Goal: Task Accomplishment & Management: Use online tool/utility

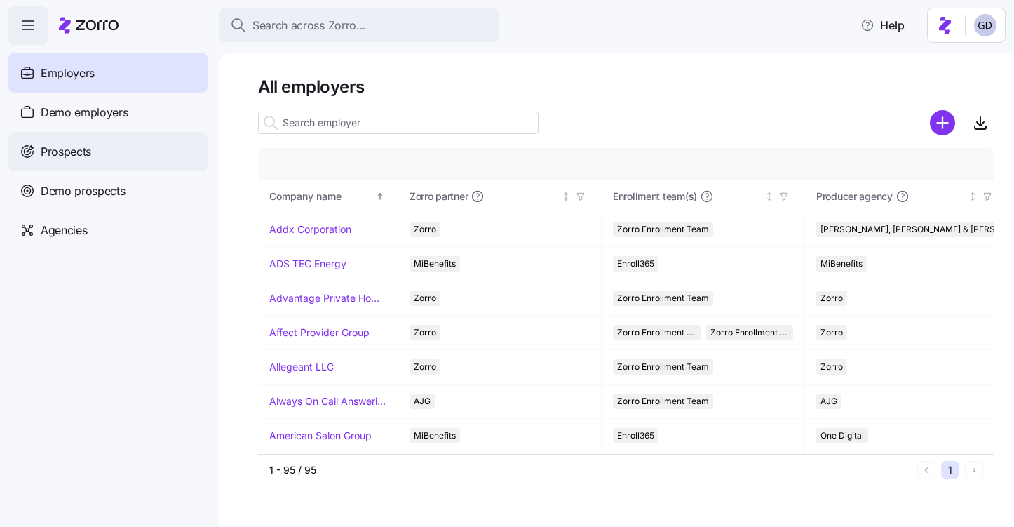
click at [90, 162] on div "Prospects" at bounding box center [107, 151] width 199 height 39
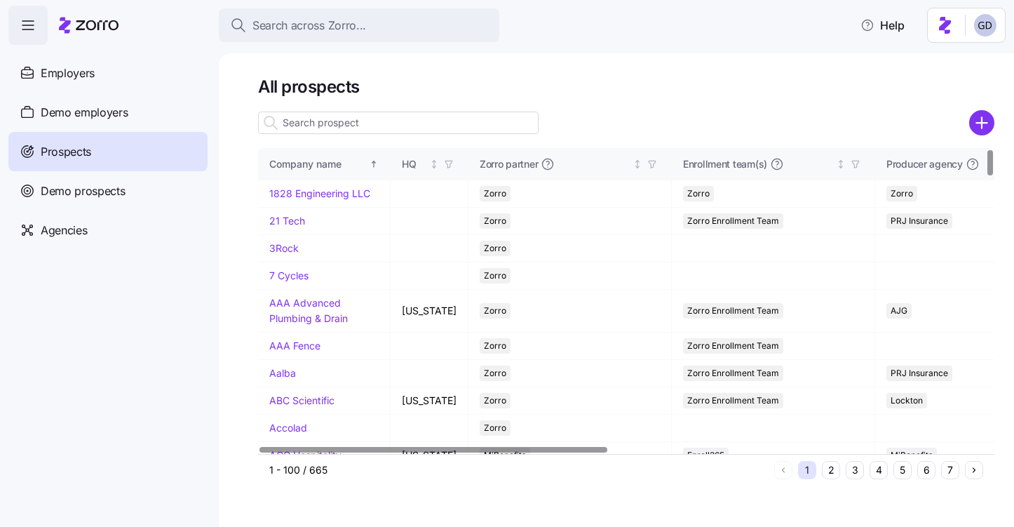
click at [367, 123] on input at bounding box center [398, 122] width 280 height 22
click at [379, 123] on input at bounding box center [398, 122] width 280 height 22
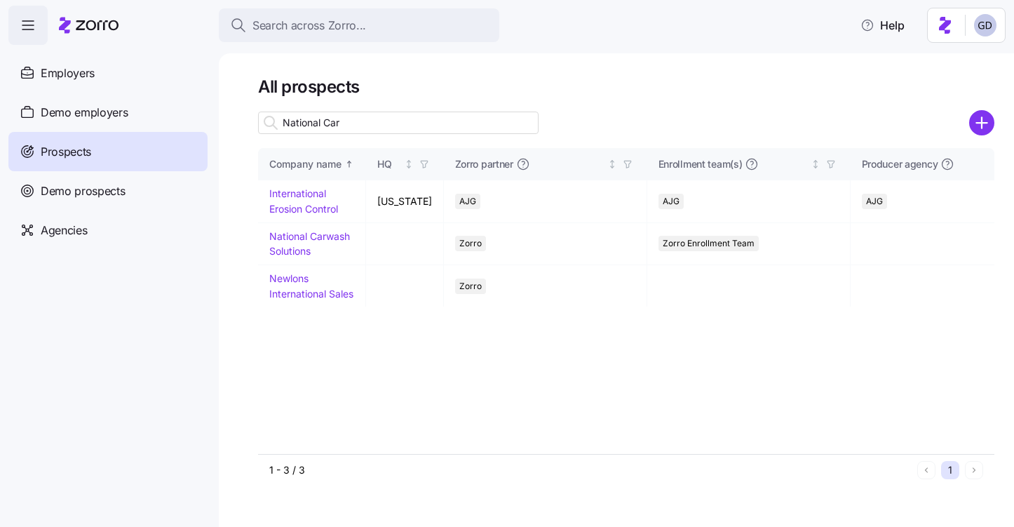
type input "National Car"
click at [304, 240] on div "Company name HQ Zorro partner Enrollment team(s) Producer agency Producer agent…" at bounding box center [626, 301] width 736 height 306
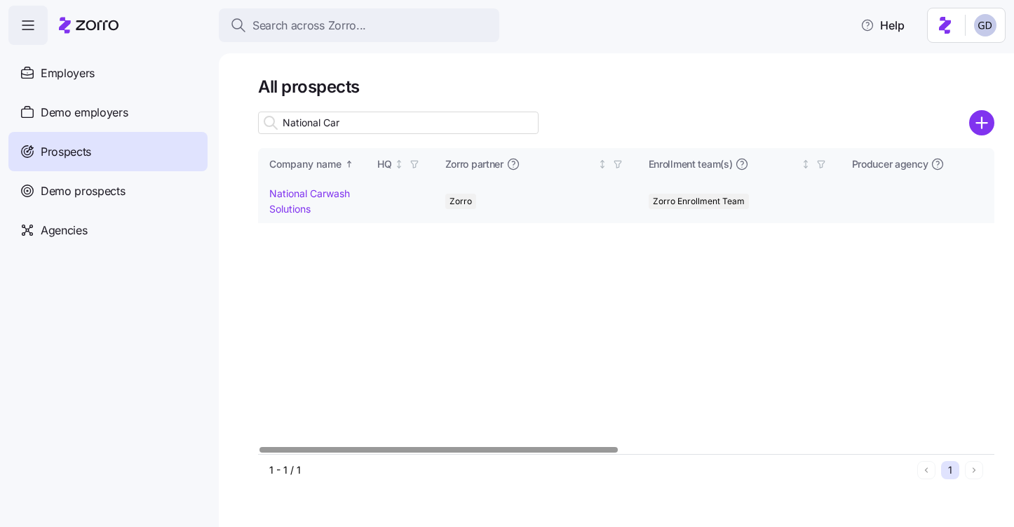
click at [318, 192] on link "National Carwash Solutions" at bounding box center [309, 200] width 81 height 27
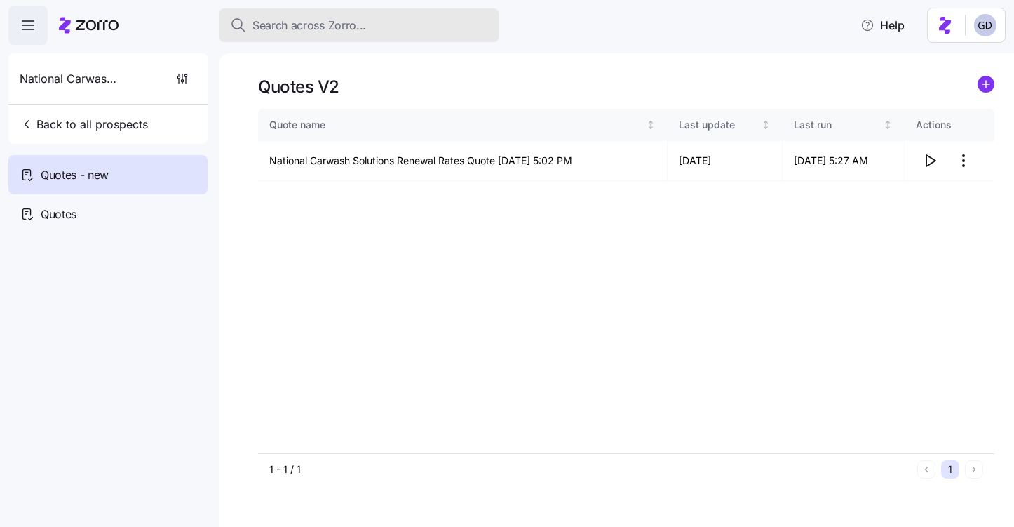
click at [343, 17] on span "Search across Zorro..." at bounding box center [309, 26] width 114 height 18
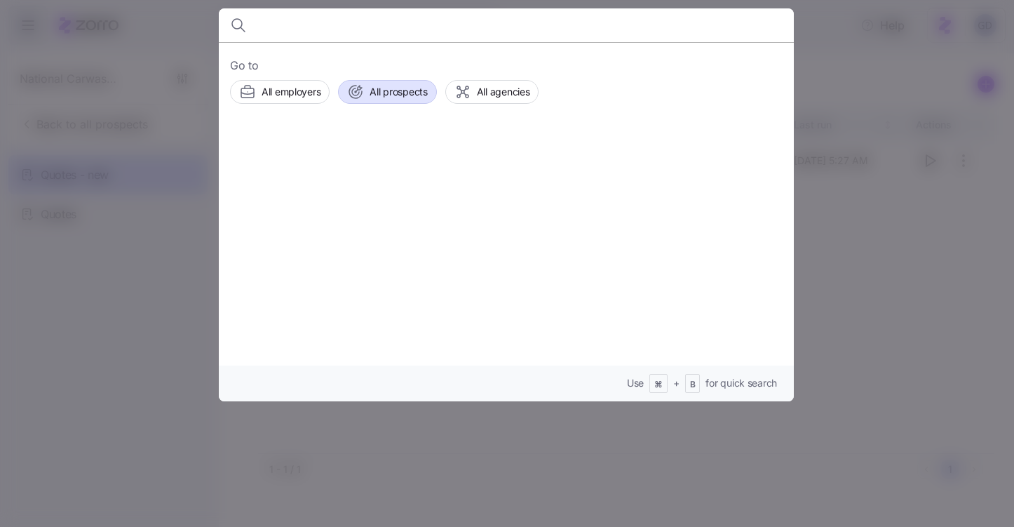
click at [385, 90] on span "All prospects" at bounding box center [398, 92] width 57 height 14
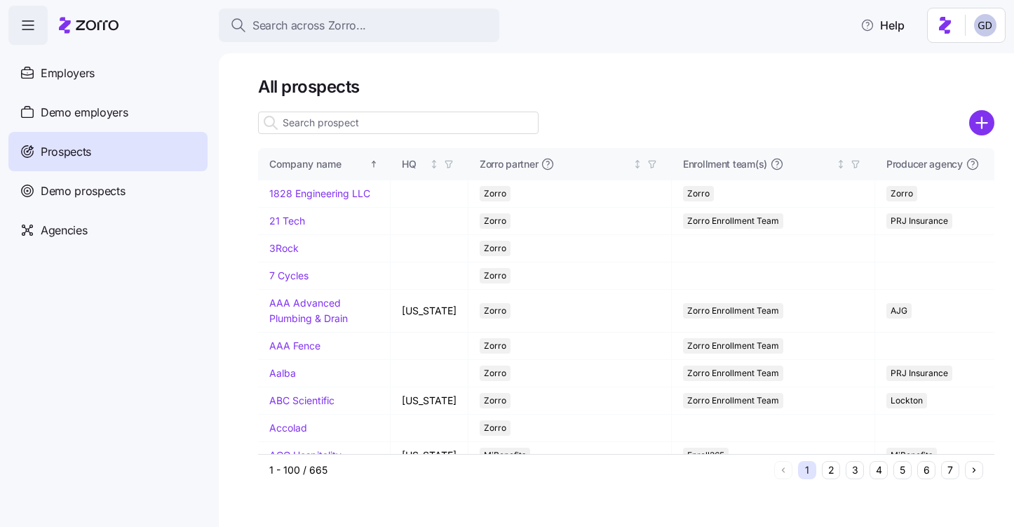
click at [328, 123] on input at bounding box center [398, 122] width 280 height 22
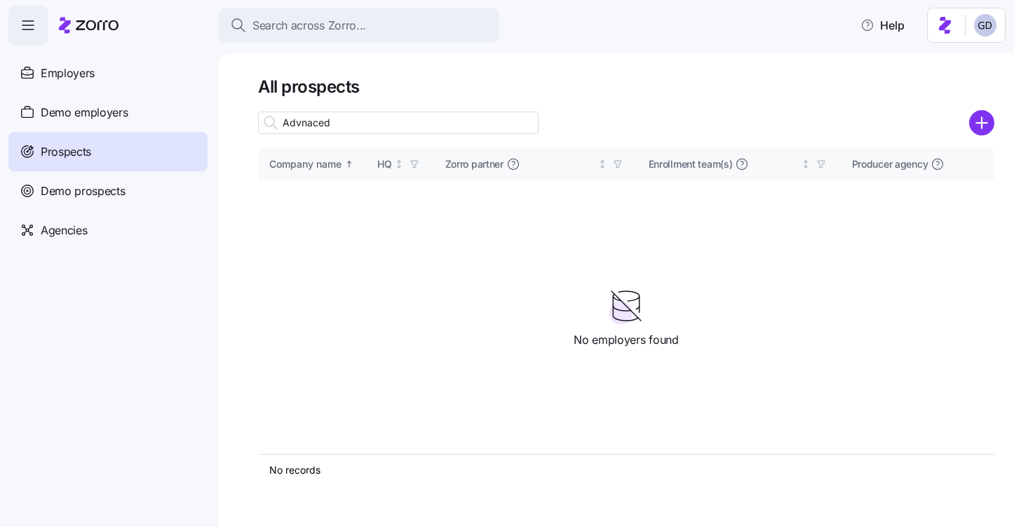
click at [316, 125] on input "Advnaced" at bounding box center [398, 122] width 280 height 22
click at [376, 120] on input "Adved" at bounding box center [398, 122] width 280 height 22
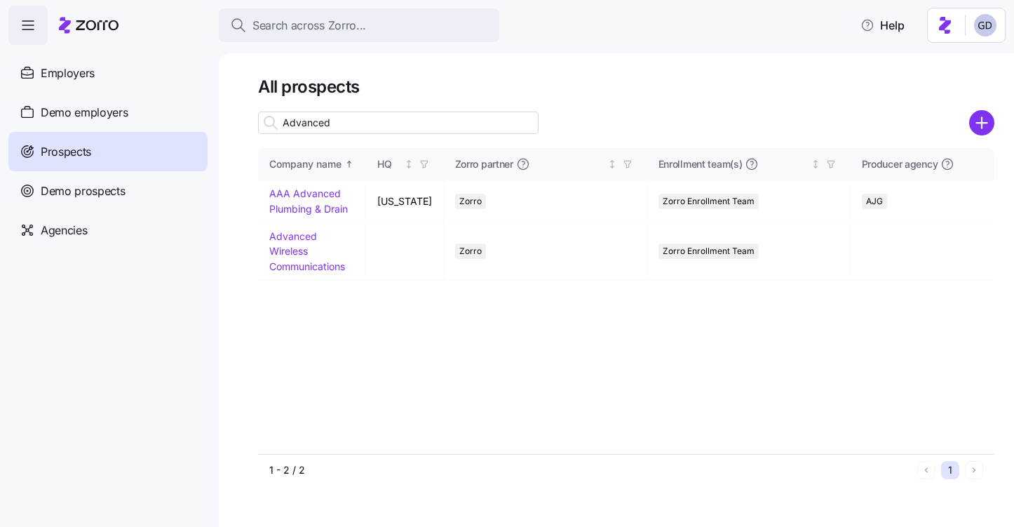
type input "Advanced"
click at [292, 238] on link "Advanced Wireless Communications" at bounding box center [307, 251] width 76 height 42
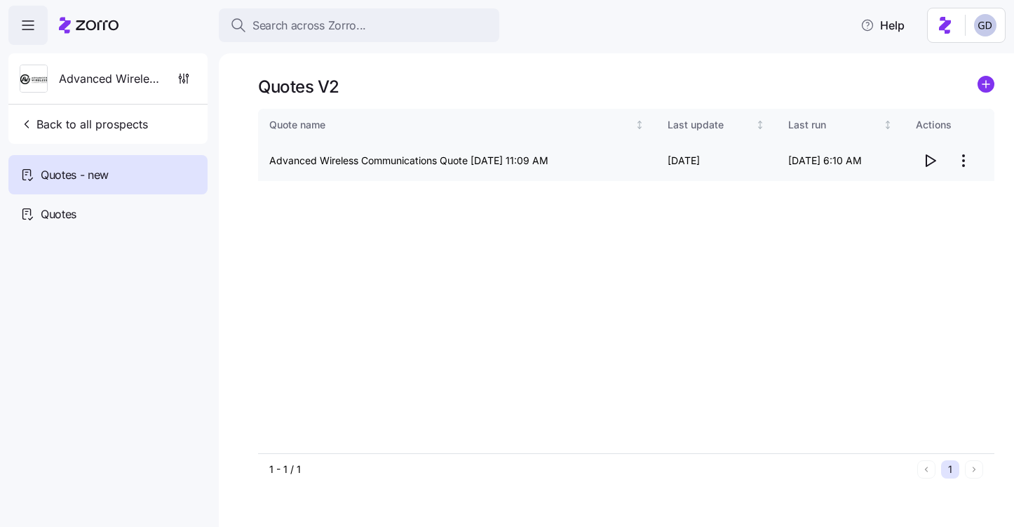
click at [928, 158] on icon "button" at bounding box center [929, 160] width 17 height 17
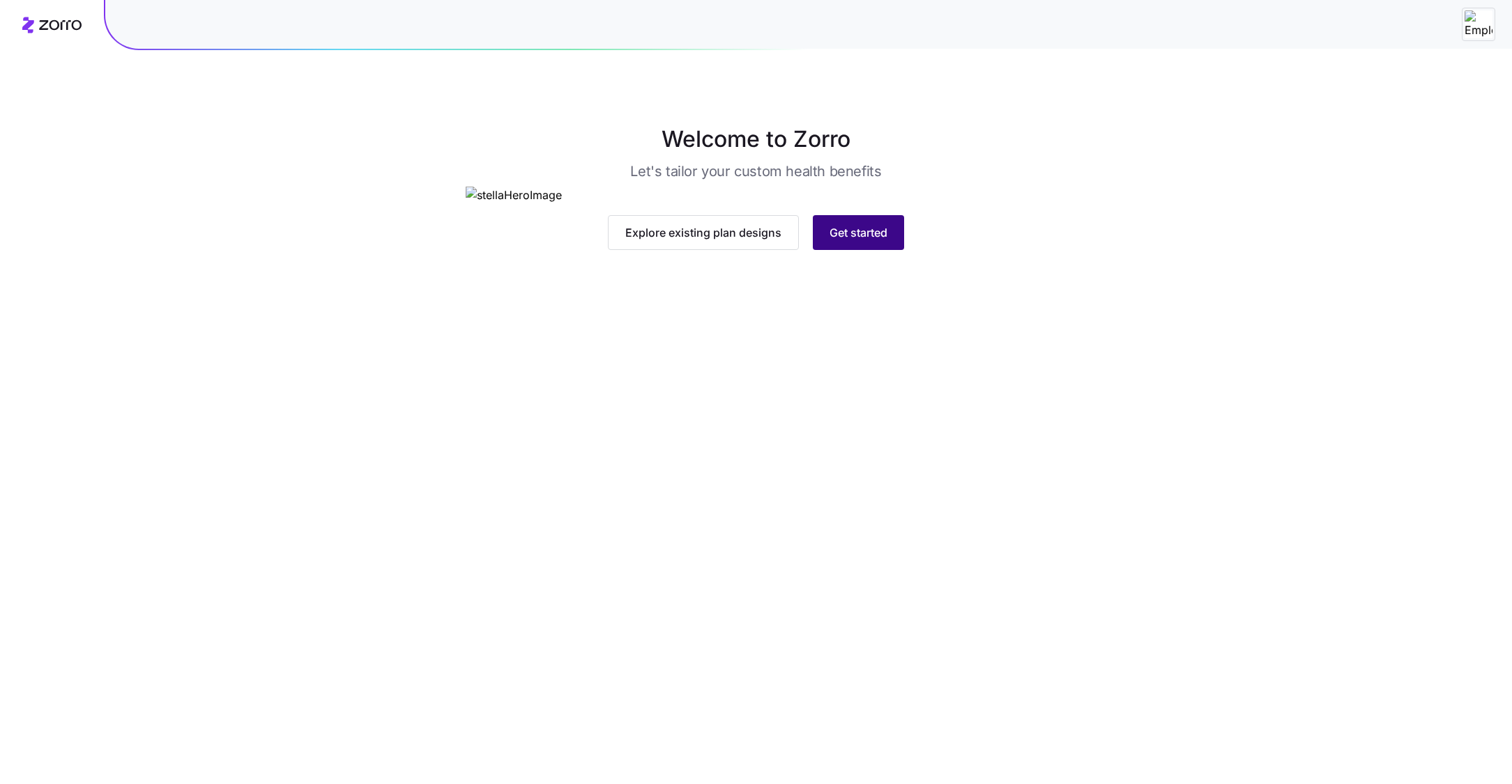
click at [862, 241] on span "Get started" at bounding box center [858, 233] width 58 height 17
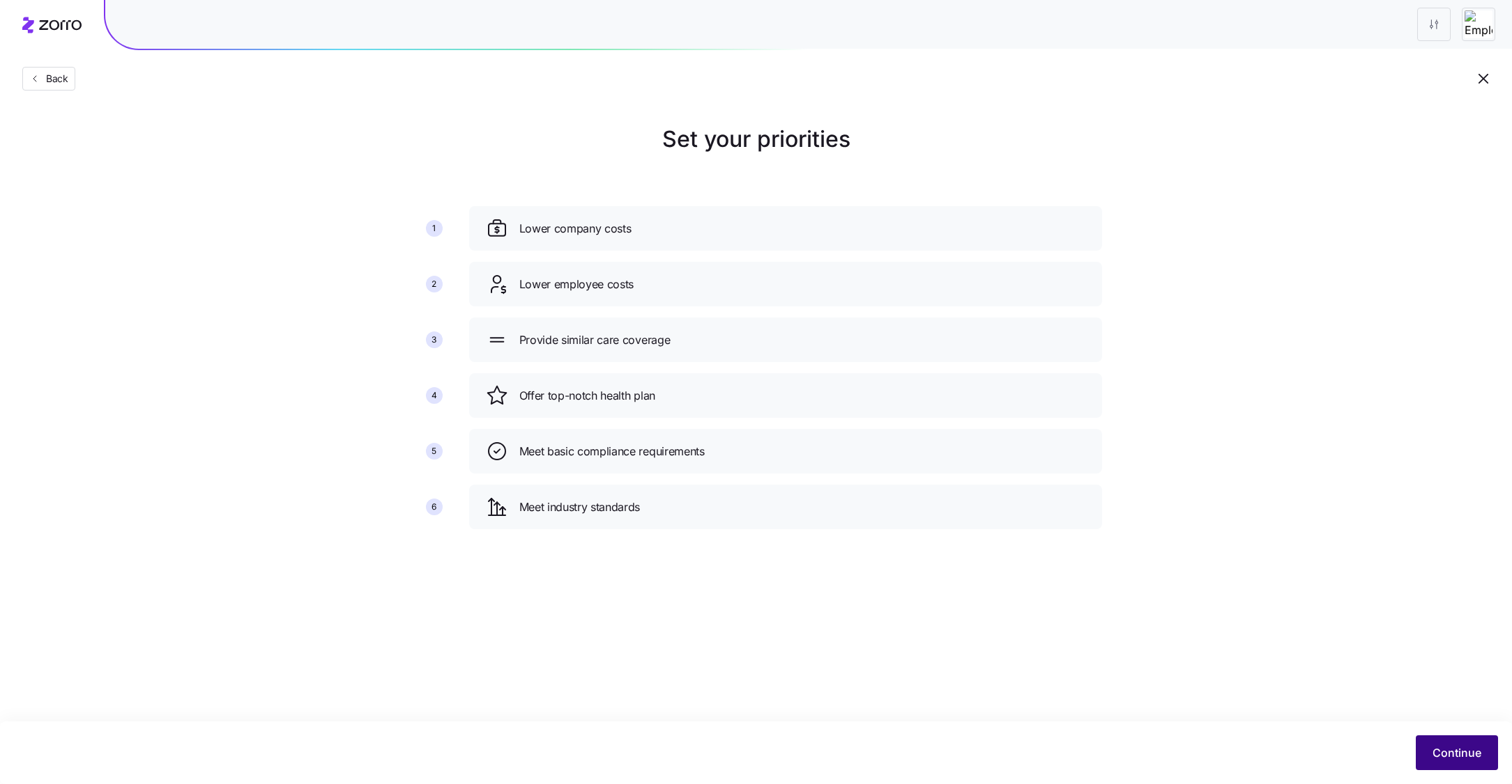
click at [1454, 753] on span "Continue" at bounding box center [1456, 753] width 49 height 17
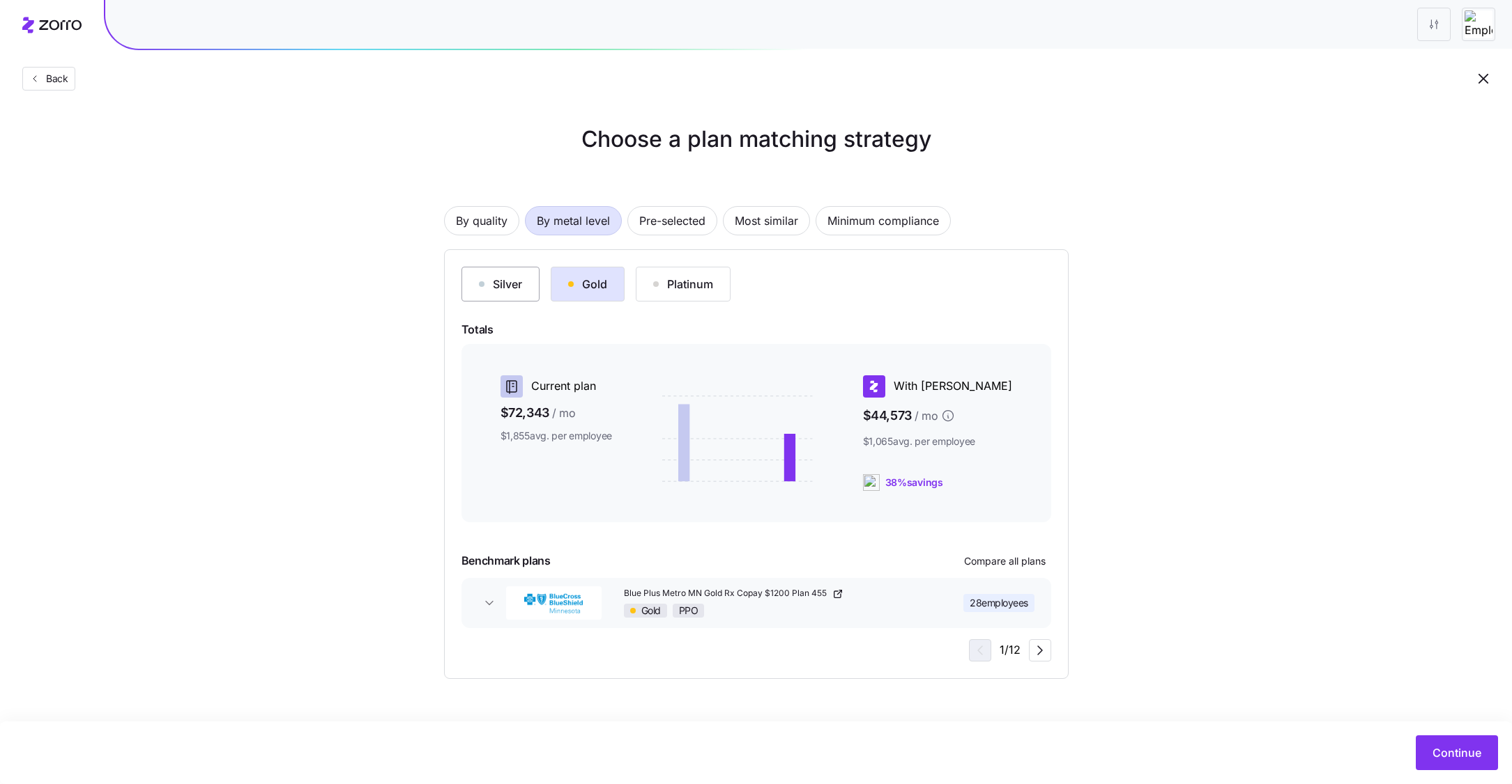
click at [487, 281] on div "Silver" at bounding box center [500, 284] width 43 height 17
click at [599, 288] on div "Gold" at bounding box center [587, 284] width 39 height 17
click at [496, 218] on span "By quality" at bounding box center [482, 221] width 52 height 28
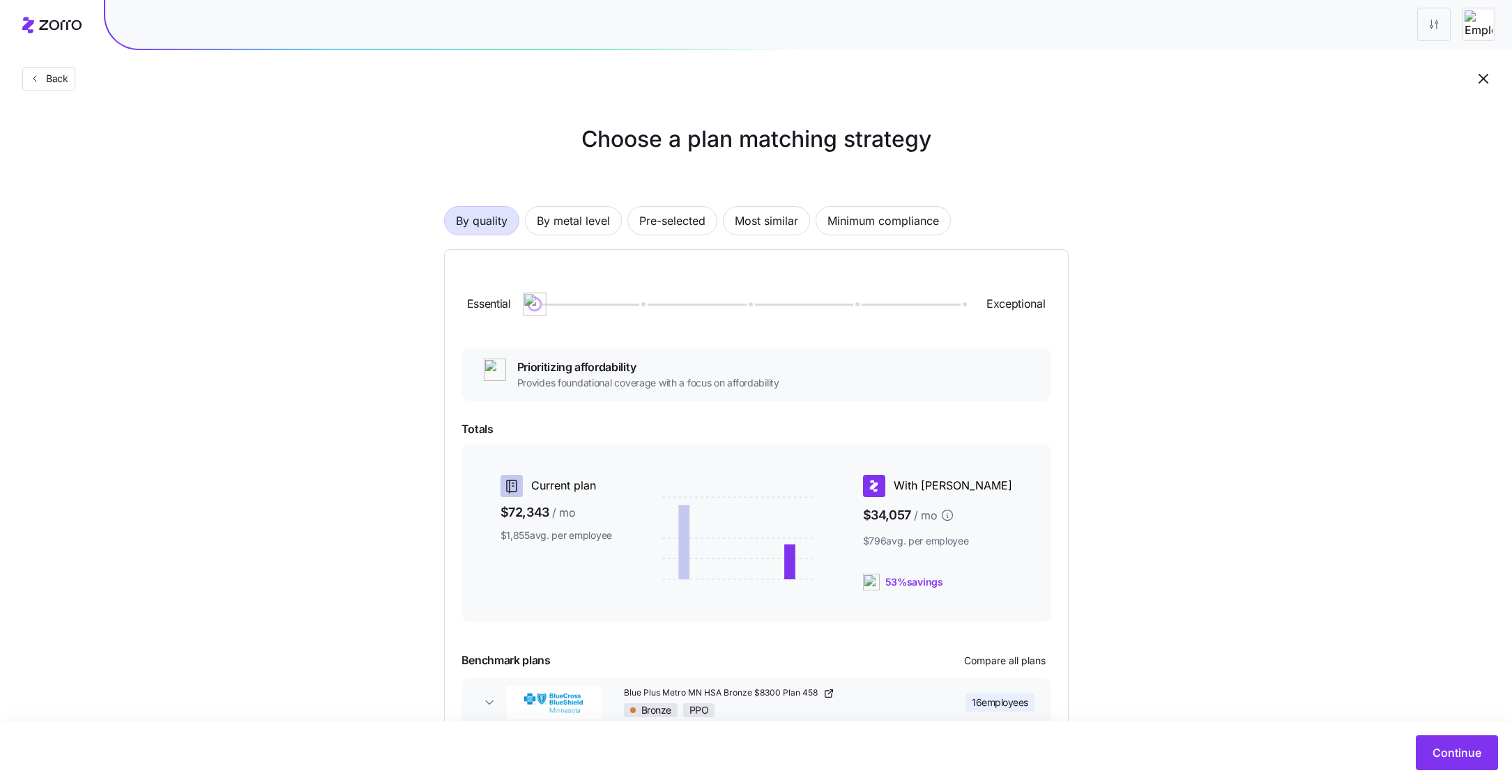
drag, startPoint x: 533, startPoint y: 307, endPoint x: 531, endPoint y: 292, distance: 15.1
click at [531, 293] on img at bounding box center [535, 304] width 24 height 24
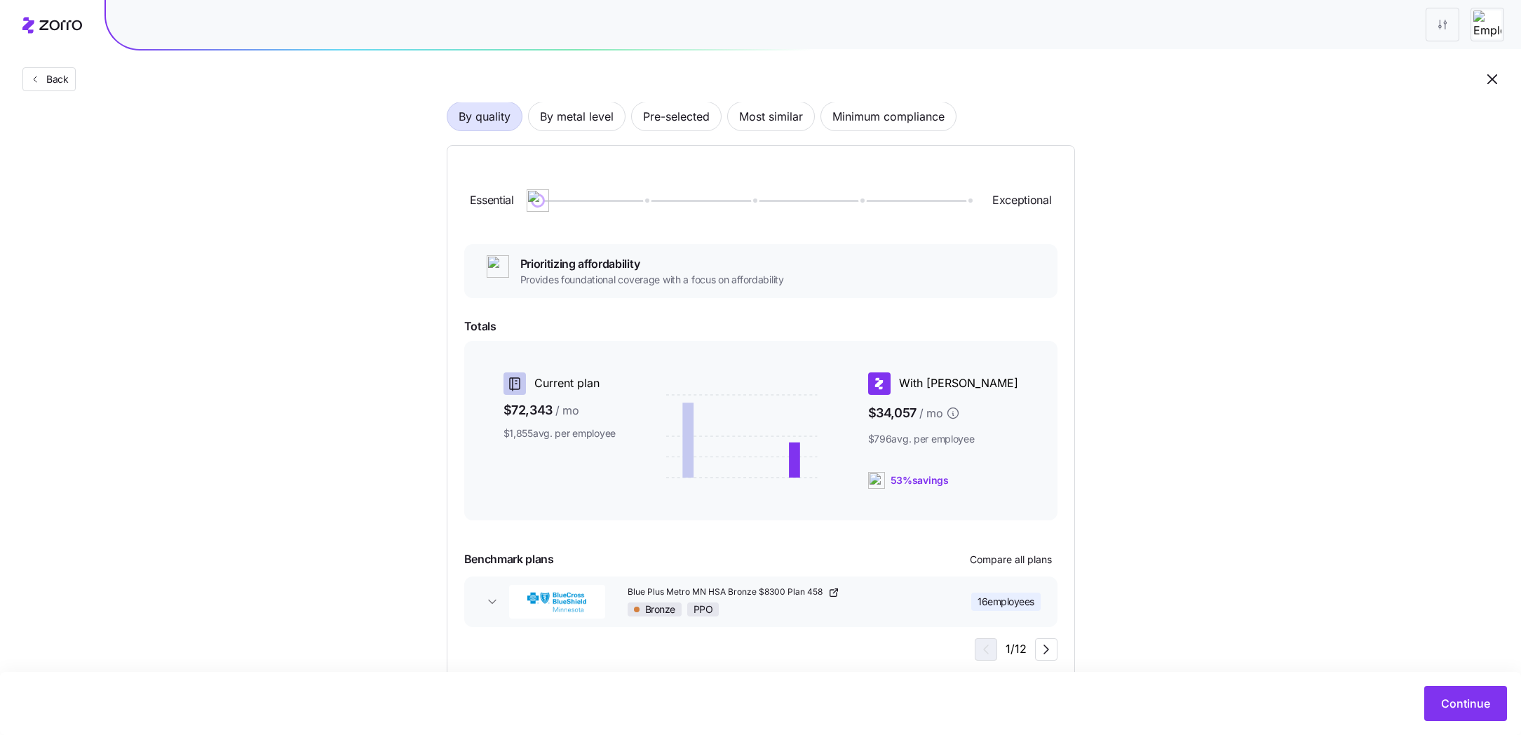
scroll to position [99, 0]
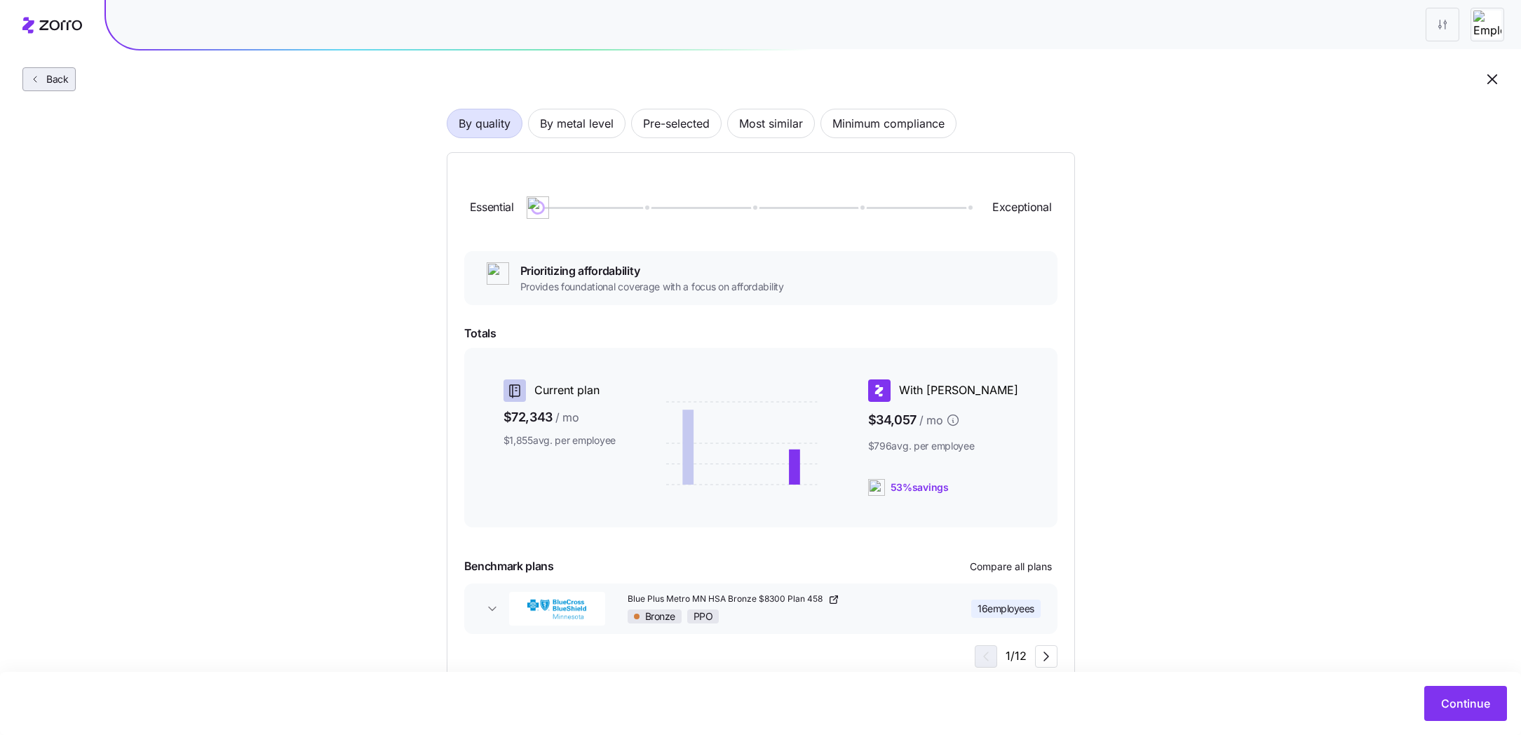
click at [50, 67] on button "Back" at bounding box center [48, 79] width 53 height 24
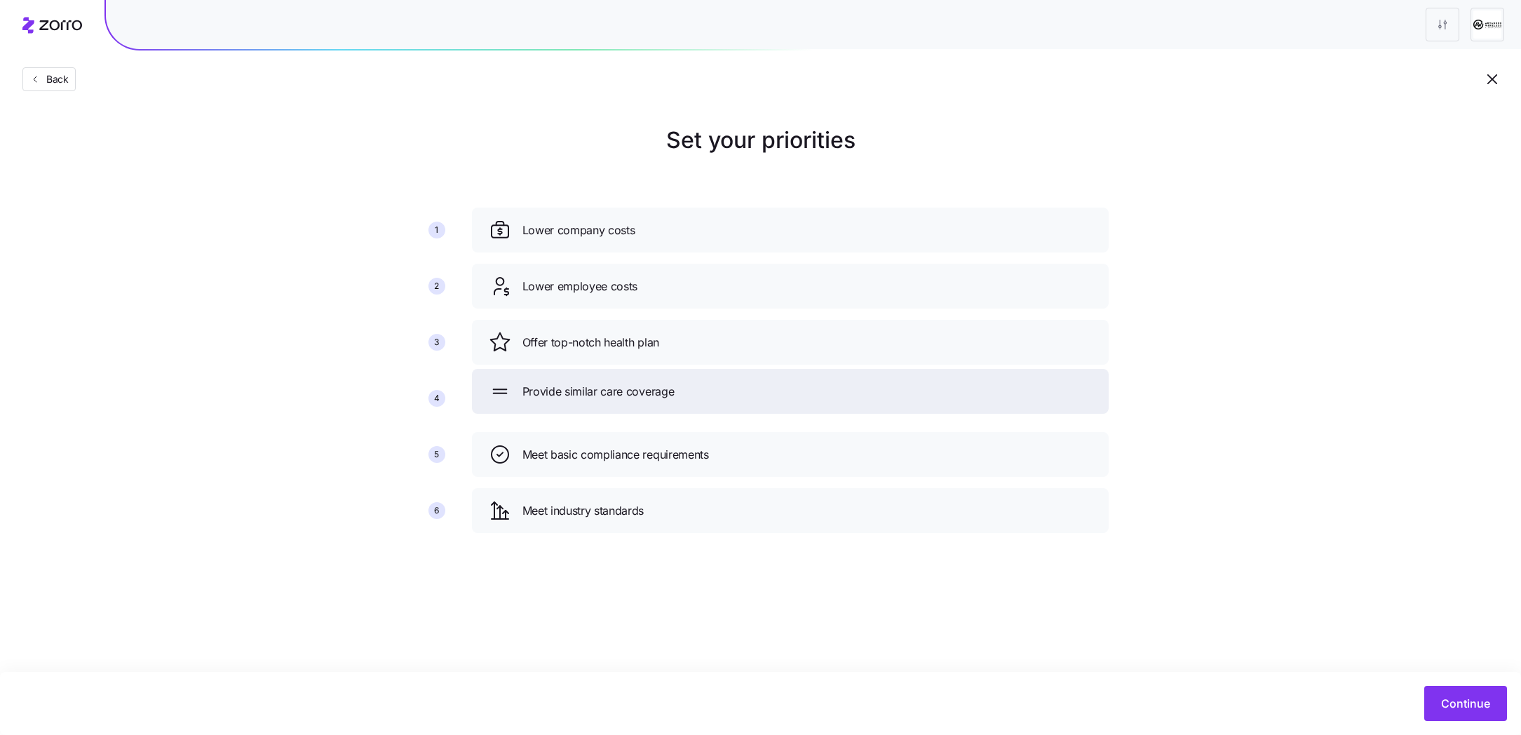
drag, startPoint x: 609, startPoint y: 345, endPoint x: 609, endPoint y: 400, distance: 55.4
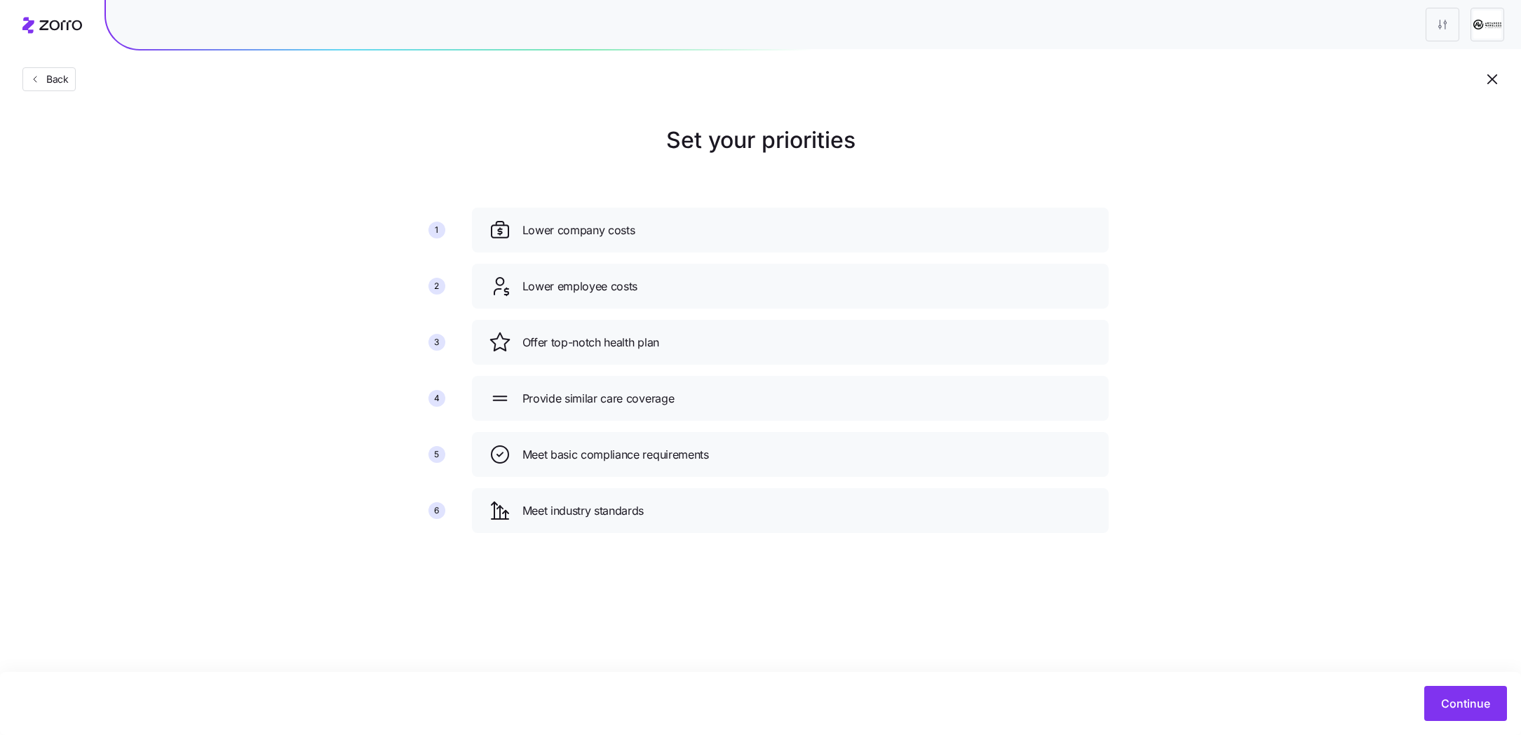
click at [634, 440] on div "Meet basic compliance requirements" at bounding box center [790, 454] width 637 height 45
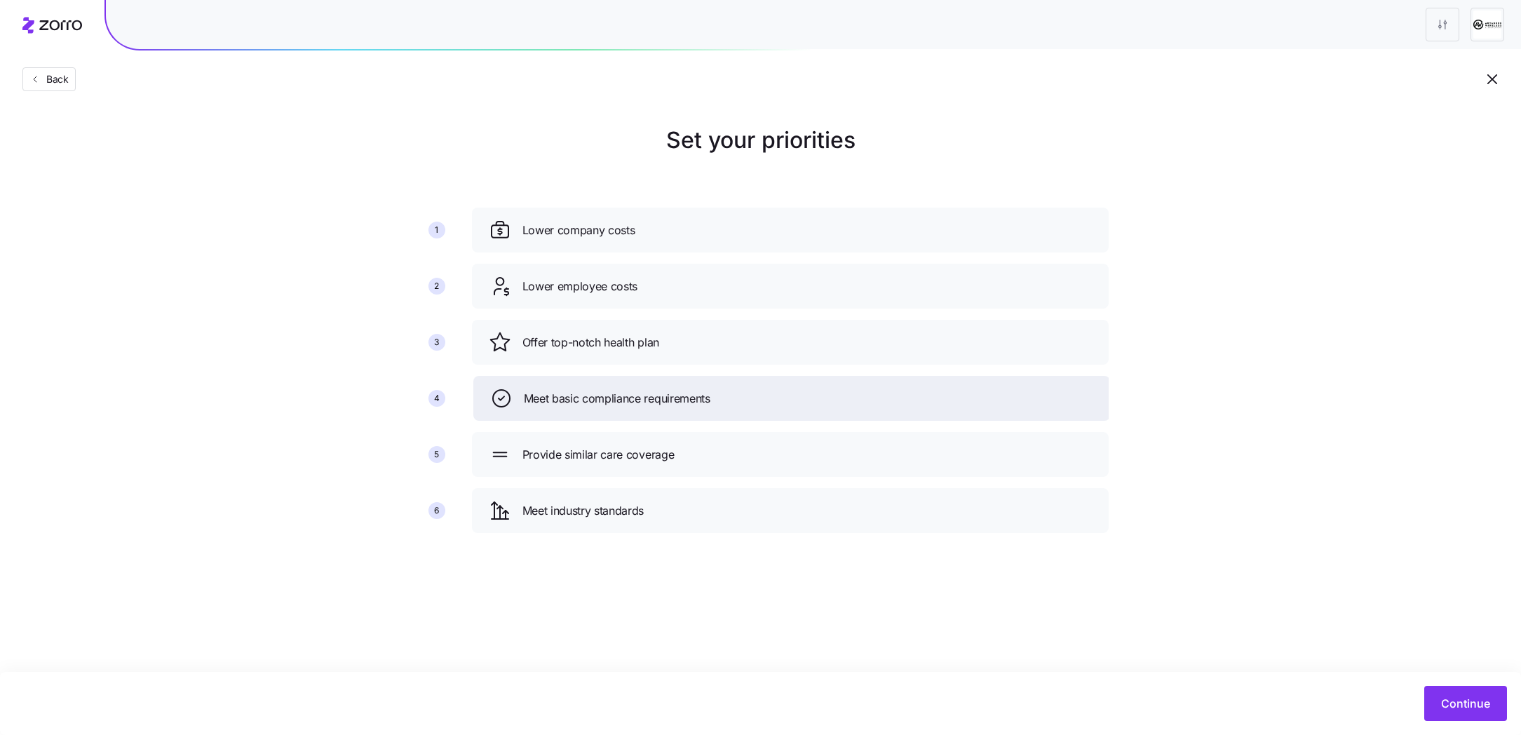
drag, startPoint x: 634, startPoint y: 442, endPoint x: 636, endPoint y: 381, distance: 61.0
click at [636, 380] on div "Meet basic compliance requirements" at bounding box center [791, 398] width 637 height 45
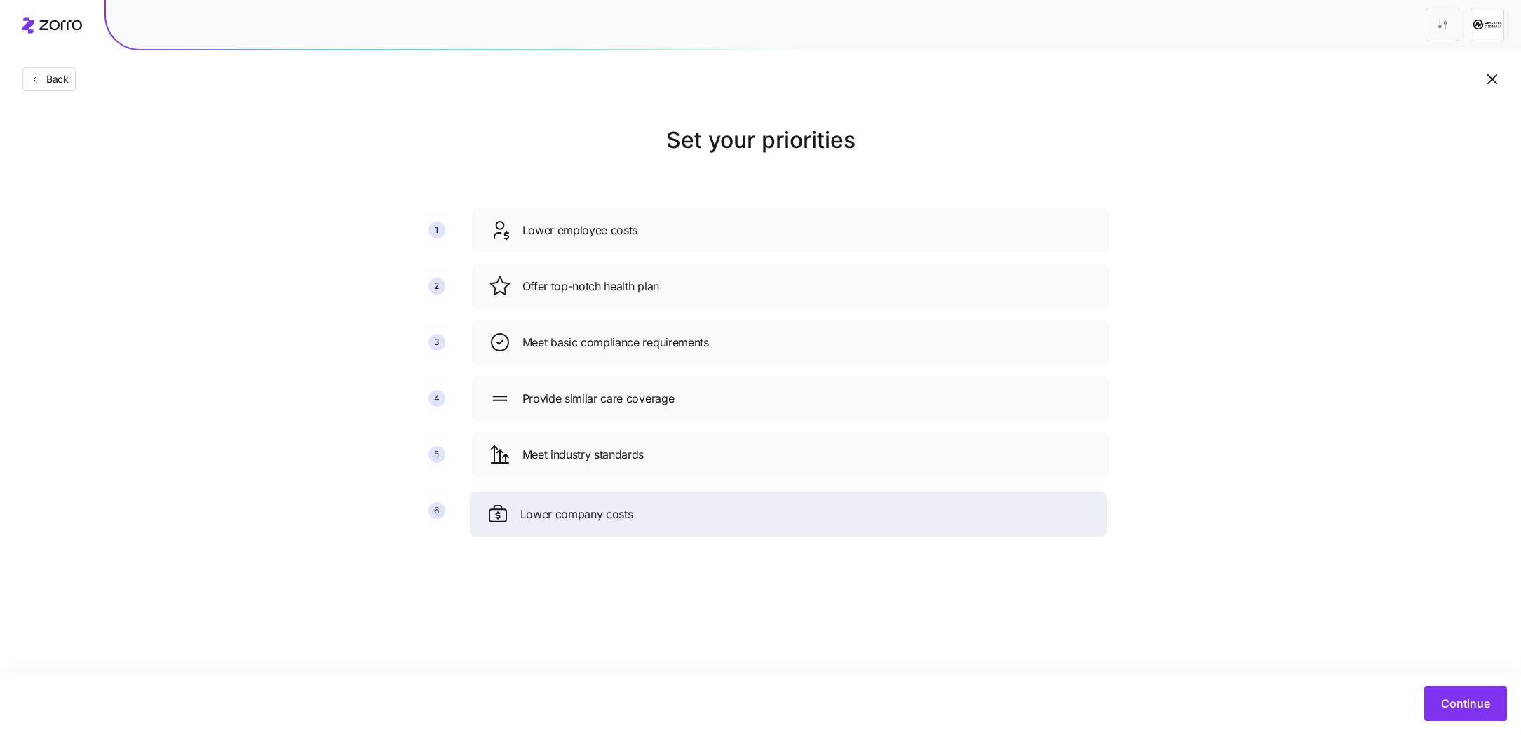
drag, startPoint x: 654, startPoint y: 236, endPoint x: 652, endPoint y: 527, distance: 291.7
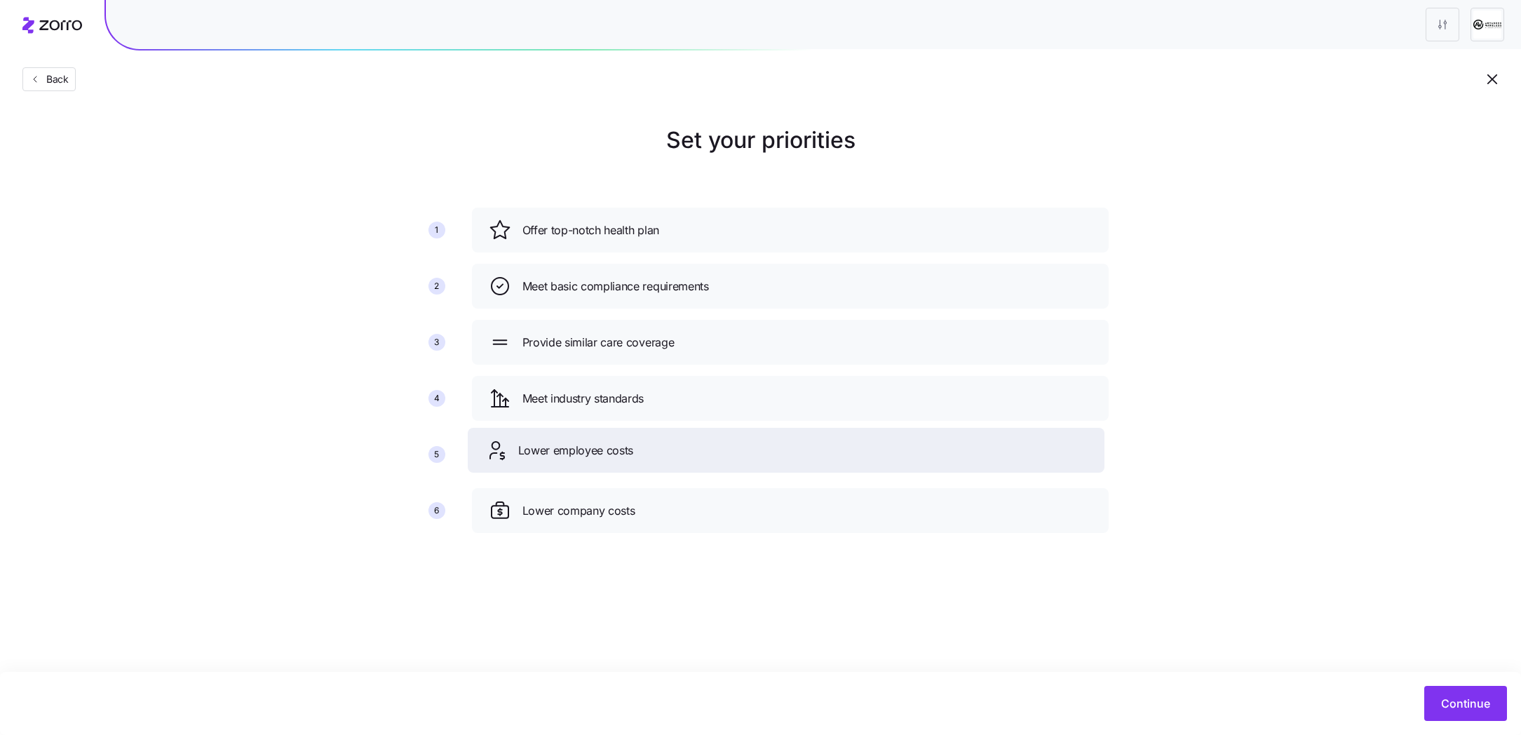
drag, startPoint x: 639, startPoint y: 234, endPoint x: 635, endPoint y: 452, distance: 217.4
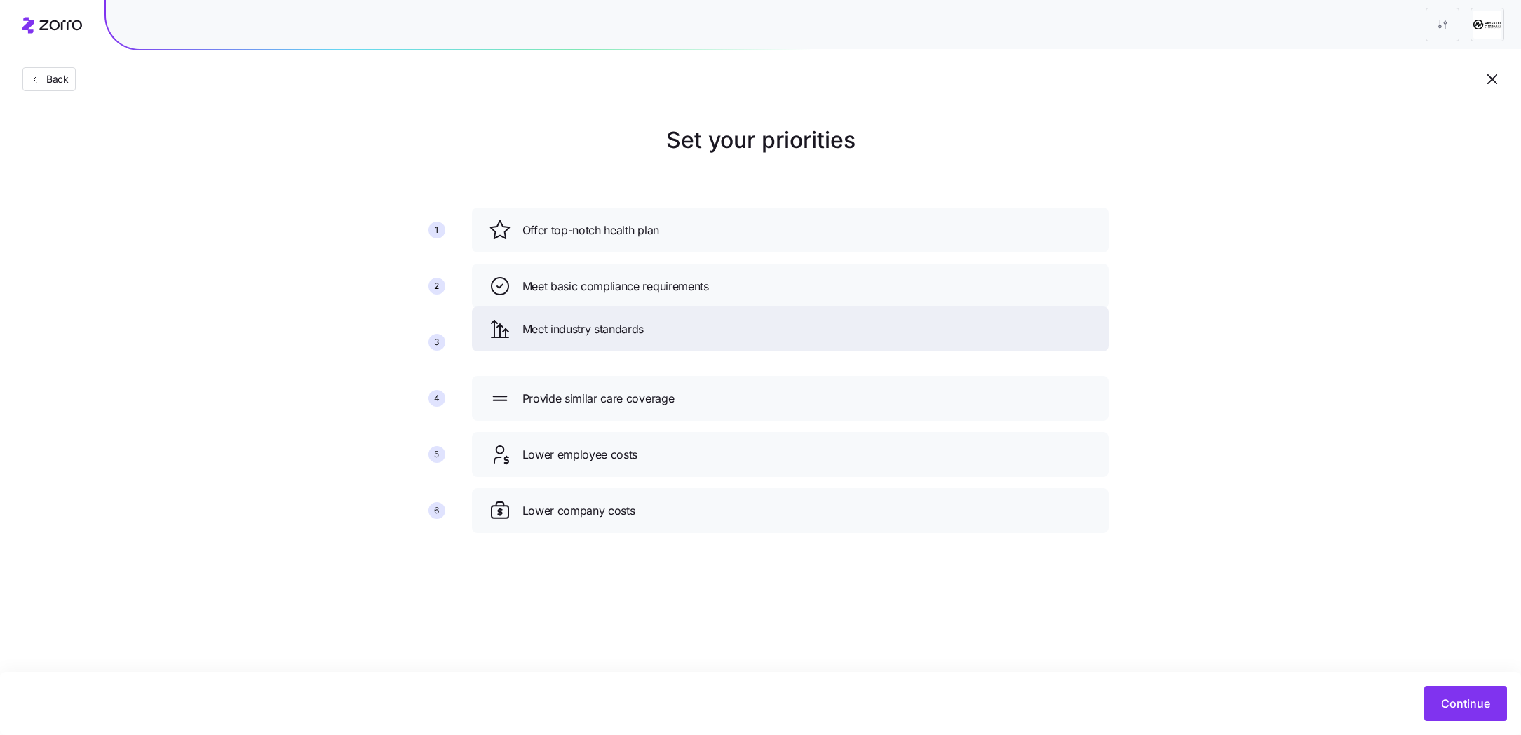
drag, startPoint x: 653, startPoint y: 404, endPoint x: 653, endPoint y: 334, distance: 70.1
click at [653, 334] on div "Meet industry standards" at bounding box center [790, 329] width 603 height 22
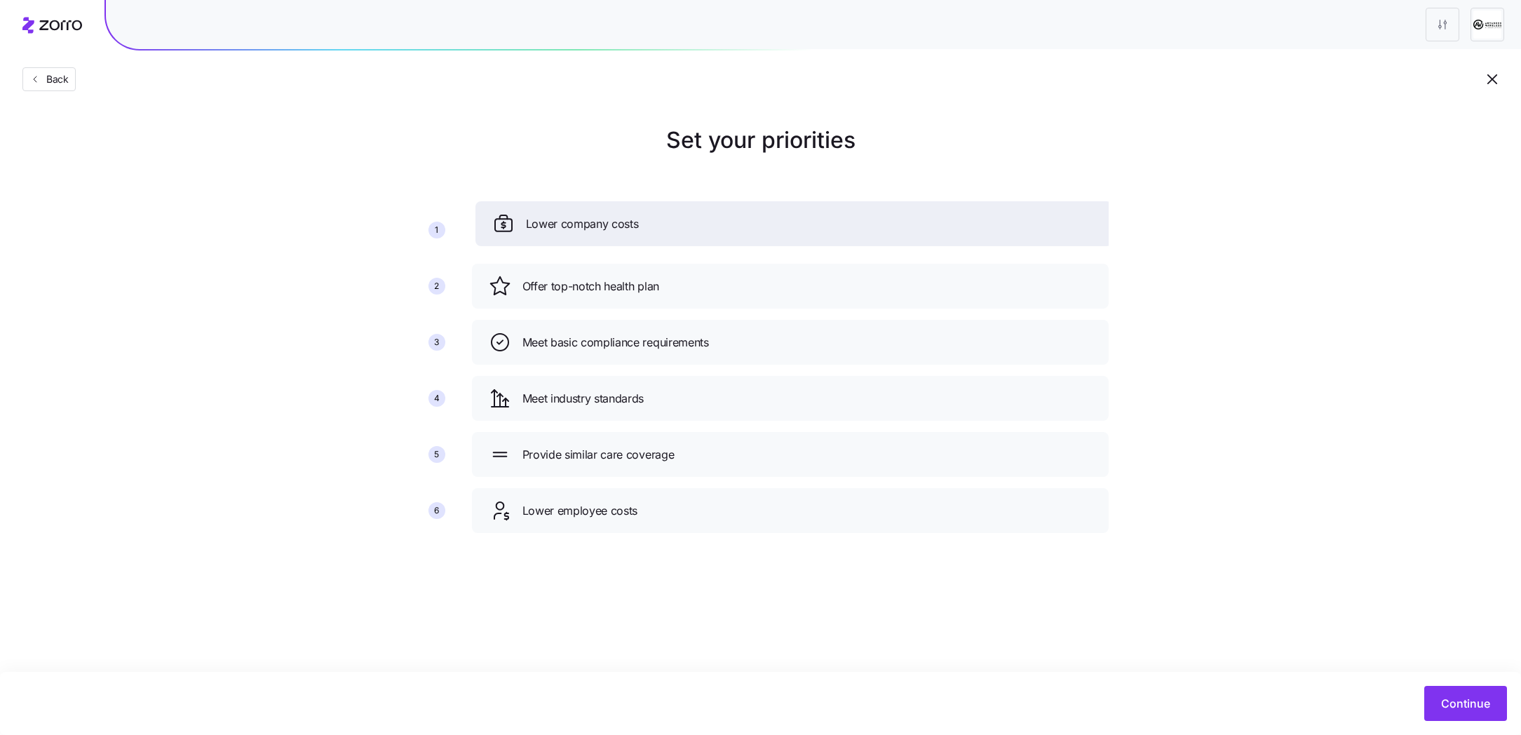
drag, startPoint x: 597, startPoint y: 513, endPoint x: 600, endPoint y: 225, distance: 287.5
click at [600, 225] on span "Lower company costs" at bounding box center [582, 224] width 113 height 18
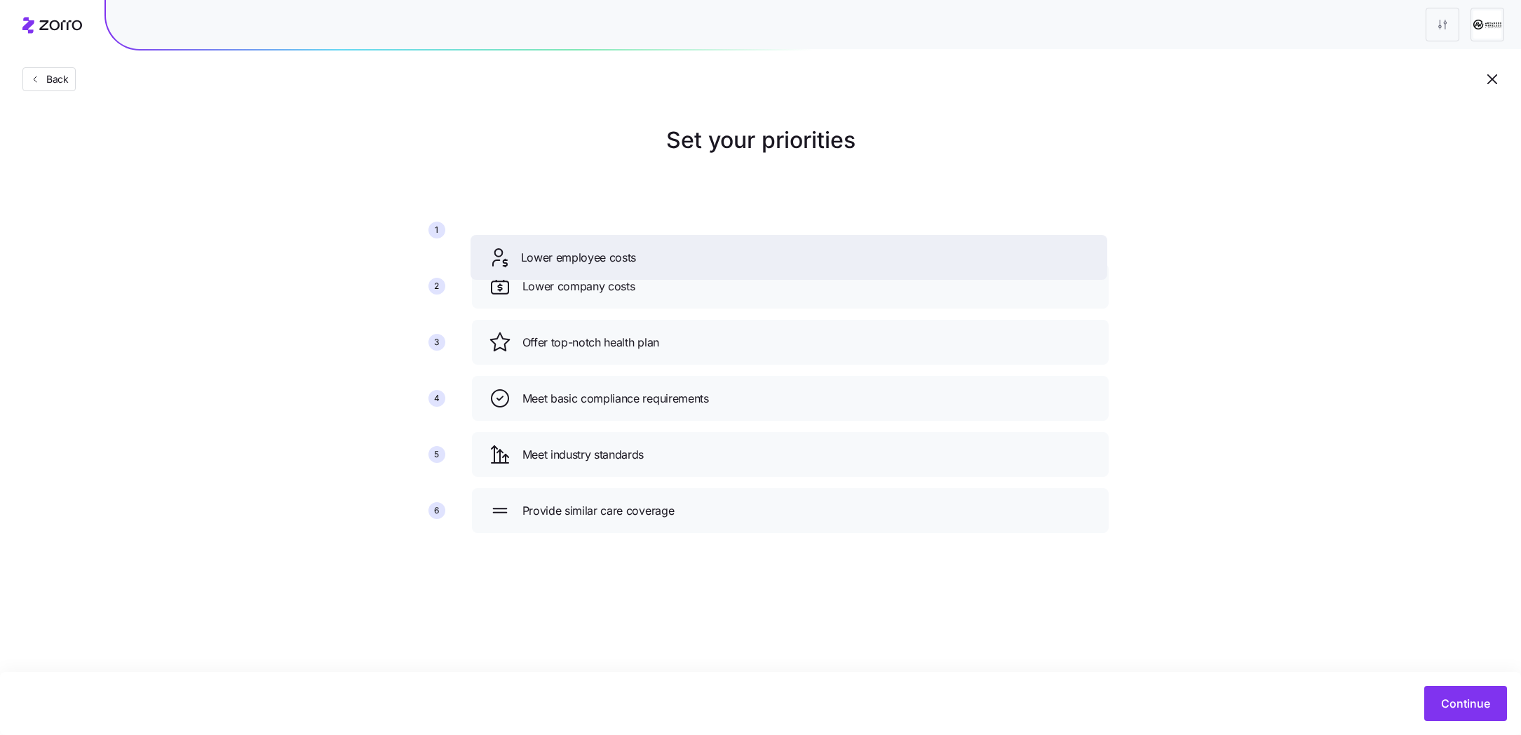
drag, startPoint x: 622, startPoint y: 527, endPoint x: 621, endPoint y: 275, distance: 252.4
click at [621, 274] on div "Lower employee costs" at bounding box center [788, 257] width 637 height 45
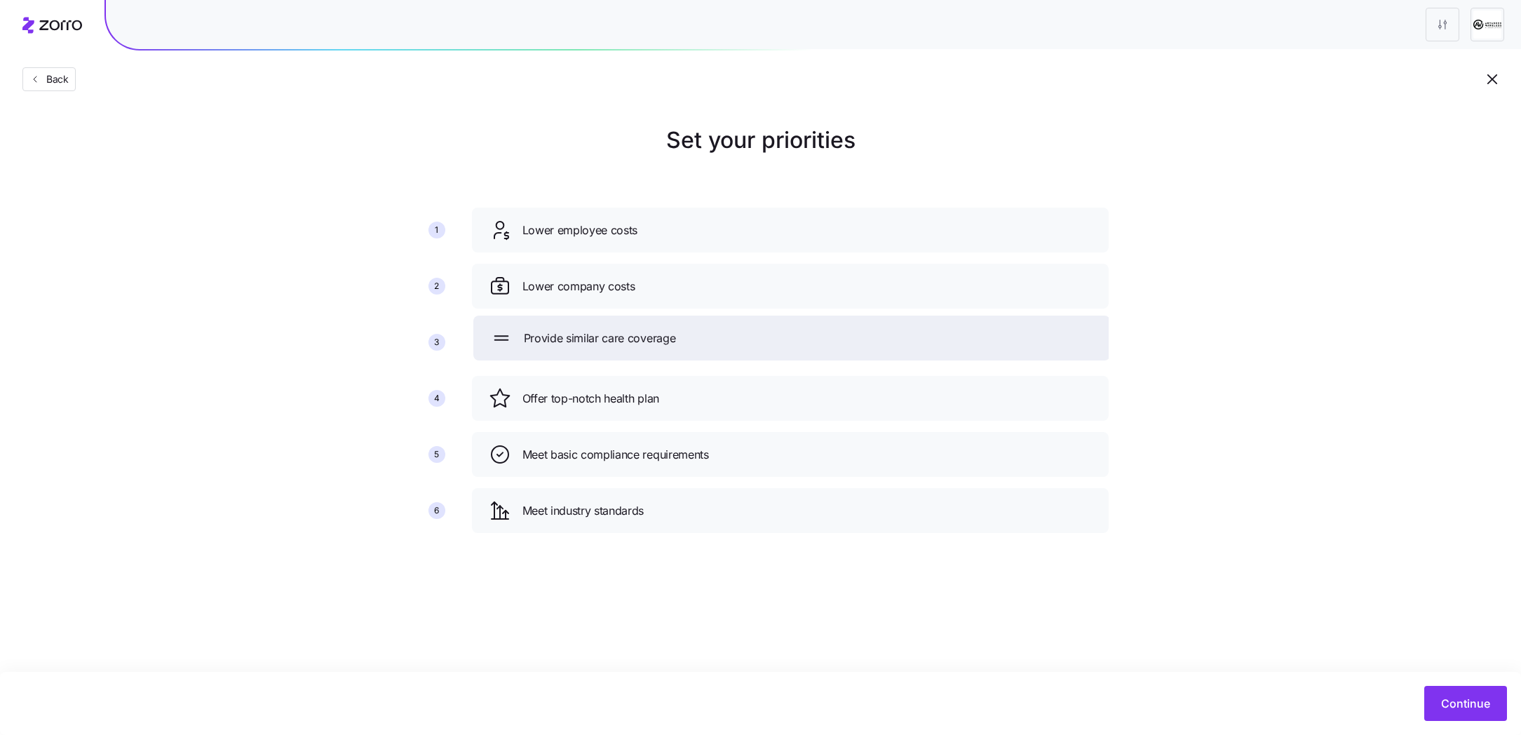
drag, startPoint x: 610, startPoint y: 514, endPoint x: 611, endPoint y: 341, distance: 172.5
click at [611, 341] on span "Provide similar care coverage" at bounding box center [600, 339] width 152 height 18
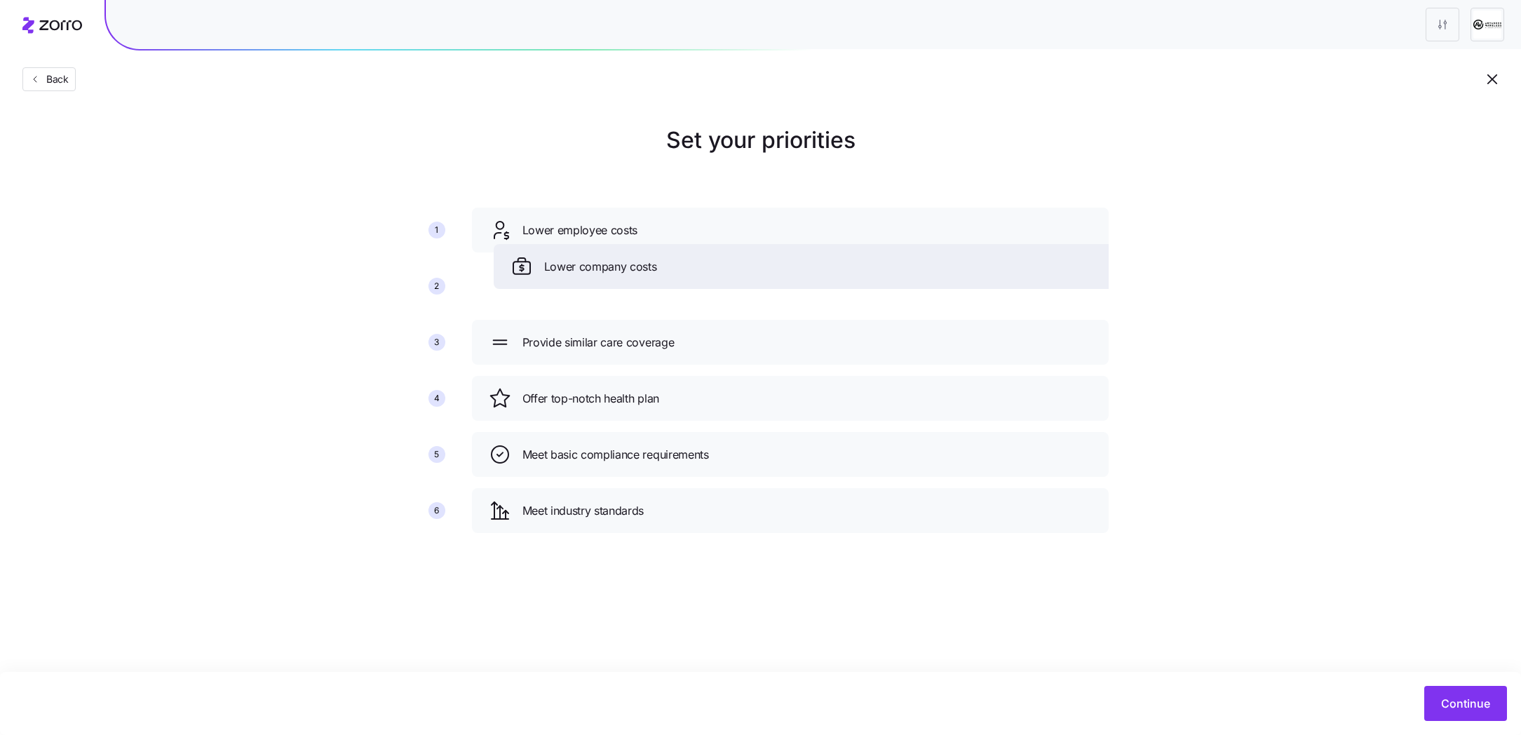
drag, startPoint x: 516, startPoint y: 296, endPoint x: 535, endPoint y: 233, distance: 65.2
click at [535, 255] on div "Lower company costs" at bounding box center [811, 266] width 603 height 22
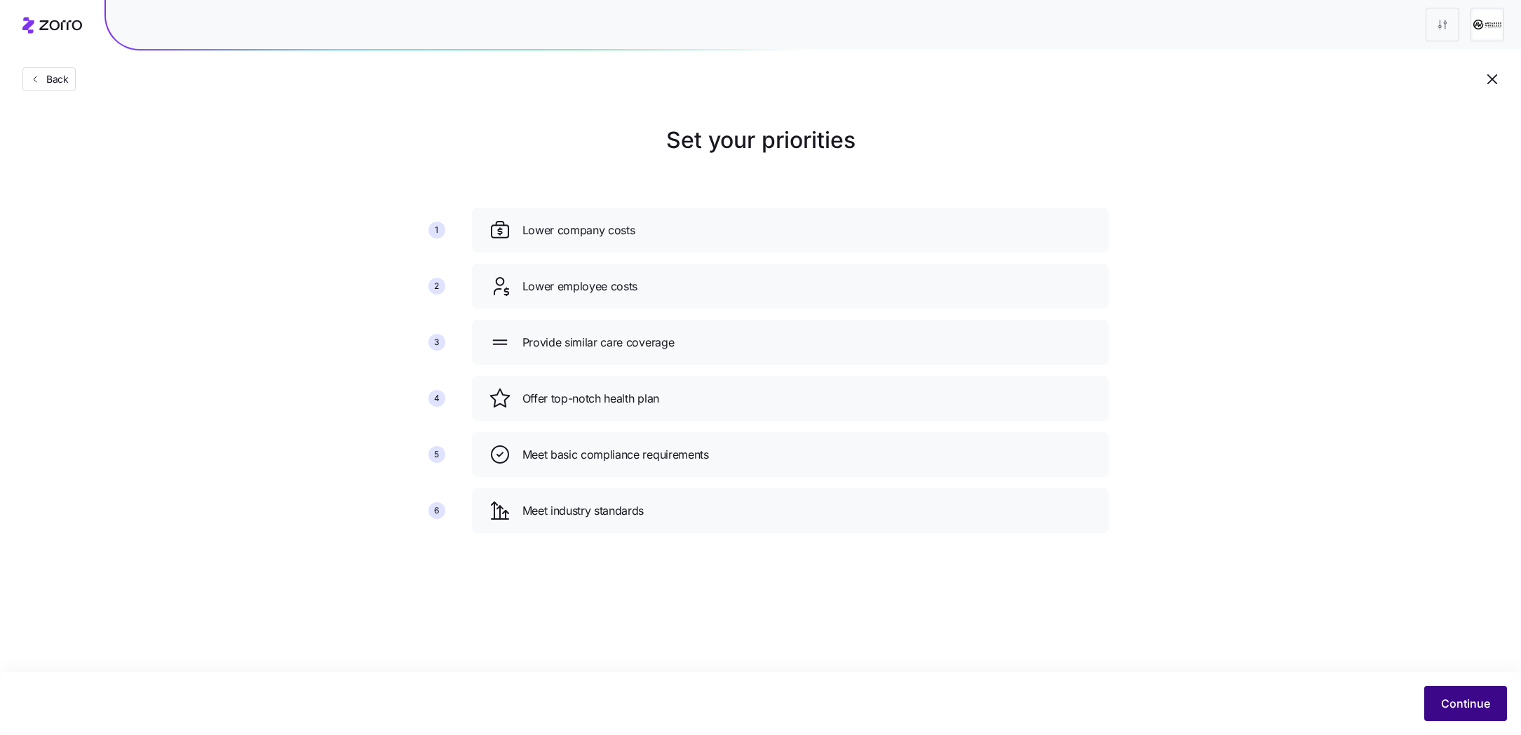
click at [1448, 691] on button "Continue" at bounding box center [1465, 703] width 83 height 35
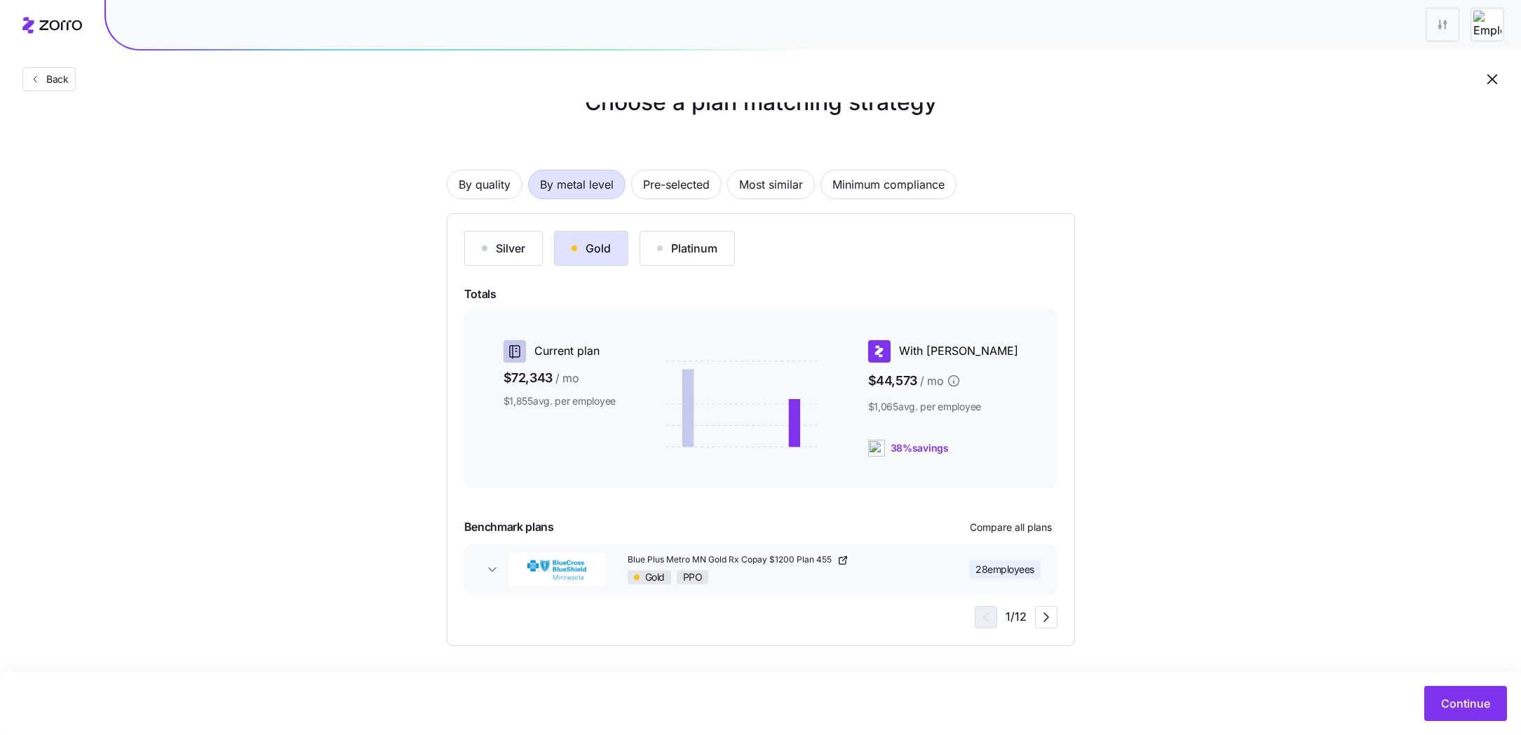
scroll to position [37, 0]
click at [482, 252] on div "Silver" at bounding box center [503, 248] width 43 height 17
click at [477, 192] on span "By quality" at bounding box center [485, 184] width 52 height 28
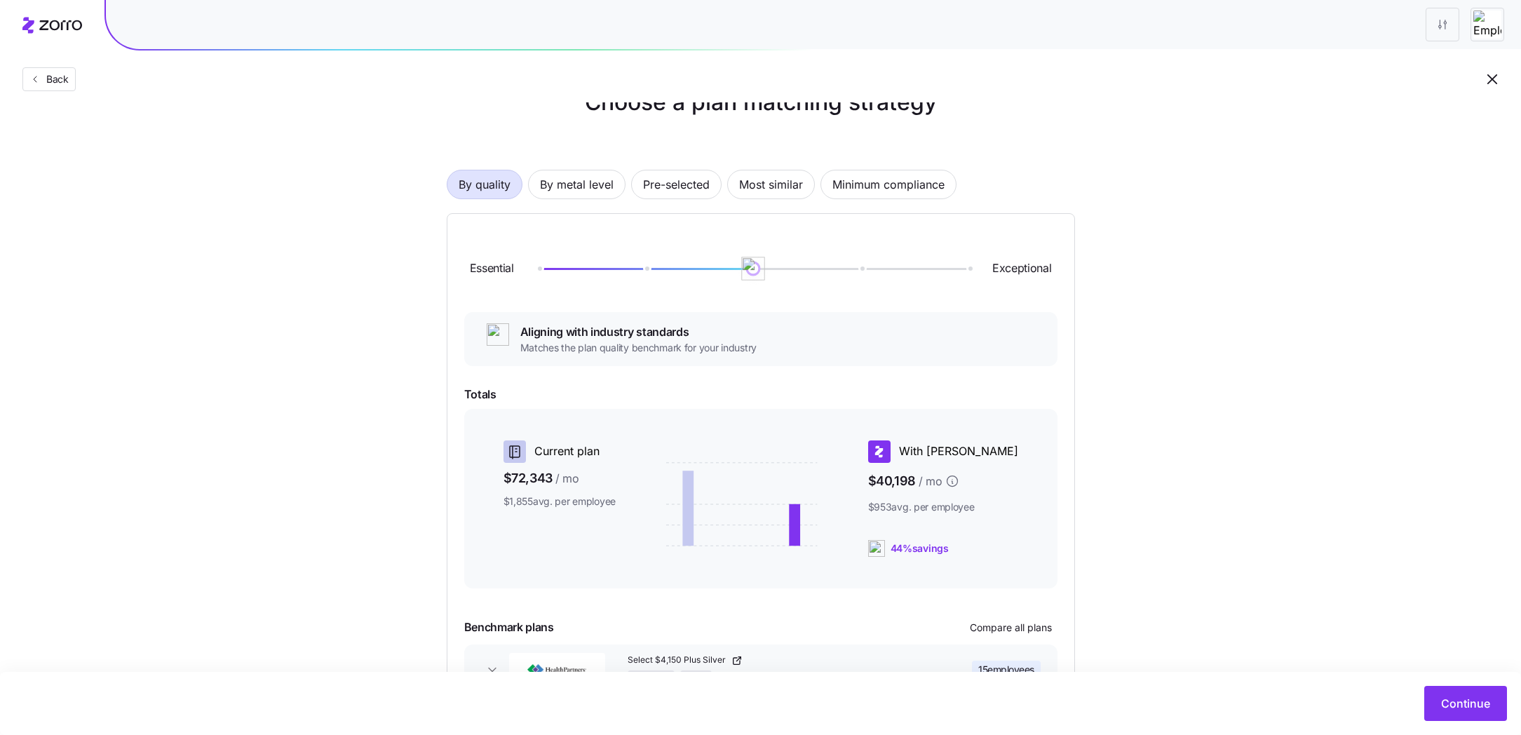
drag, startPoint x: 540, startPoint y: 265, endPoint x: 750, endPoint y: 262, distance: 210.4
click at [750, 262] on img at bounding box center [753, 269] width 24 height 24
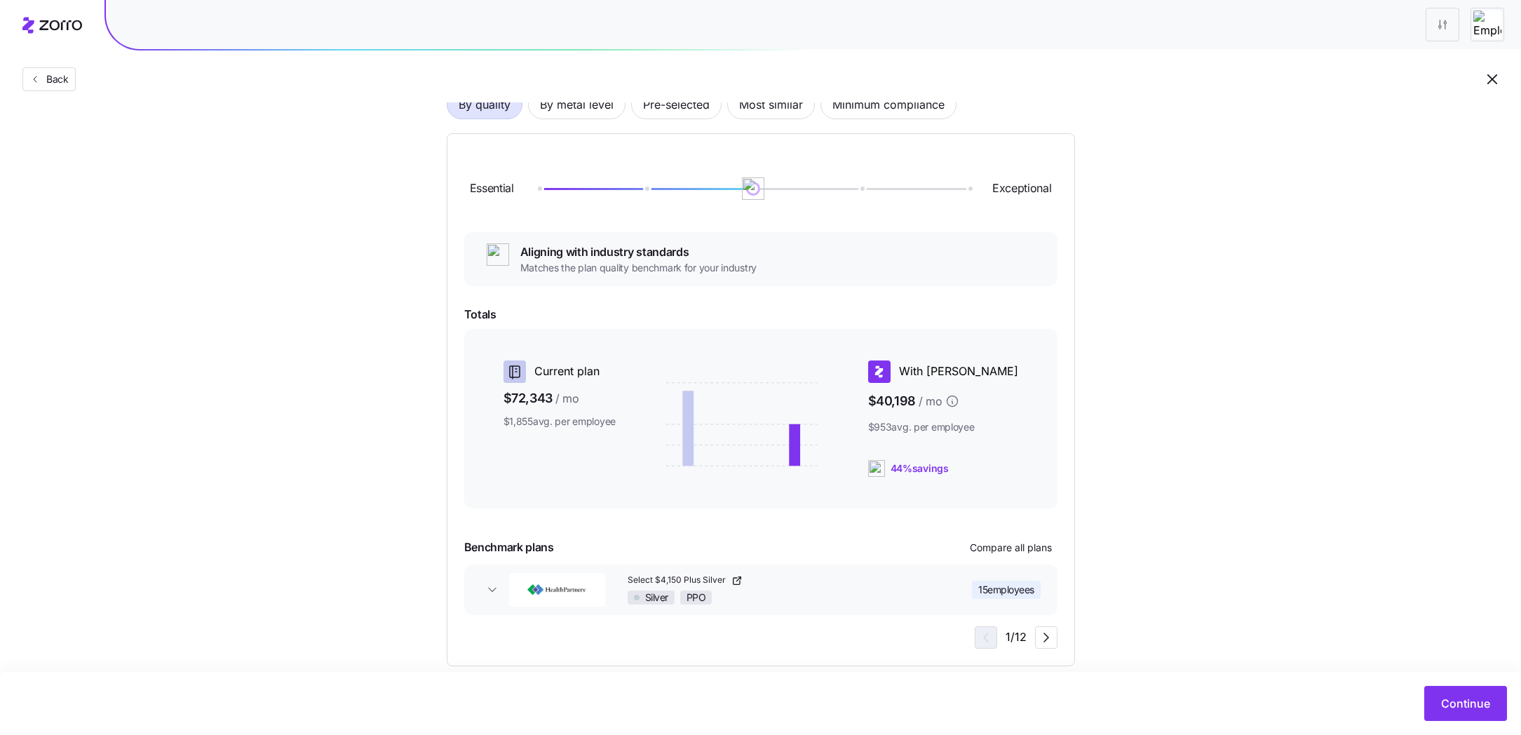
scroll to position [120, 0]
drag, startPoint x: 1008, startPoint y: 463, endPoint x: 917, endPoint y: 463, distance: 91.2
click at [917, 463] on div "44% savings" at bounding box center [943, 466] width 150 height 17
click at [1022, 468] on div "With [PERSON_NAME] $40,198 / mo $953 avg. per employee 44% savings" at bounding box center [951, 417] width 178 height 128
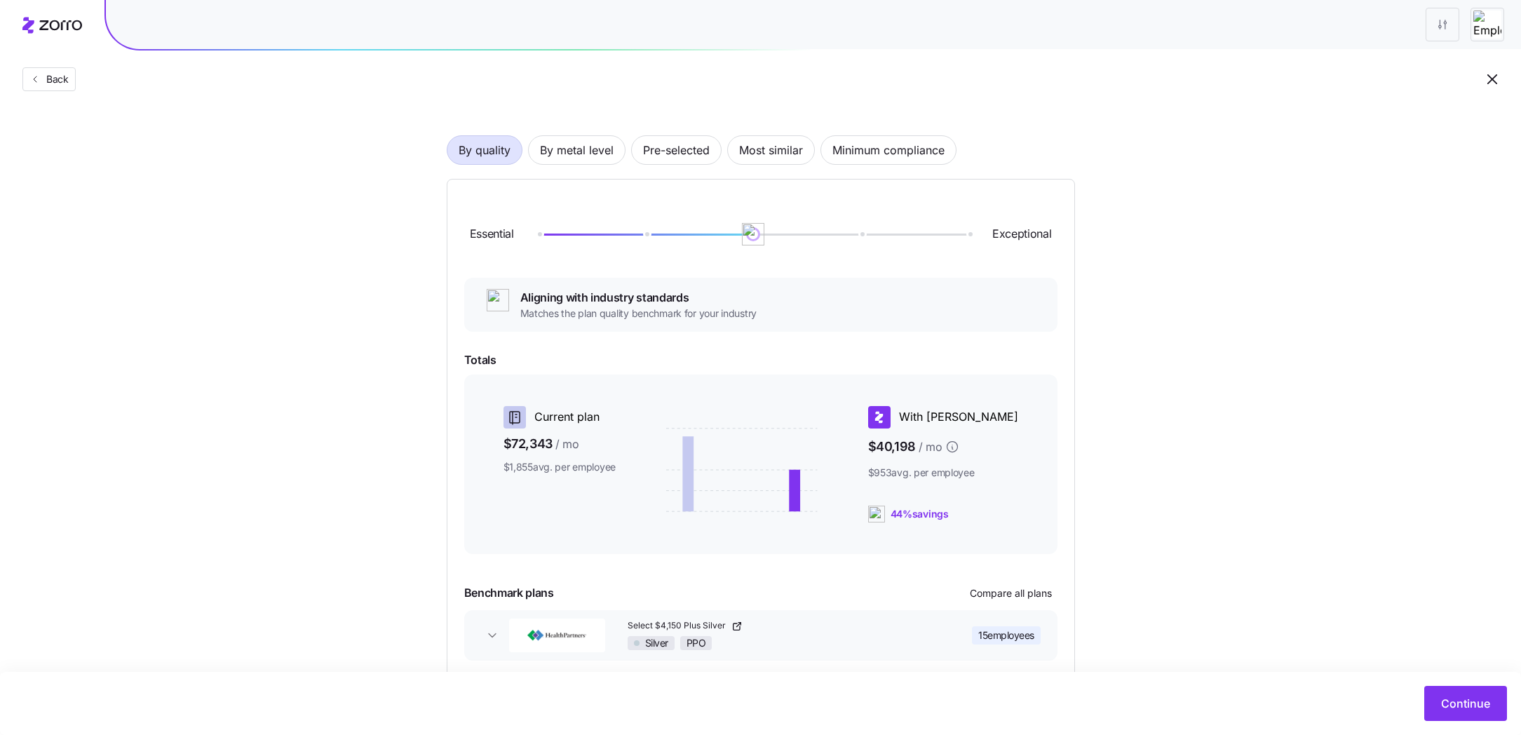
scroll to position [76, 0]
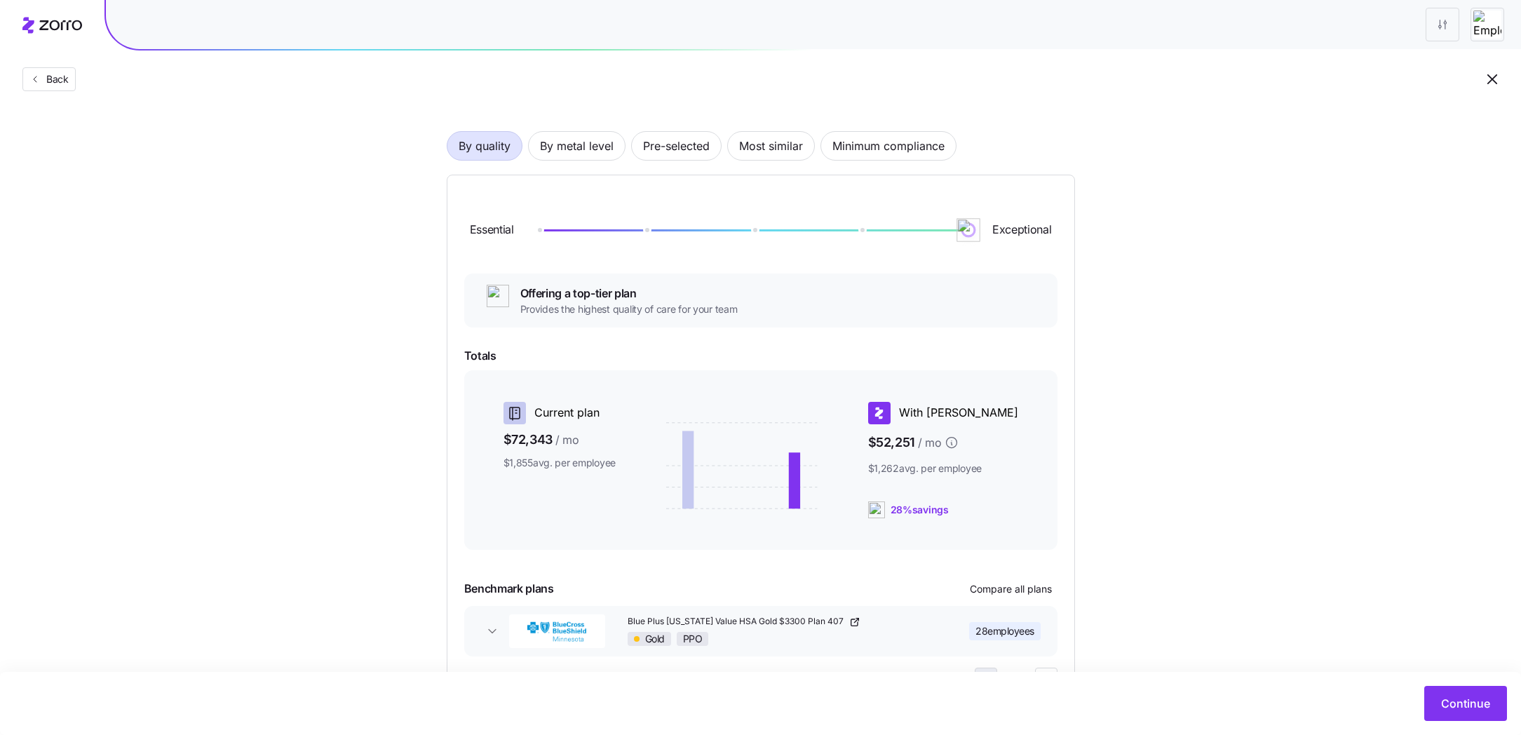
drag, startPoint x: 759, startPoint y: 233, endPoint x: 980, endPoint y: 237, distance: 220.2
click at [980, 237] on img at bounding box center [968, 230] width 24 height 24
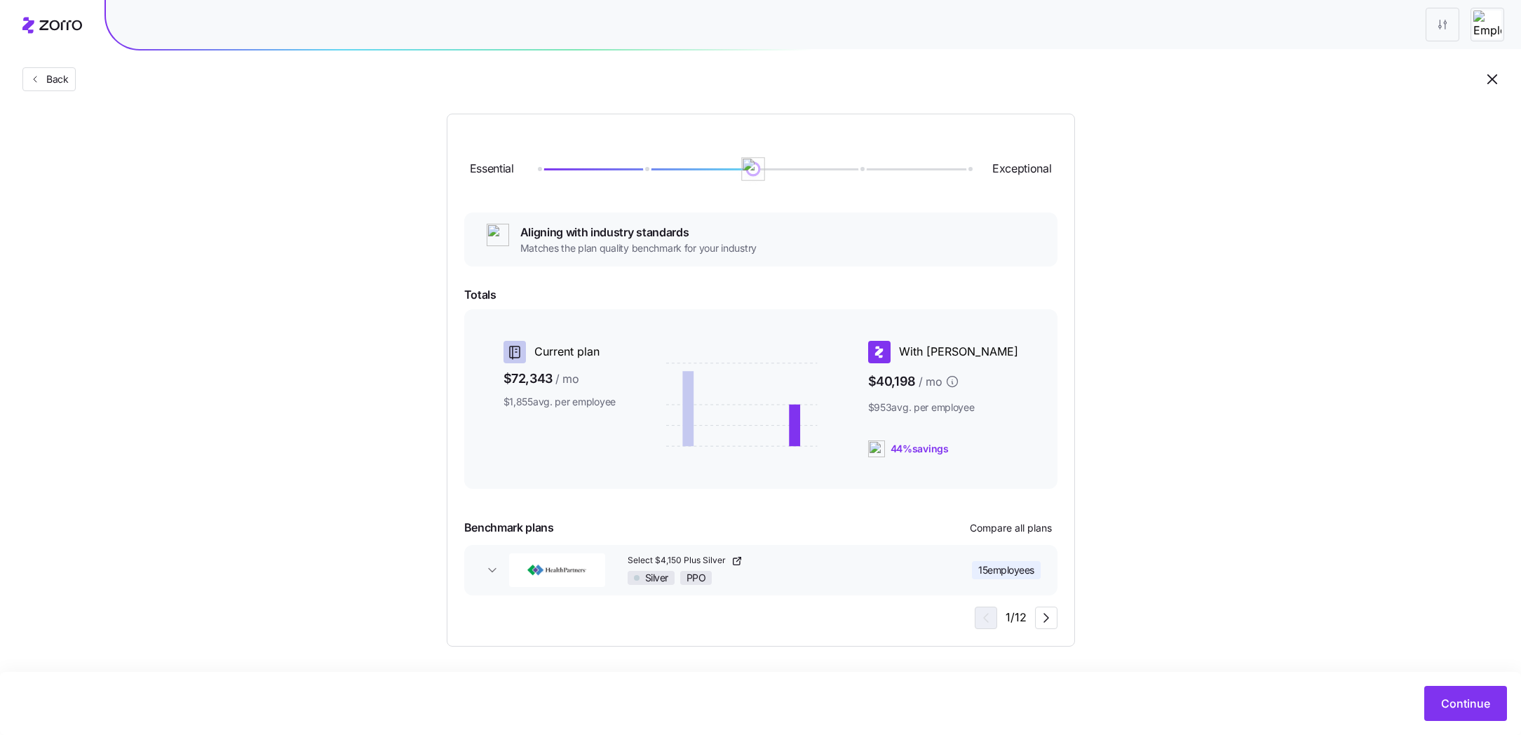
drag, startPoint x: 970, startPoint y: 174, endPoint x: 736, endPoint y: 175, distance: 233.5
click at [736, 175] on div "Essential Exceptional" at bounding box center [760, 169] width 593 height 76
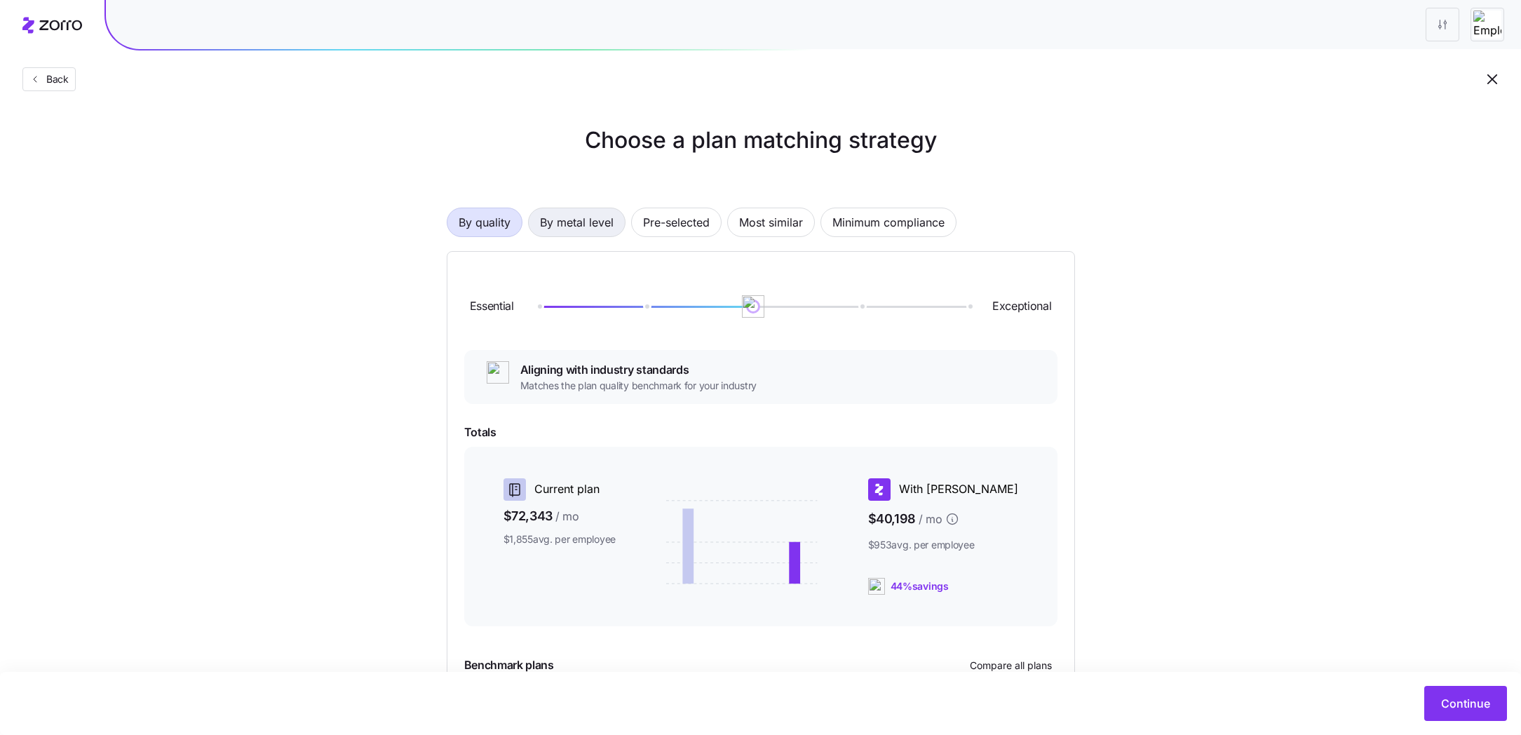
click at [586, 213] on span "By metal level" at bounding box center [577, 222] width 74 height 28
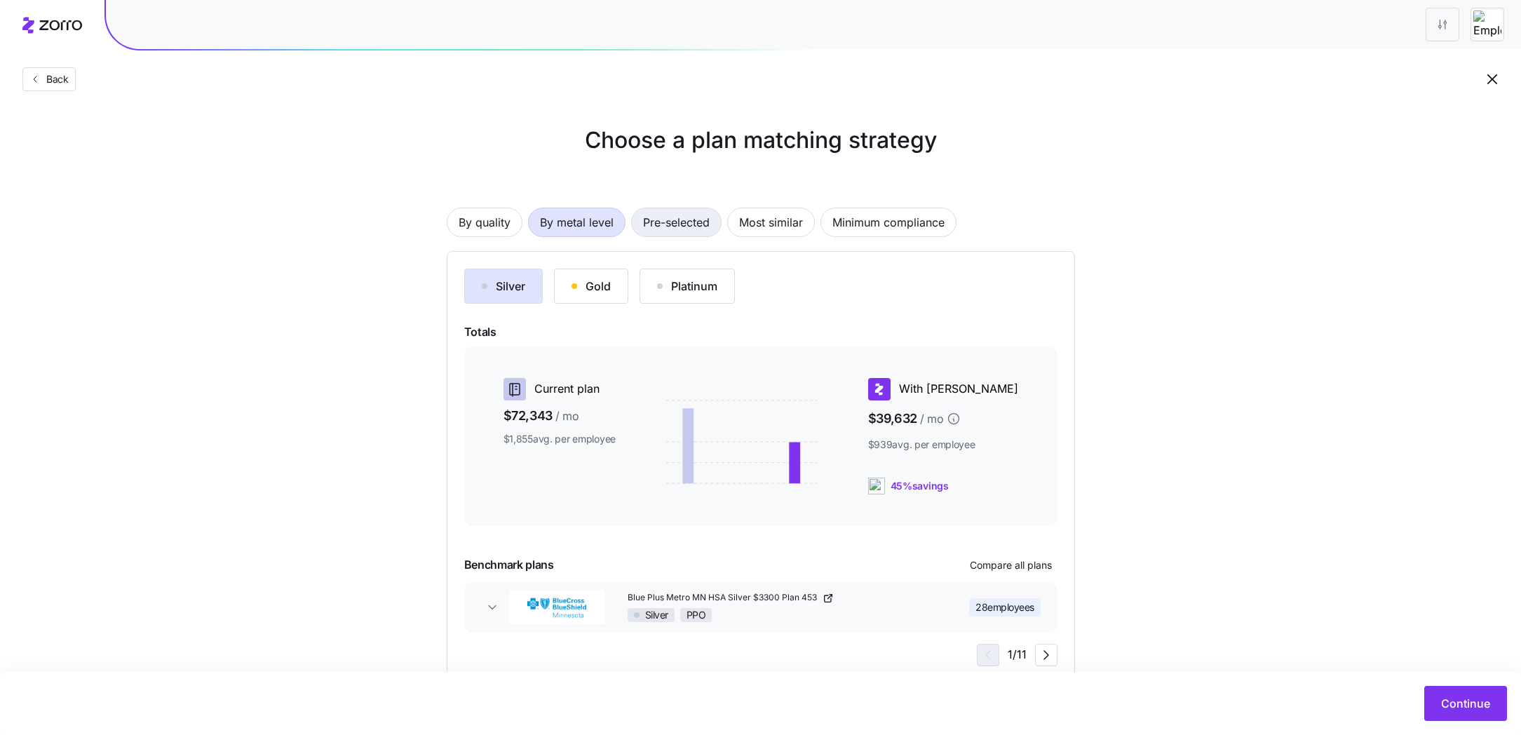
click at [684, 229] on span "Pre-selected" at bounding box center [676, 222] width 67 height 28
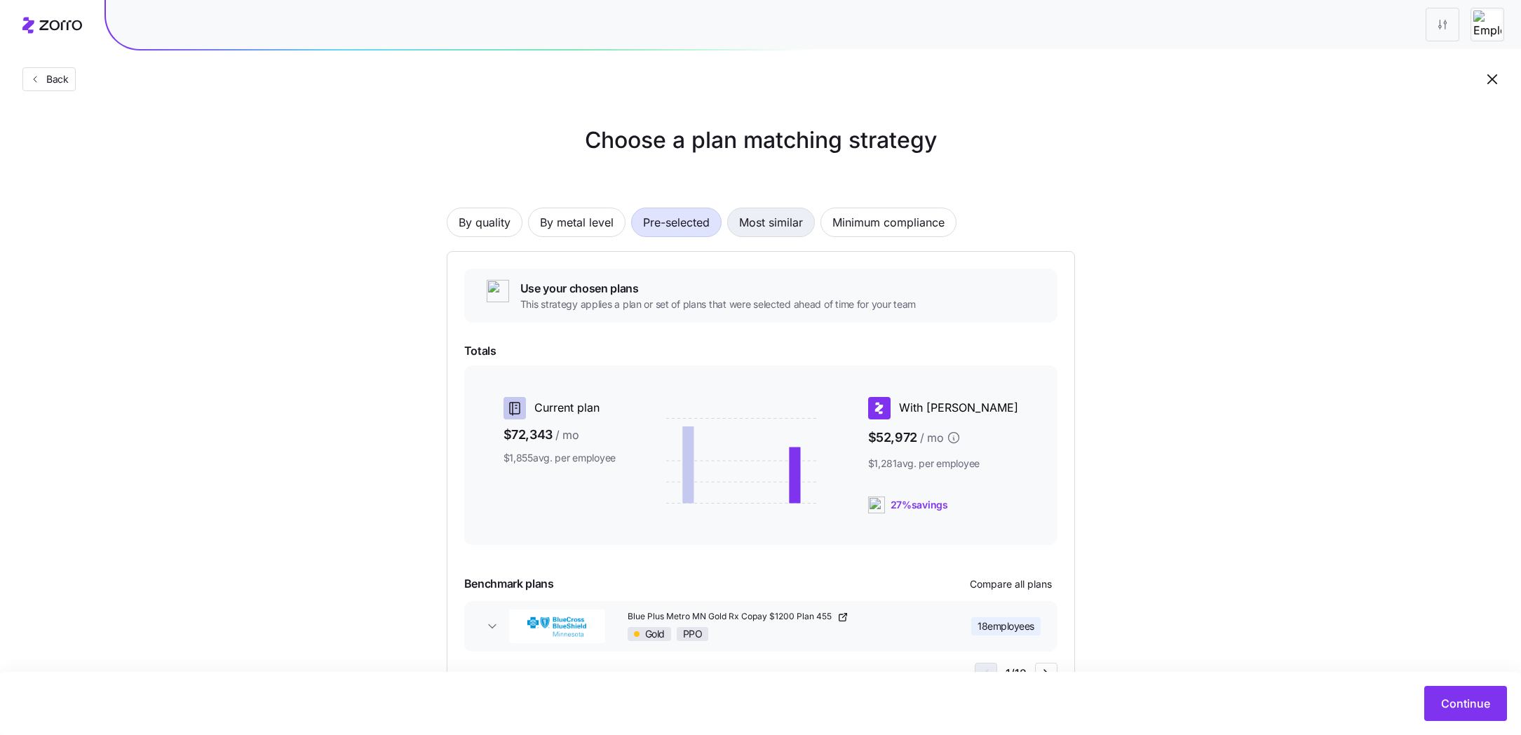
click at [771, 229] on span "Most similar" at bounding box center [771, 222] width 64 height 28
click at [855, 228] on span "Minimum compliance" at bounding box center [888, 222] width 112 height 28
click at [582, 224] on span "By metal level" at bounding box center [577, 222] width 74 height 28
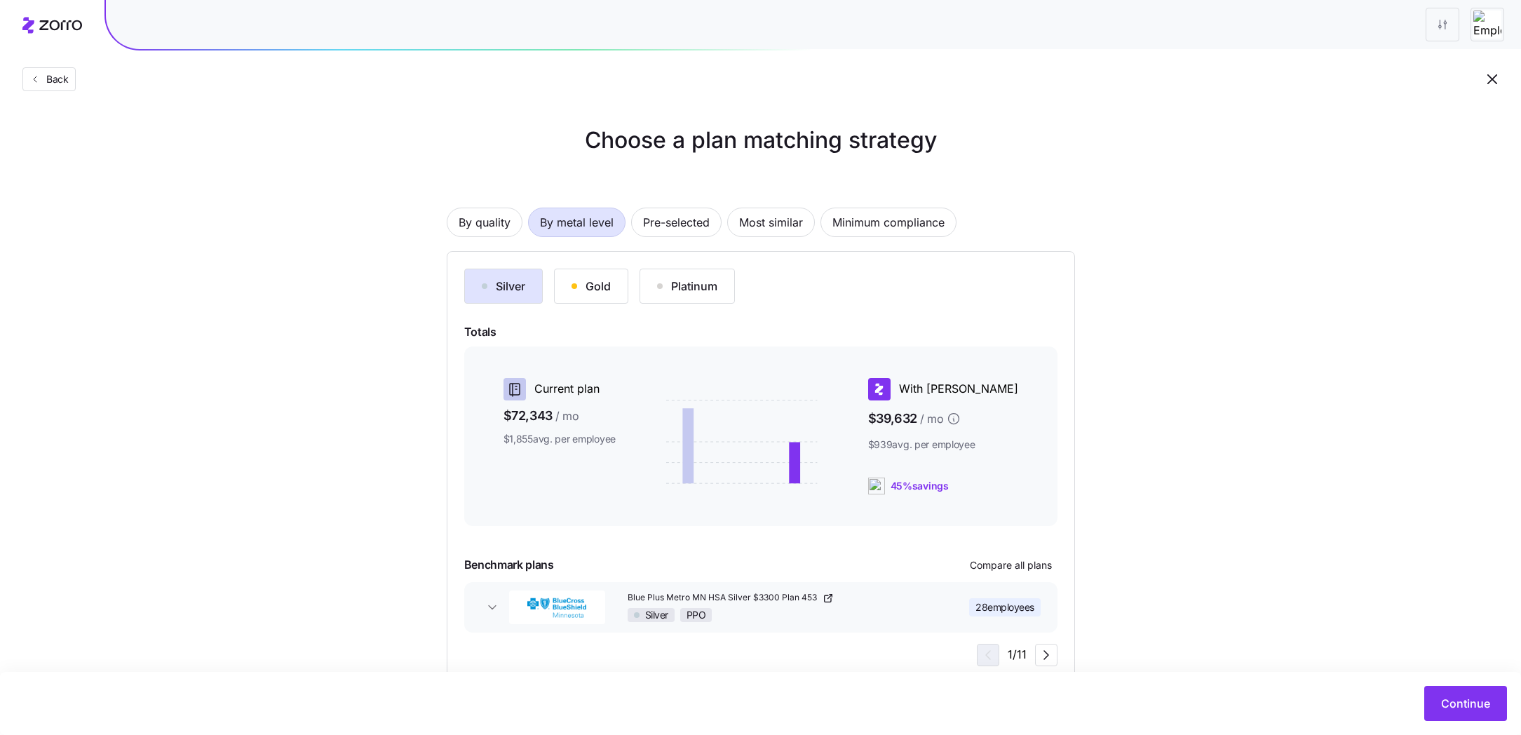
scroll to position [38, 0]
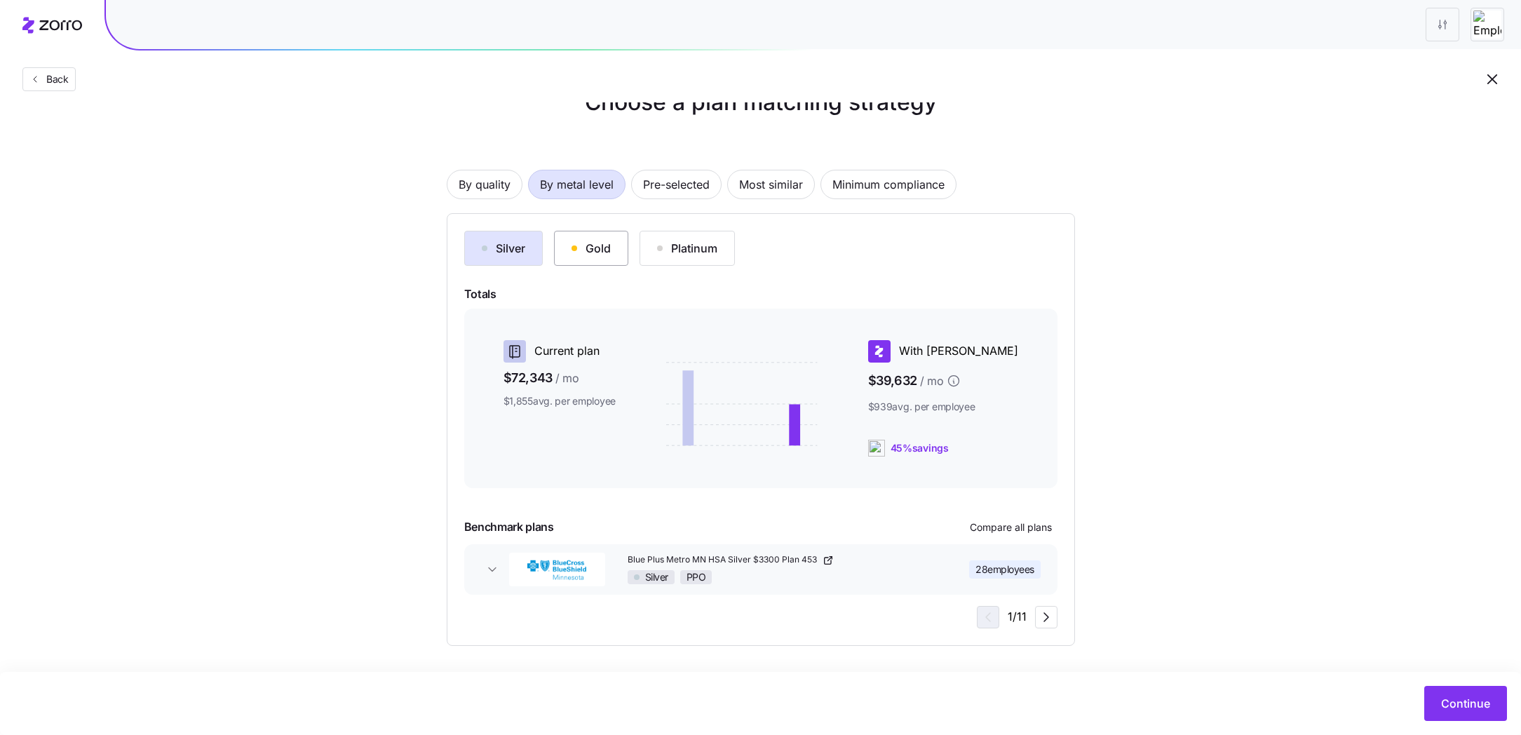
click at [590, 245] on div "Gold" at bounding box center [590, 248] width 39 height 17
drag, startPoint x: 991, startPoint y: 455, endPoint x: 910, endPoint y: 447, distance: 81.0
click at [910, 447] on div "38% savings" at bounding box center [943, 448] width 150 height 17
click at [992, 440] on div "38% savings" at bounding box center [943, 448] width 150 height 17
click at [1050, 622] on icon "button" at bounding box center [1046, 617] width 17 height 17
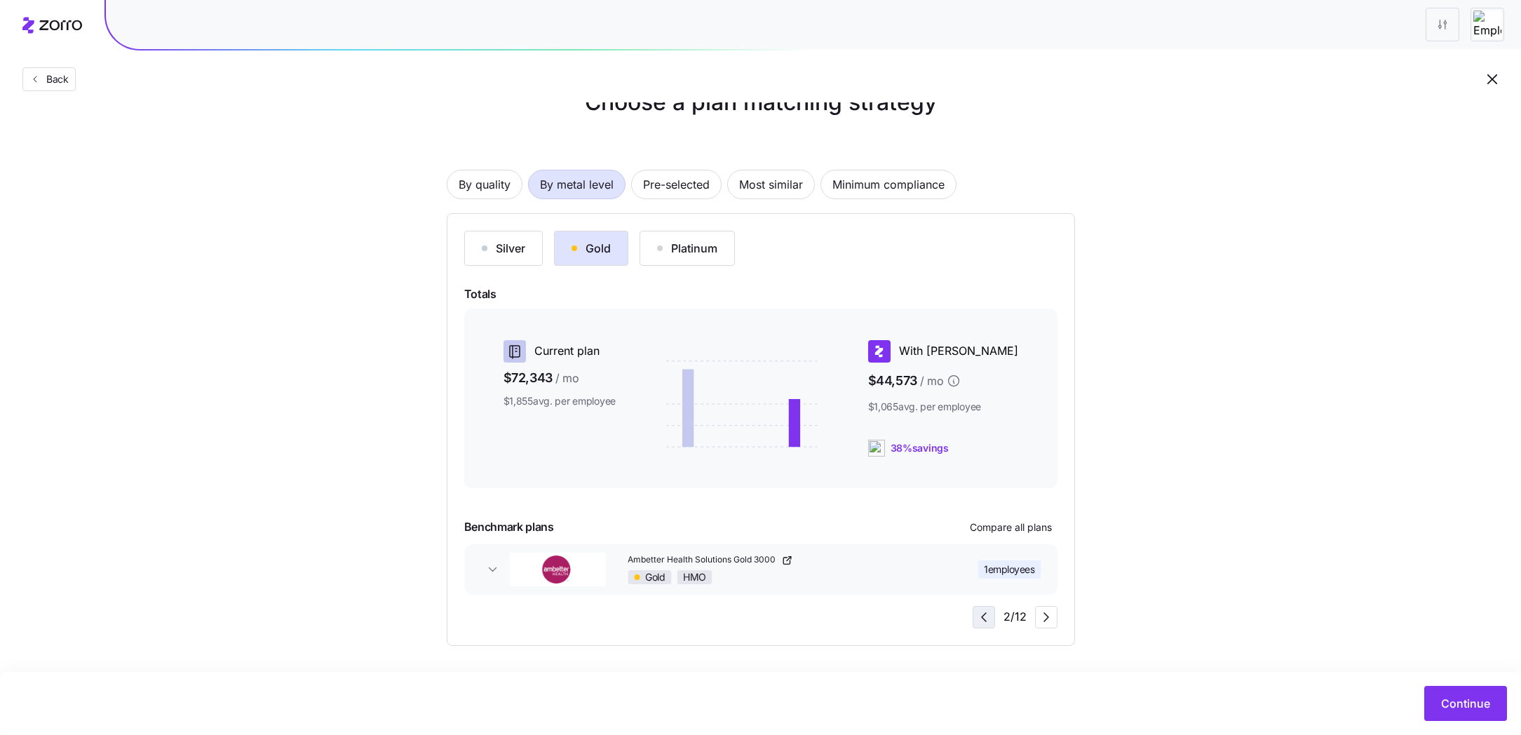
click at [978, 618] on icon "button" at bounding box center [983, 617] width 17 height 17
click at [1041, 619] on icon "button" at bounding box center [1046, 617] width 17 height 17
click at [1477, 684] on div "Continue" at bounding box center [760, 703] width 1521 height 63
click at [1465, 703] on span "Continue" at bounding box center [1465, 703] width 49 height 17
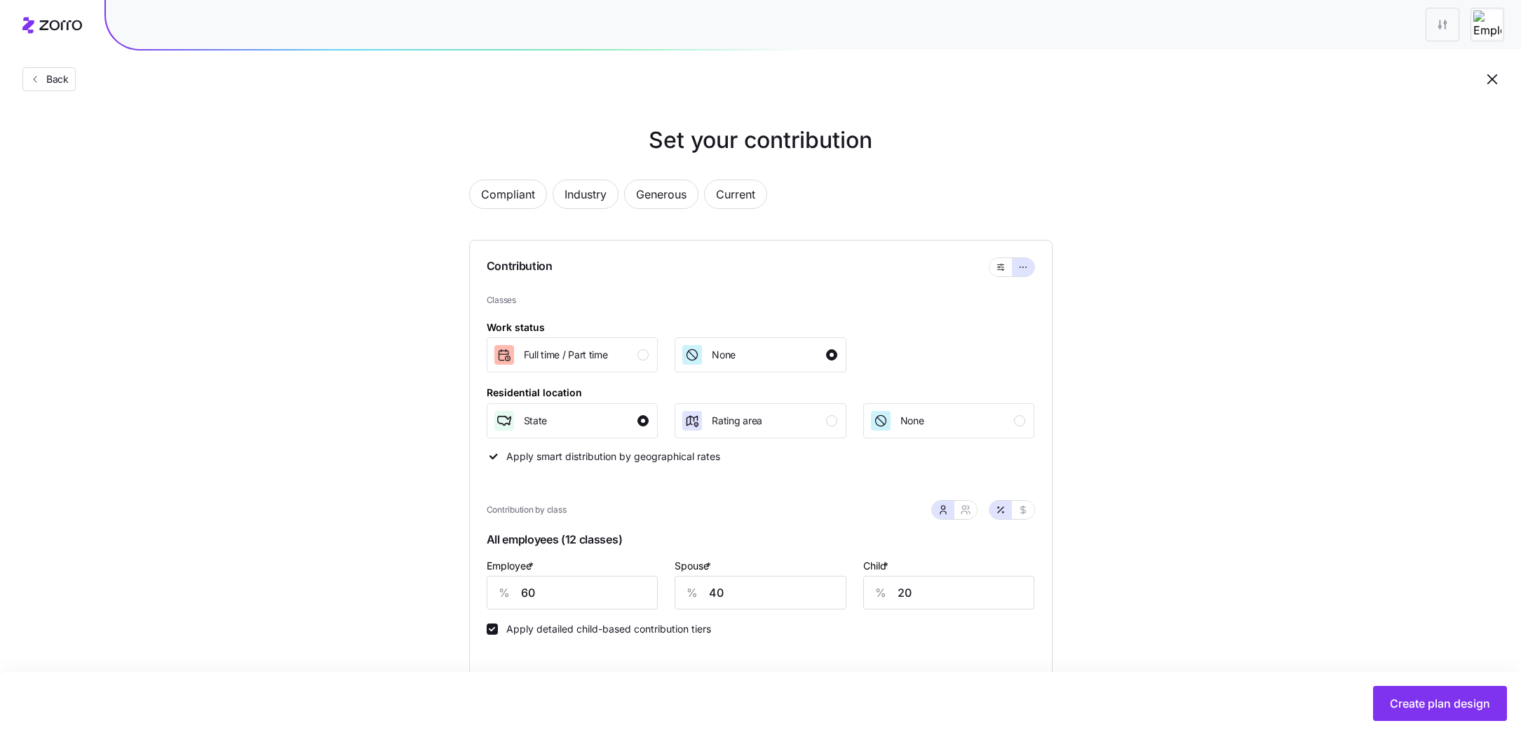
scroll to position [75, 0]
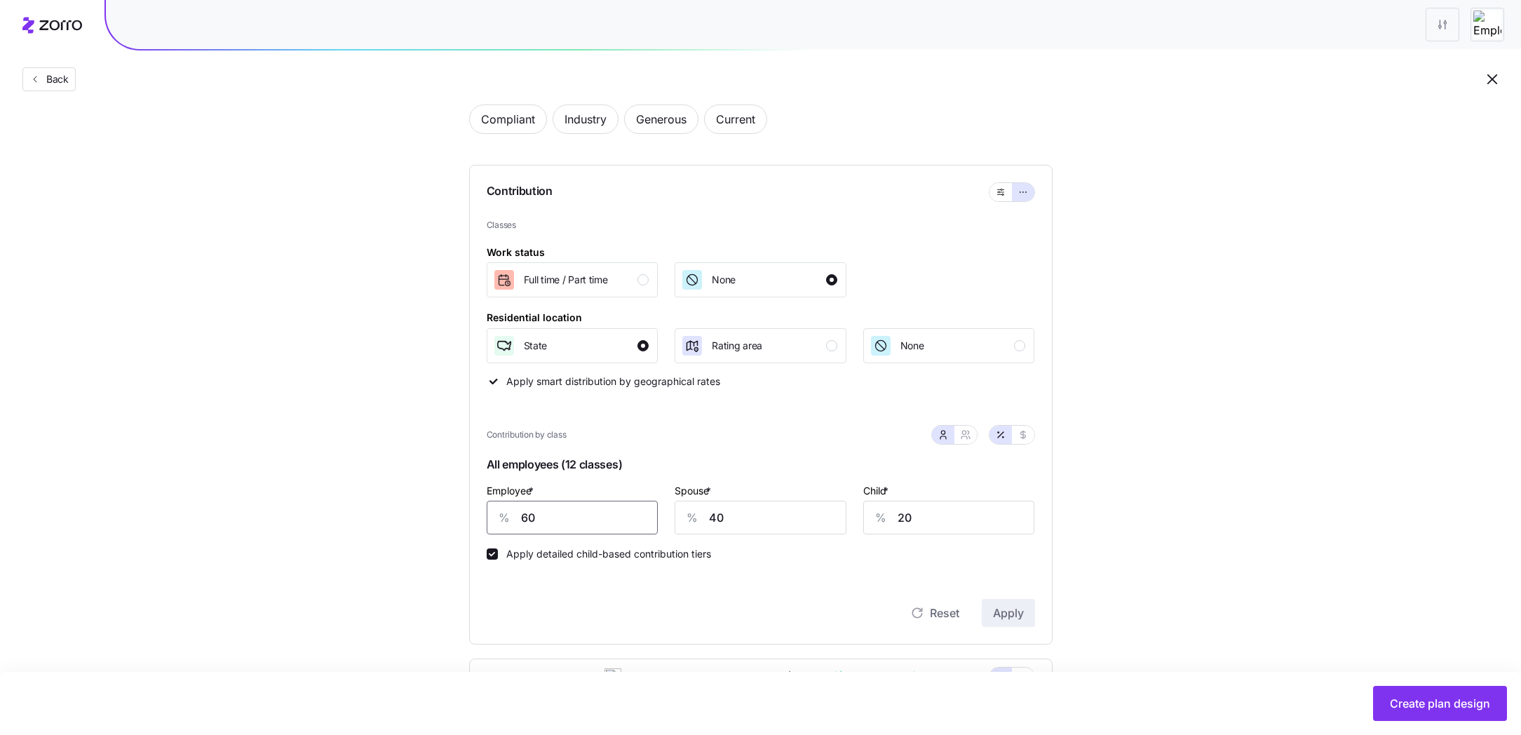
click at [577, 525] on input "60" at bounding box center [573, 518] width 172 height 34
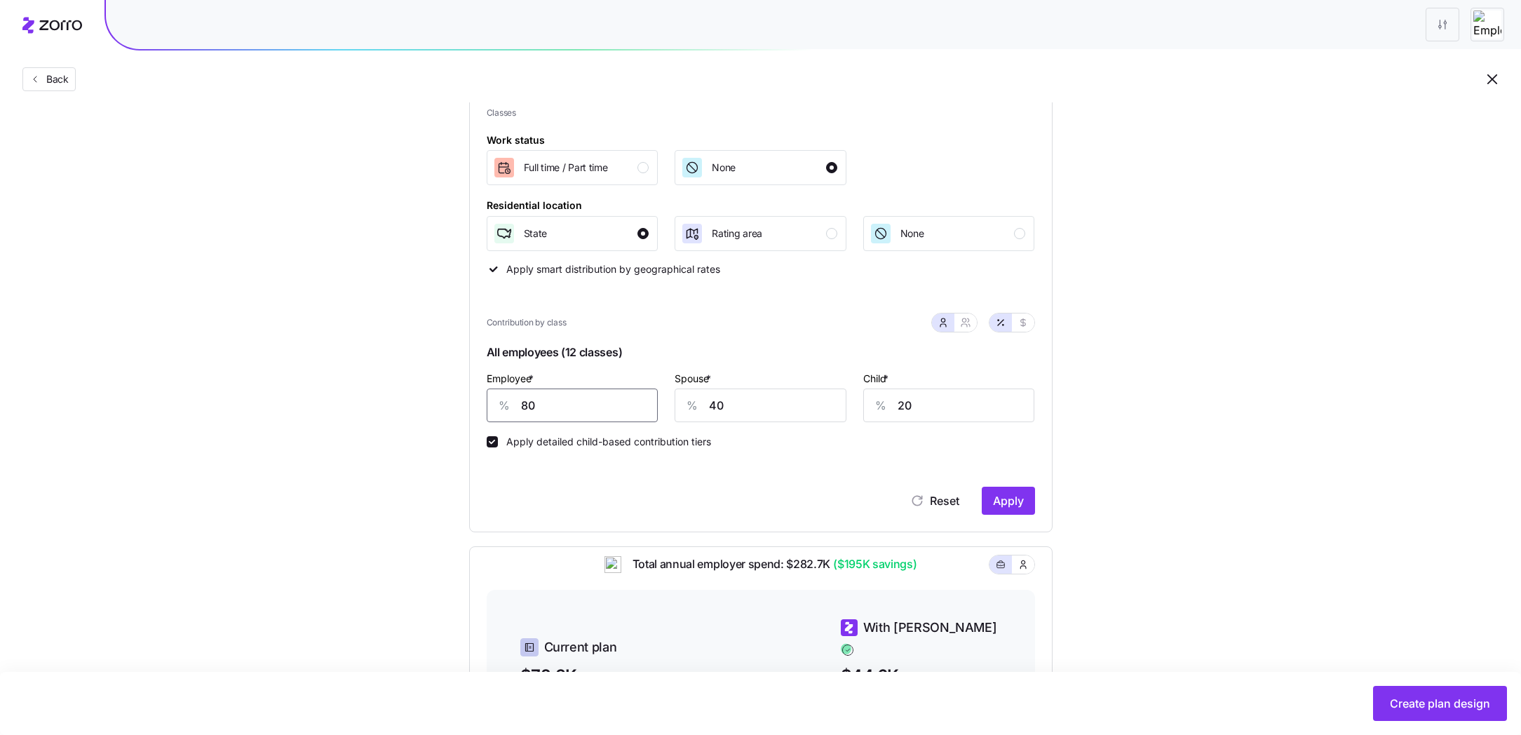
scroll to position [198, 0]
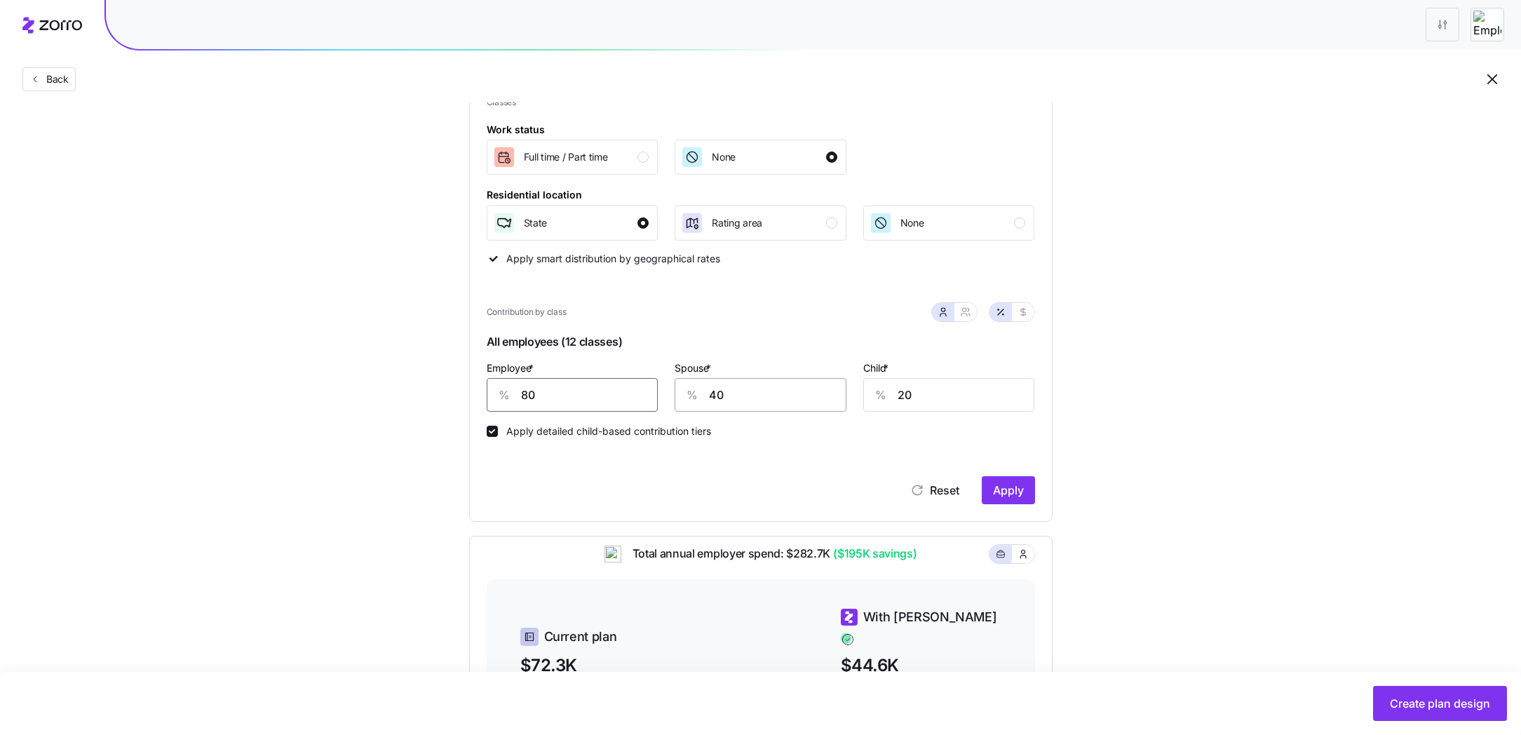
type input "80"
click at [766, 388] on input "40" at bounding box center [761, 395] width 172 height 34
type input "0"
click at [935, 379] on input "20" at bounding box center [949, 395] width 172 height 34
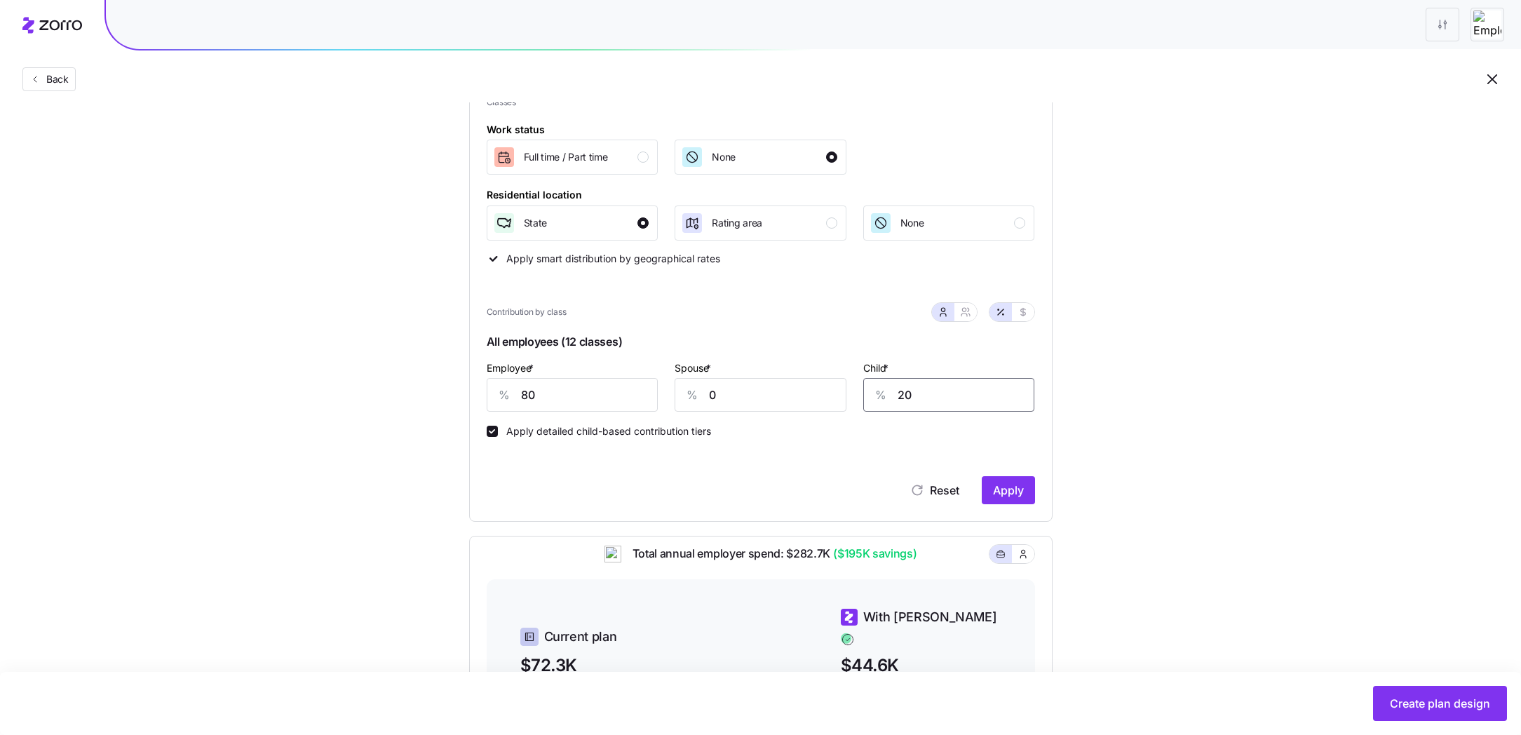
click at [935, 392] on input "20" at bounding box center [949, 395] width 172 height 34
type input "0"
click at [1017, 487] on span "Apply" at bounding box center [1008, 490] width 31 height 17
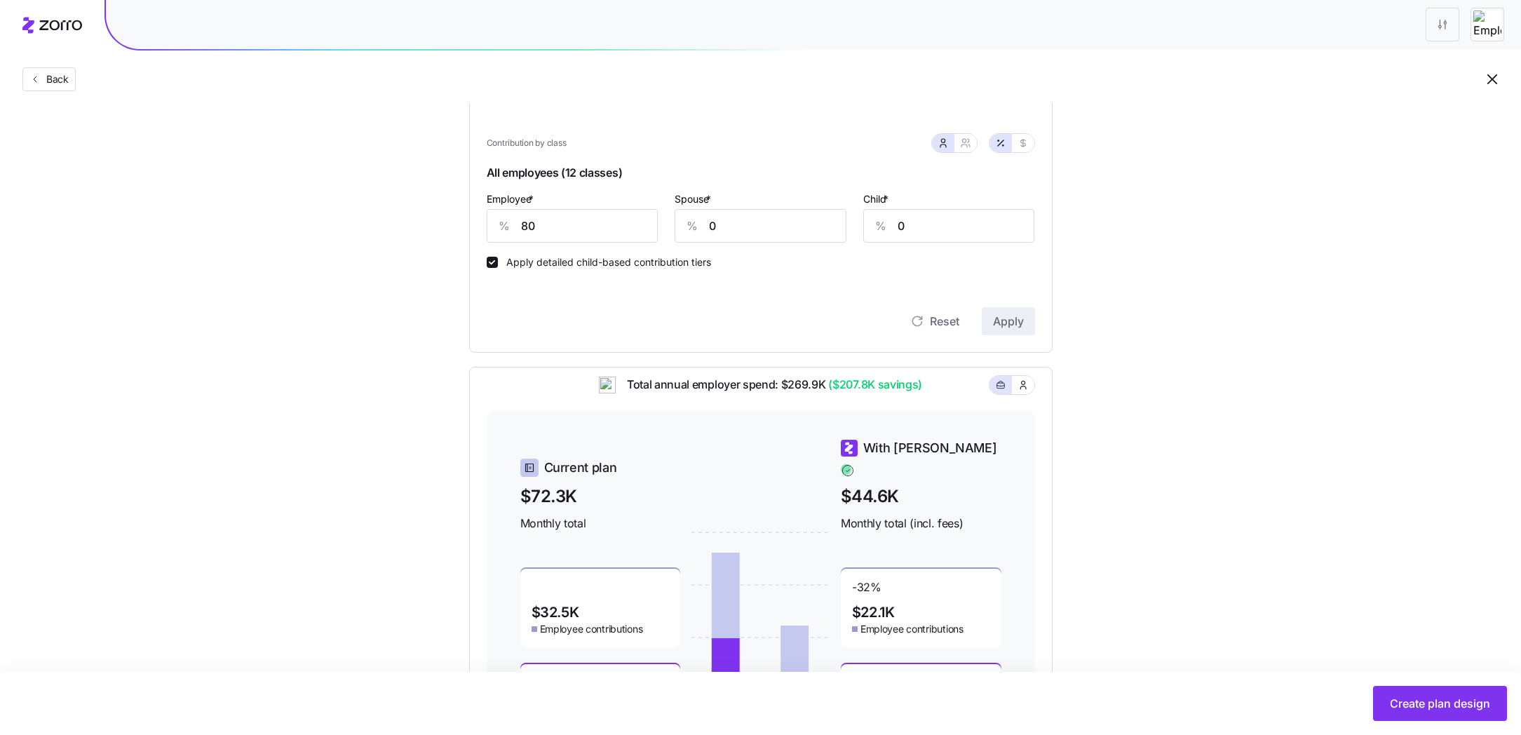
scroll to position [343, 0]
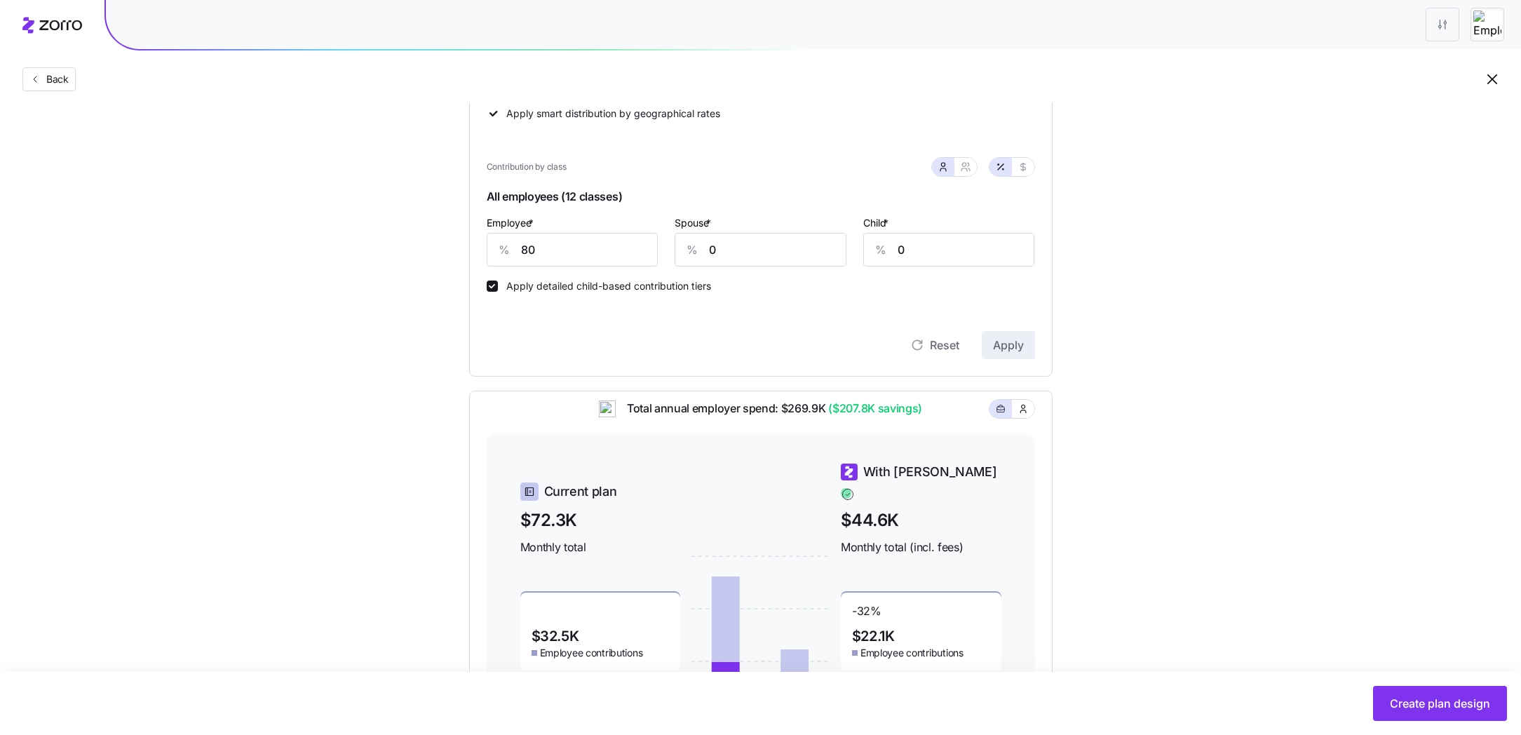
click at [766, 271] on div "Apply detailed child-based contribution tiers" at bounding box center [761, 278] width 548 height 25
click at [762, 258] on input "0" at bounding box center [761, 250] width 172 height 34
type input "20"
click at [920, 254] on input "0" at bounding box center [949, 250] width 172 height 34
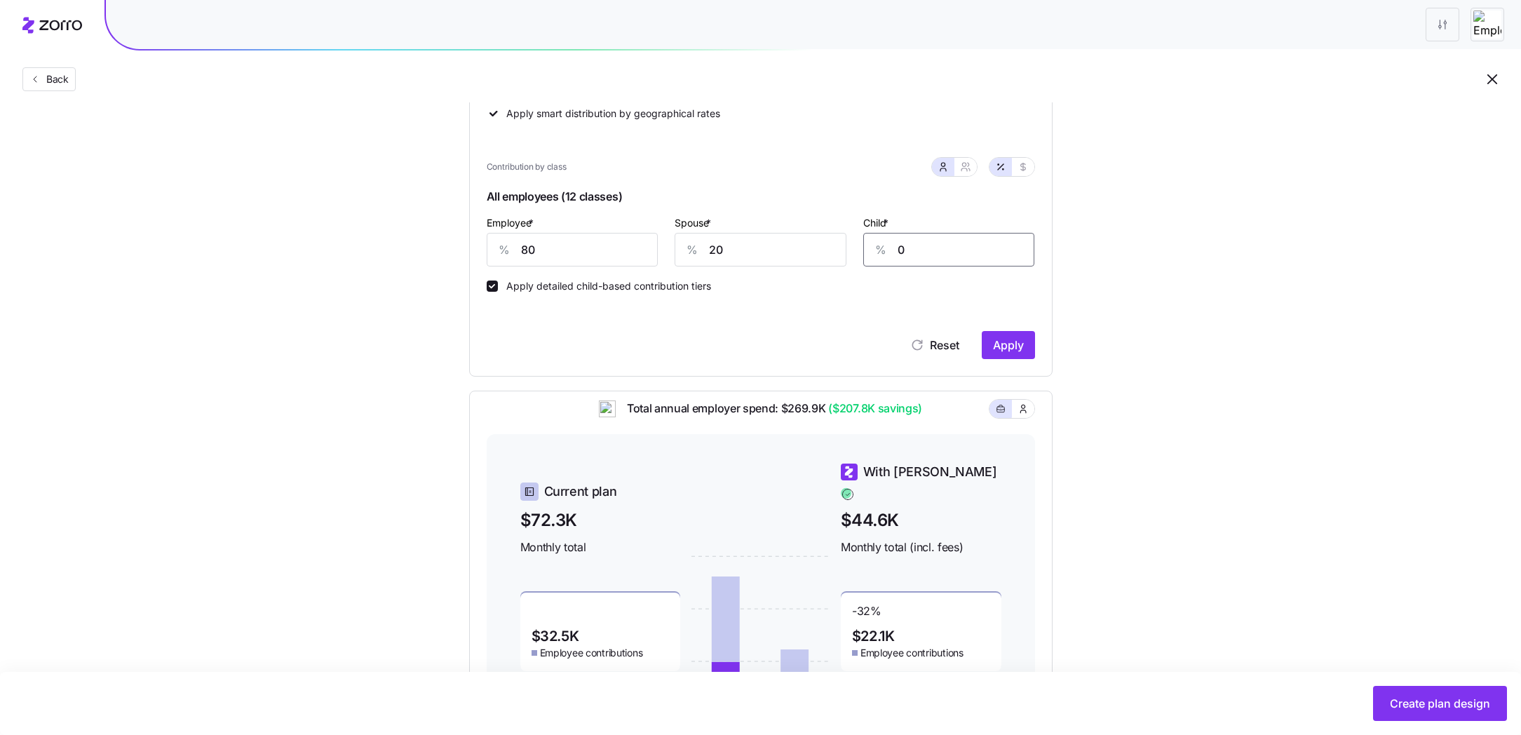
click at [920, 254] on input "0" at bounding box center [949, 250] width 172 height 34
type input "30"
click at [1026, 347] on button "Apply" at bounding box center [1008, 345] width 53 height 28
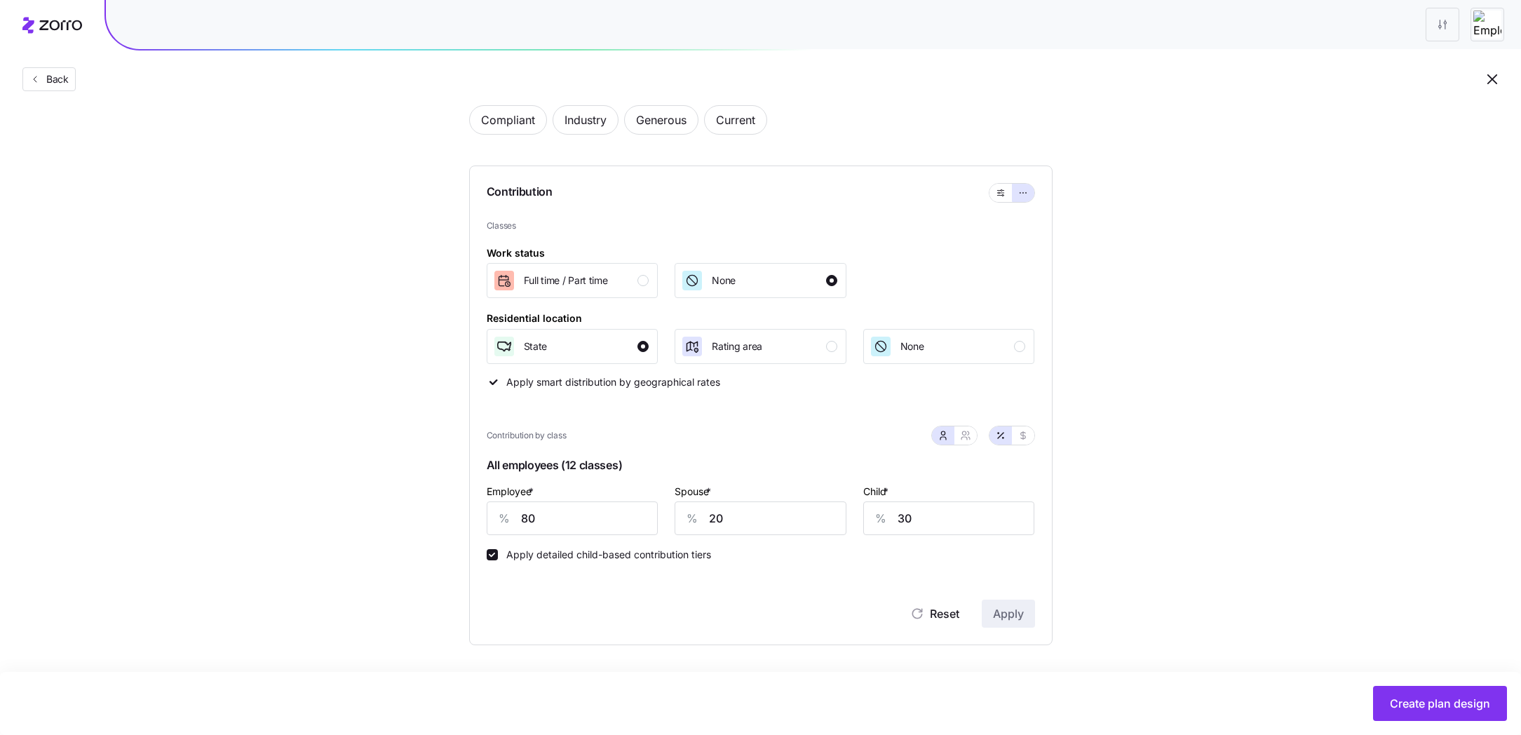
scroll to position [501, 0]
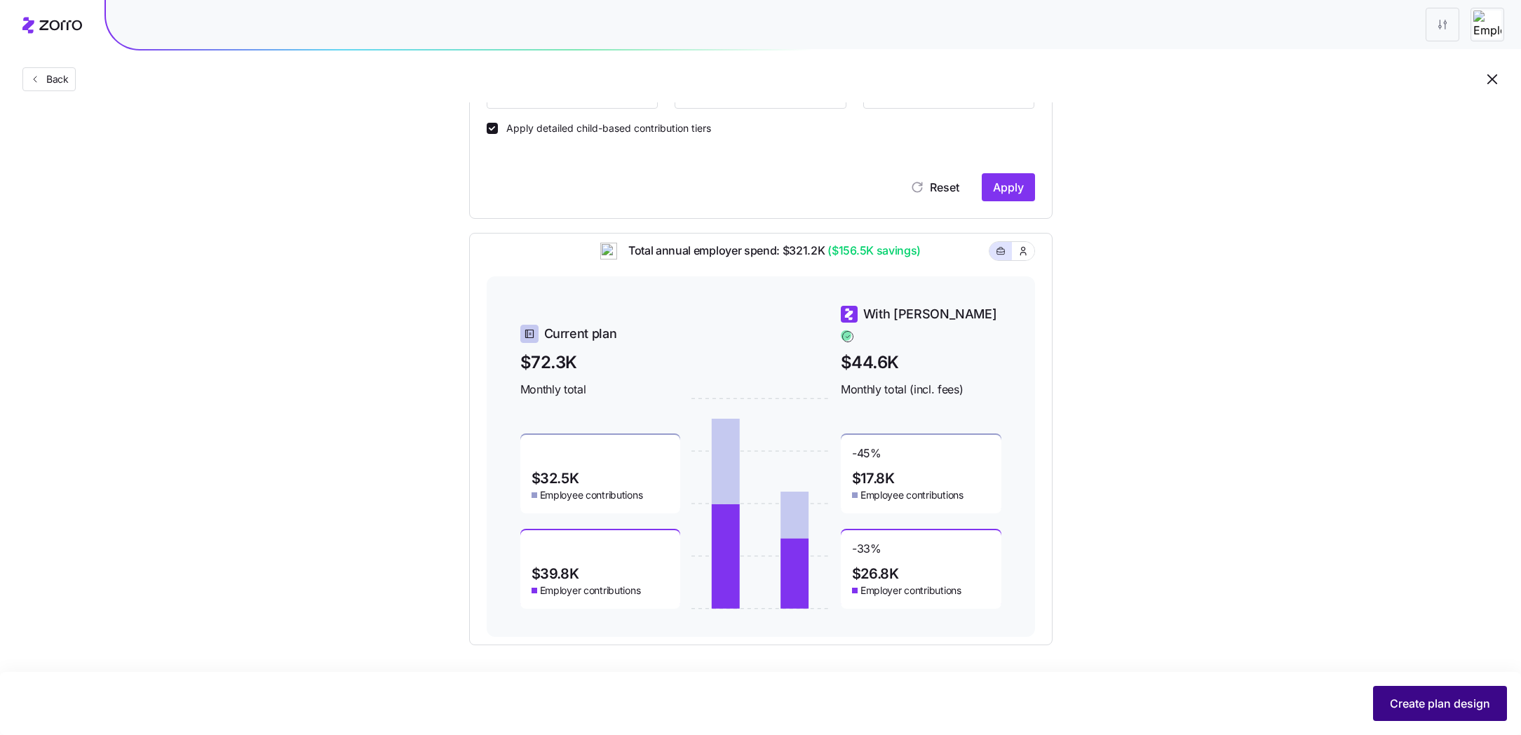
click at [1455, 705] on span "Create plan design" at bounding box center [1440, 703] width 100 height 17
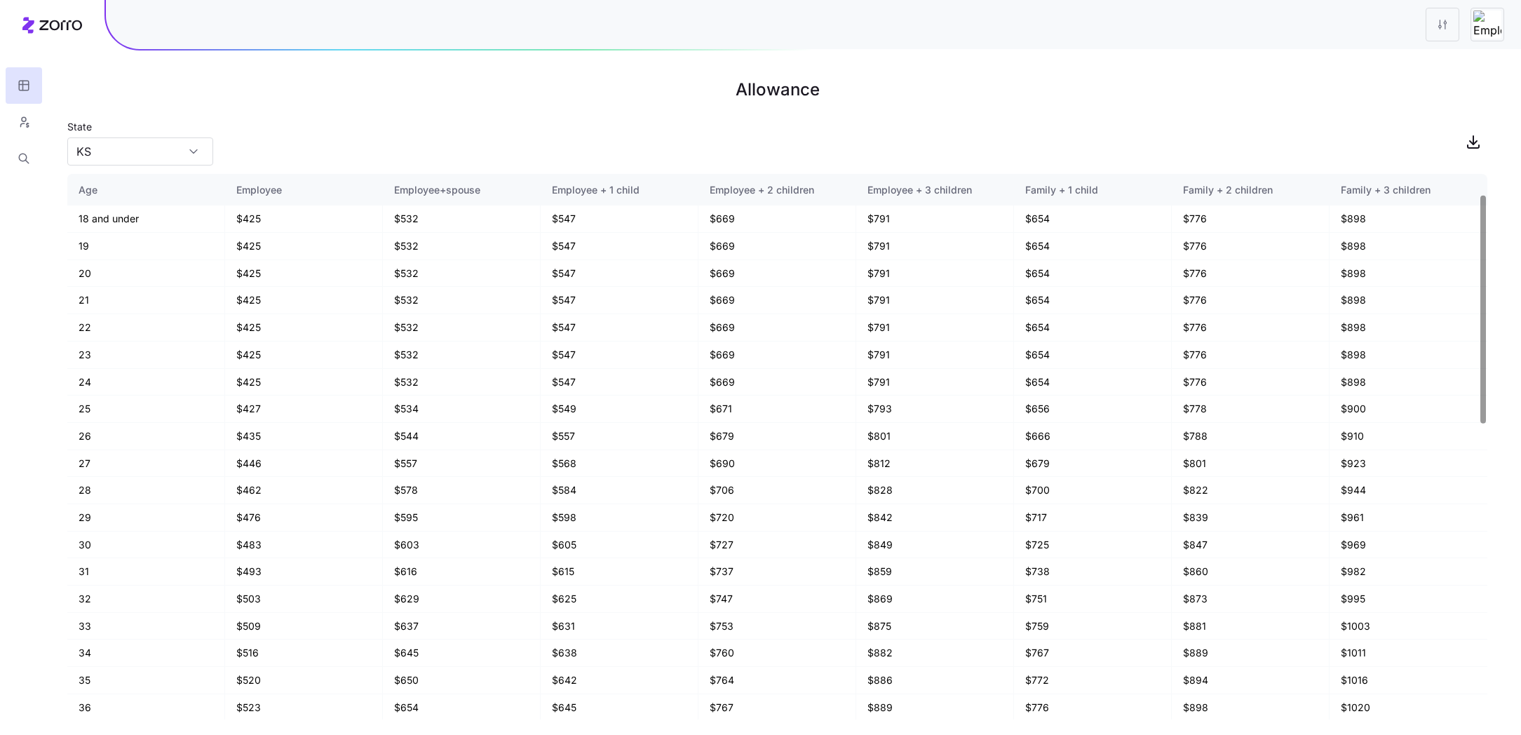
scroll to position [59, 0]
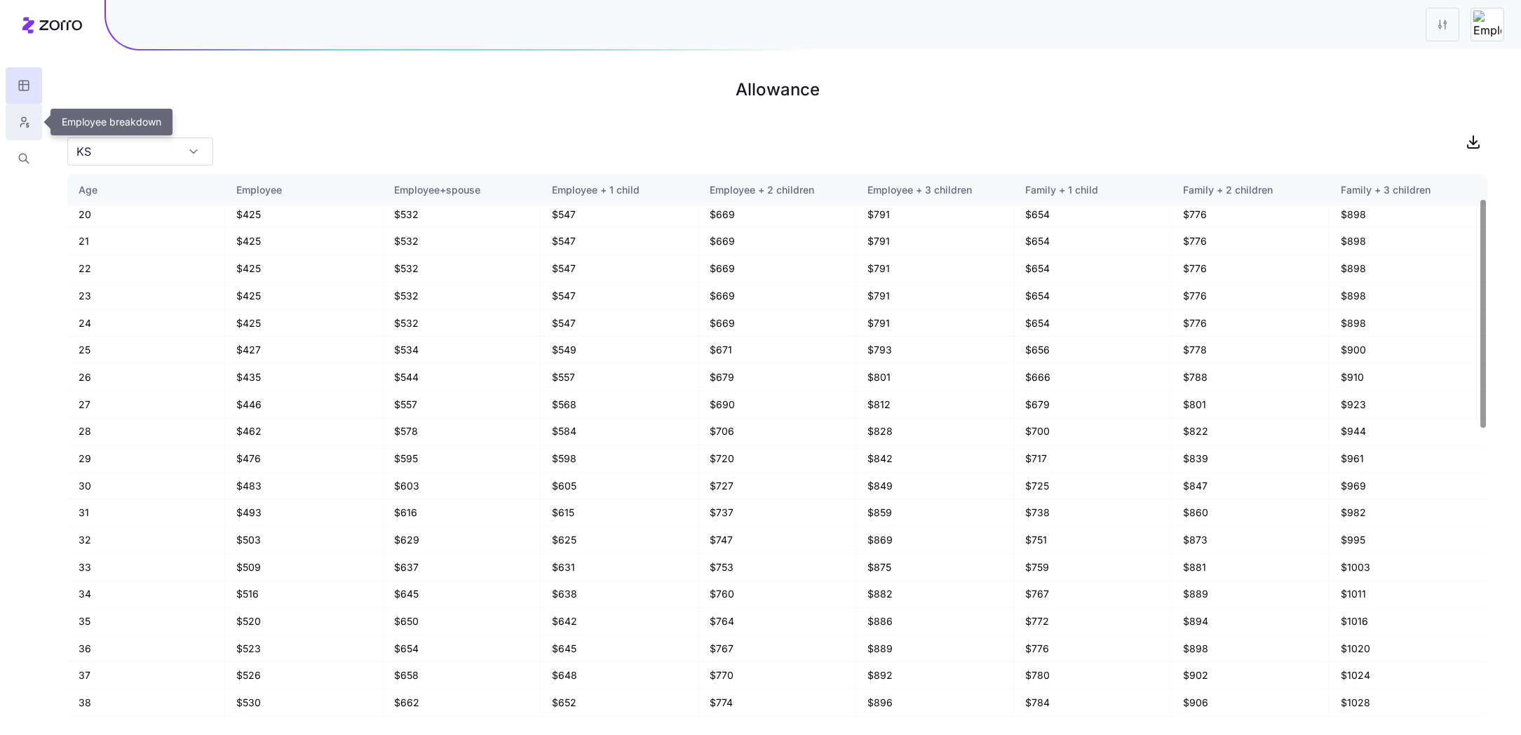
click at [11, 119] on button "button" at bounding box center [24, 122] width 36 height 36
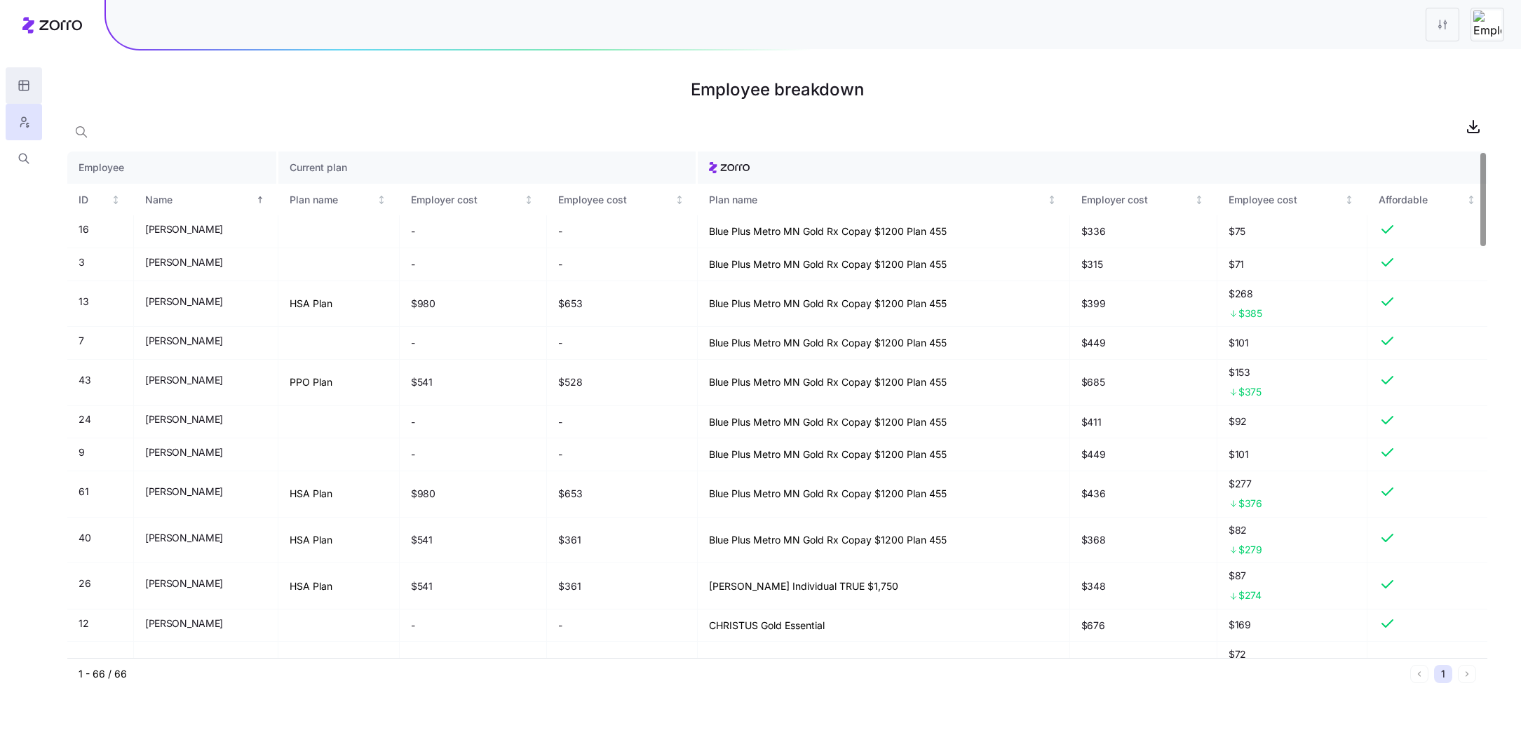
click at [25, 84] on icon "button" at bounding box center [24, 86] width 13 height 14
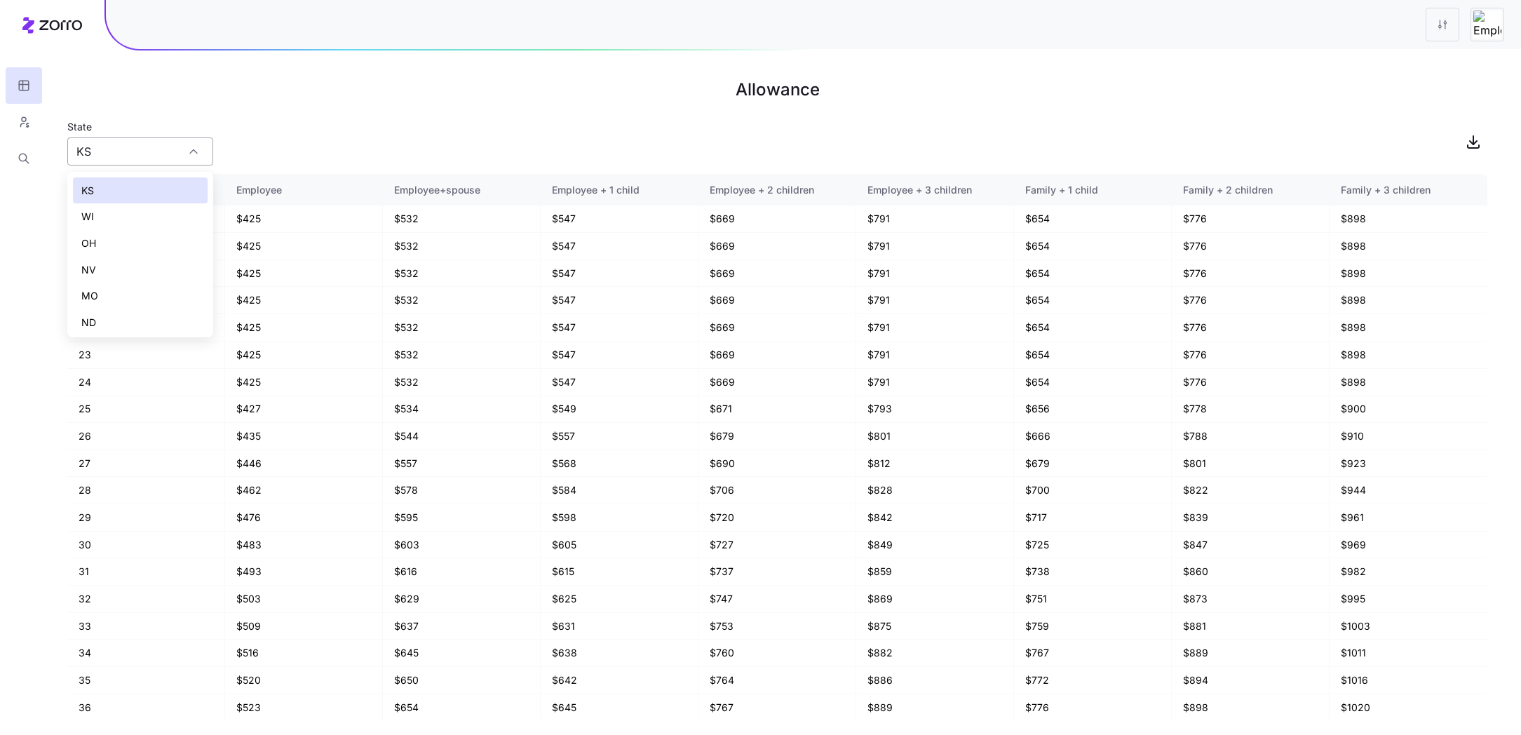
click at [164, 146] on input "KS" at bounding box center [140, 151] width 146 height 28
click at [102, 223] on div "WI" at bounding box center [140, 216] width 135 height 27
click at [120, 142] on input "WI" at bounding box center [140, 151] width 146 height 28
click at [110, 255] on div "OH" at bounding box center [140, 243] width 135 height 27
click at [116, 148] on input "OH" at bounding box center [140, 151] width 146 height 28
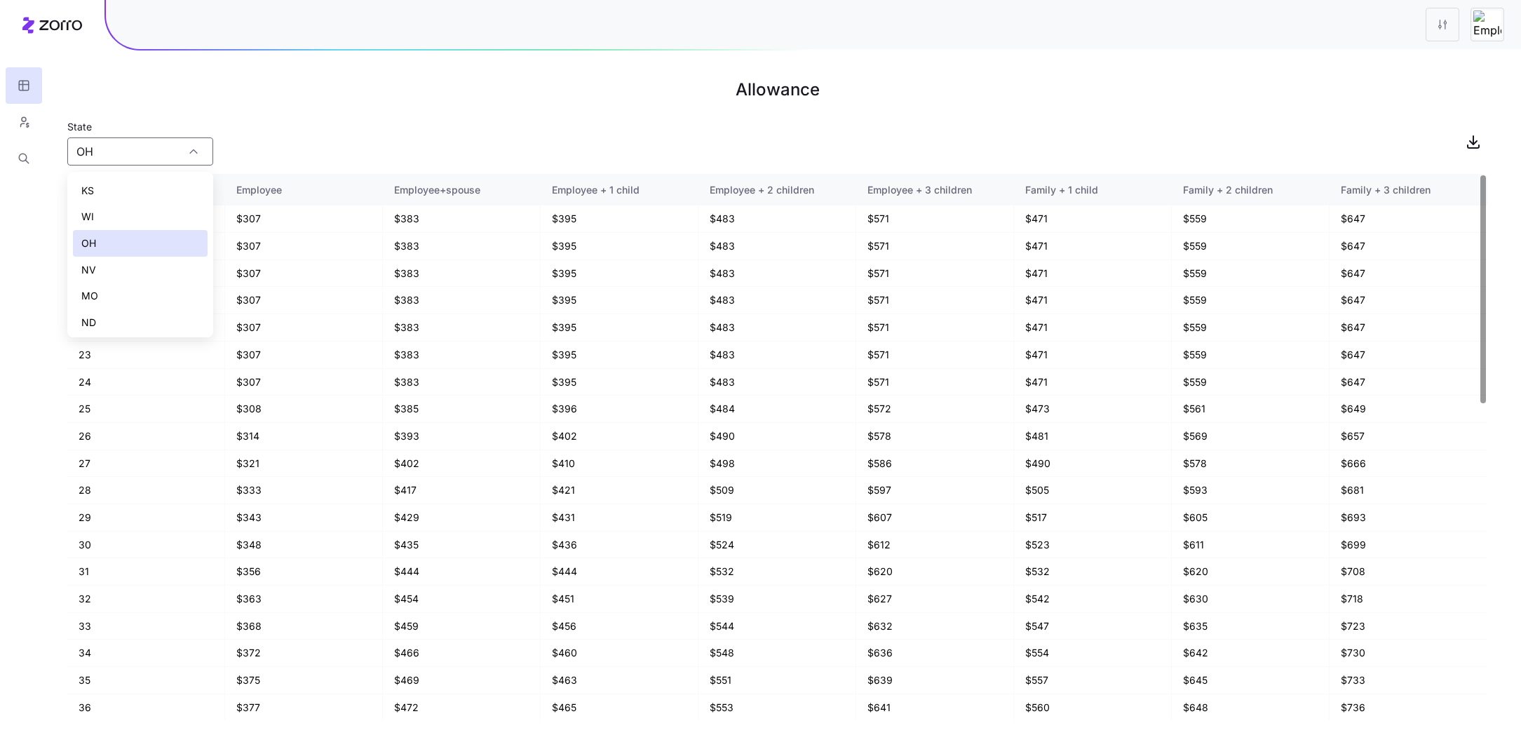
click at [98, 251] on div "OH" at bounding box center [140, 243] width 135 height 27
click at [147, 160] on input "OH" at bounding box center [140, 151] width 146 height 28
click at [109, 273] on div "NV" at bounding box center [140, 270] width 135 height 27
click at [156, 157] on input "NV" at bounding box center [140, 151] width 146 height 28
click at [114, 294] on div "MO" at bounding box center [140, 296] width 135 height 27
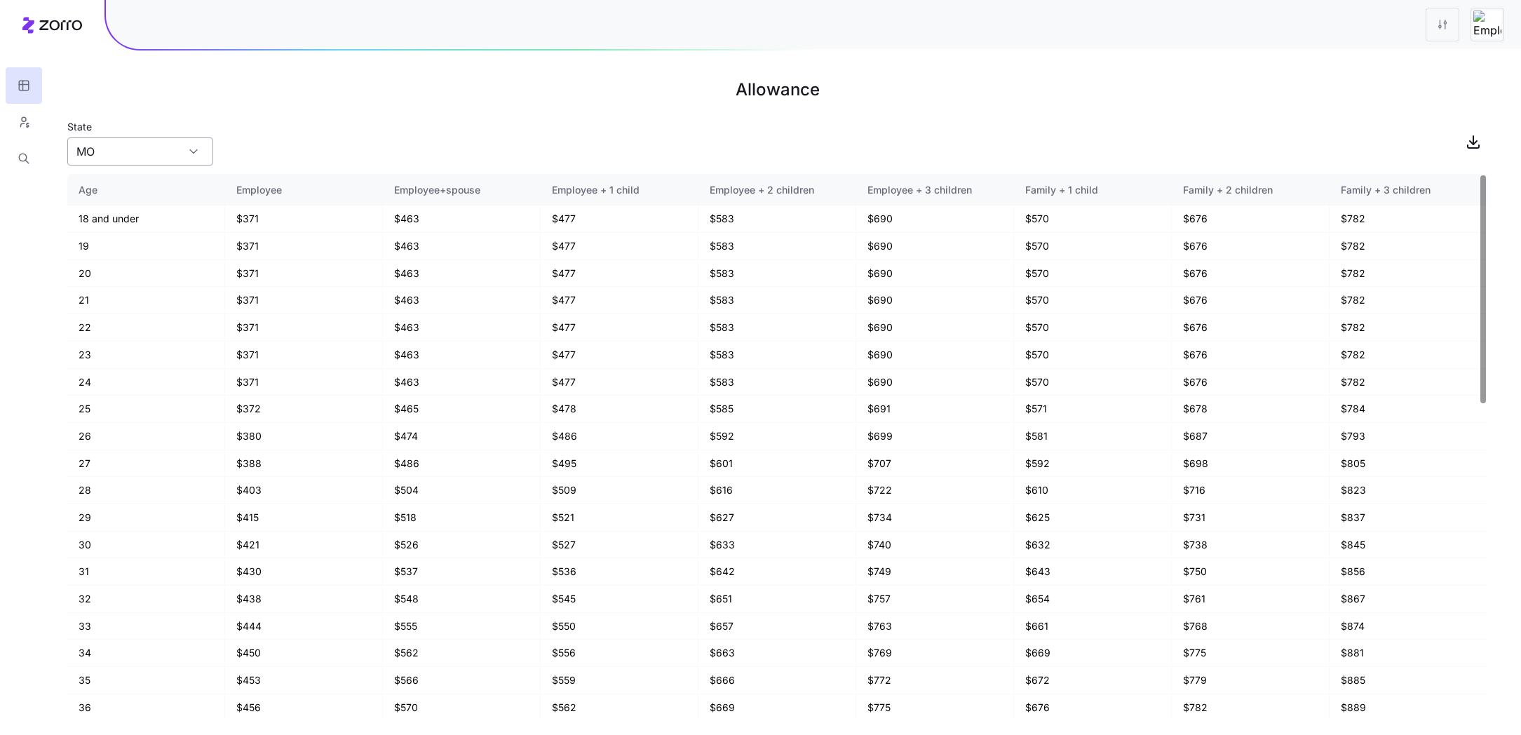
click at [146, 158] on input "MO" at bounding box center [140, 151] width 146 height 28
click at [141, 309] on div "KS WI [GEOGRAPHIC_DATA] [GEOGRAPHIC_DATA] [GEOGRAPHIC_DATA] [GEOGRAPHIC_DATA] […" at bounding box center [140, 335] width 135 height 317
click at [95, 319] on span "ND" at bounding box center [88, 322] width 15 height 15
type input "ND"
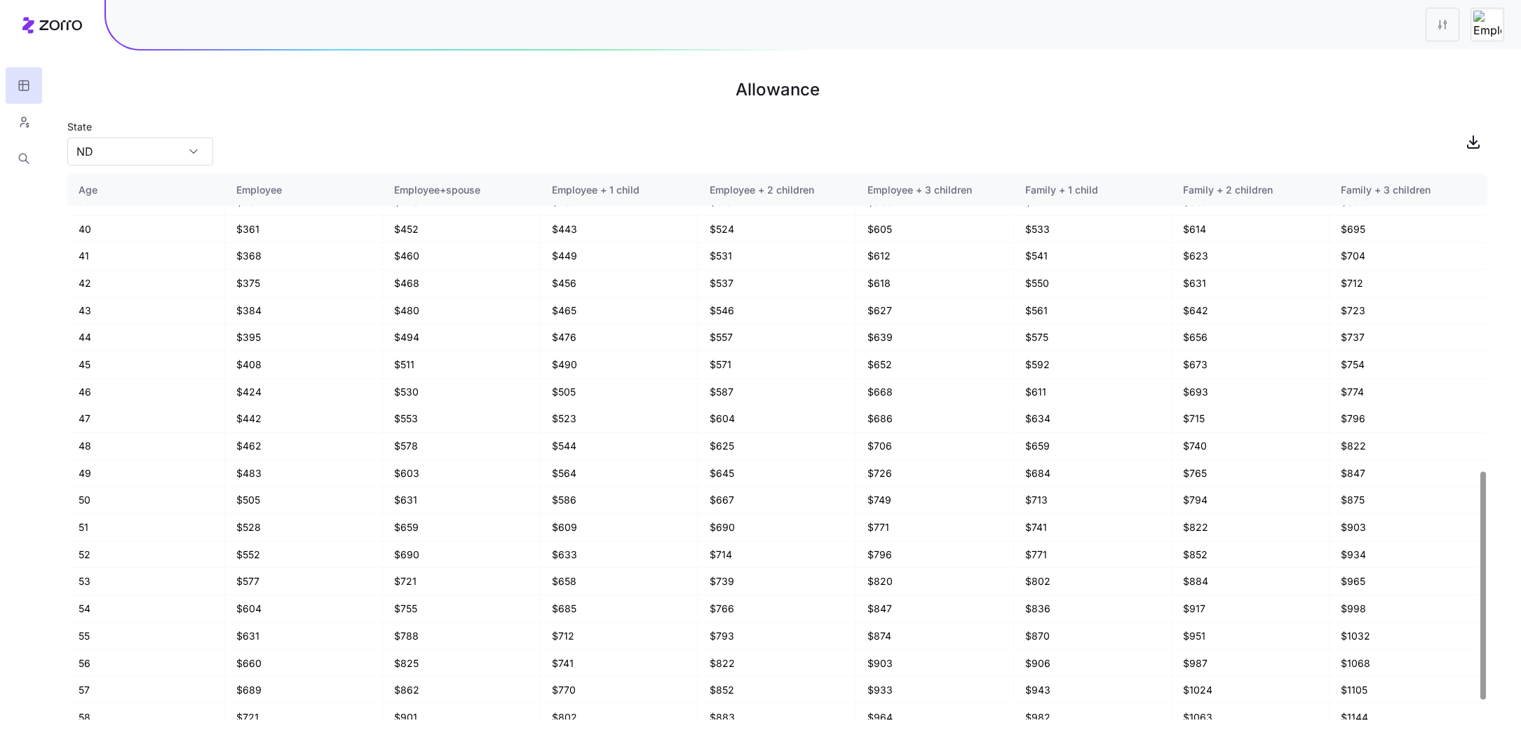
scroll to position [752, 0]
click at [21, 136] on button "button" at bounding box center [24, 122] width 36 height 36
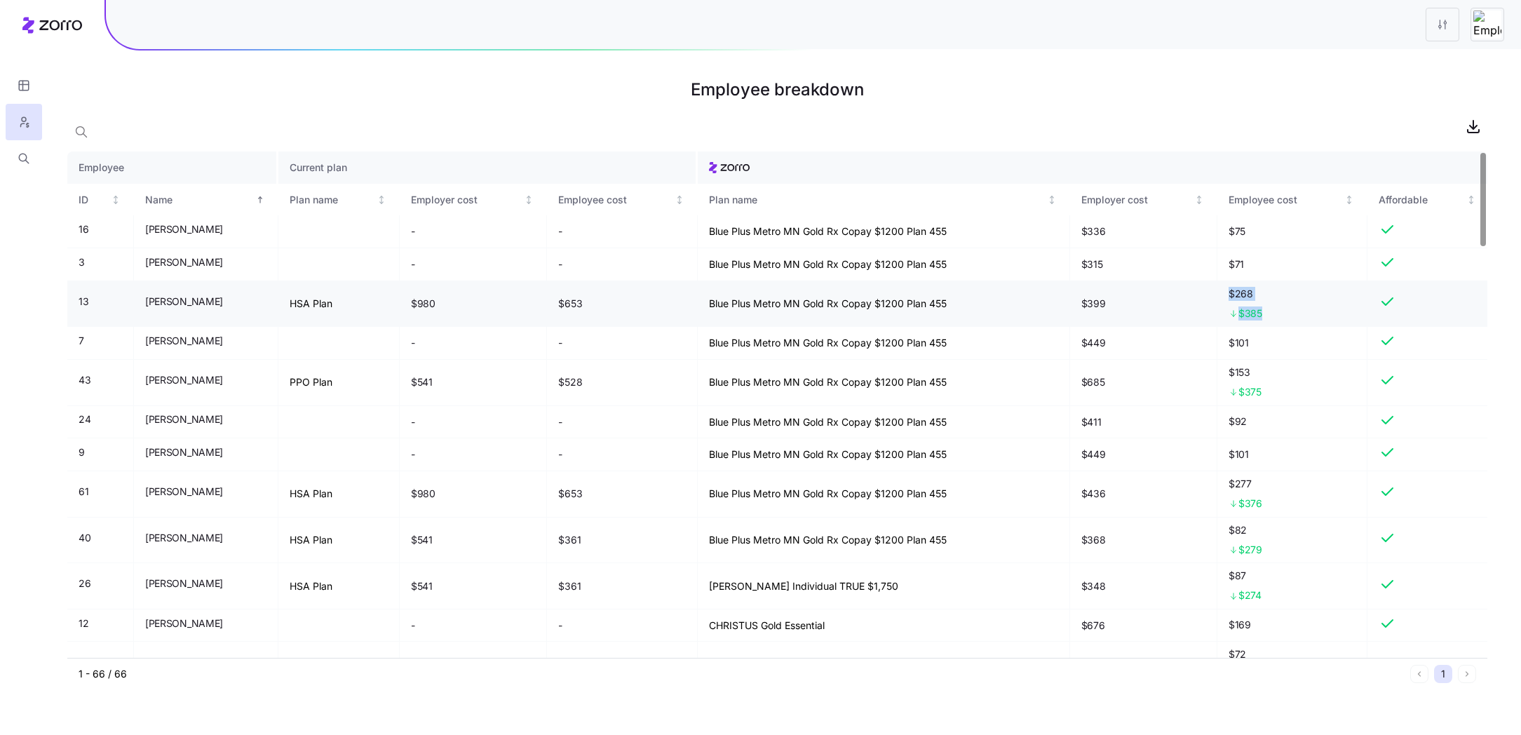
drag, startPoint x: 1291, startPoint y: 316, endPoint x: 1222, endPoint y: 316, distance: 68.7
click at [1222, 316] on tr "13 [PERSON_NAME] HSA Plan $980 $653 Blue Plus Metro MN Gold Rx Copay $1200 Plan…" at bounding box center [777, 304] width 1420 height 46
click at [1320, 310] on div "$385" at bounding box center [1292, 313] width 128 height 14
click at [19, 158] on icon "button" at bounding box center [23, 158] width 8 height 8
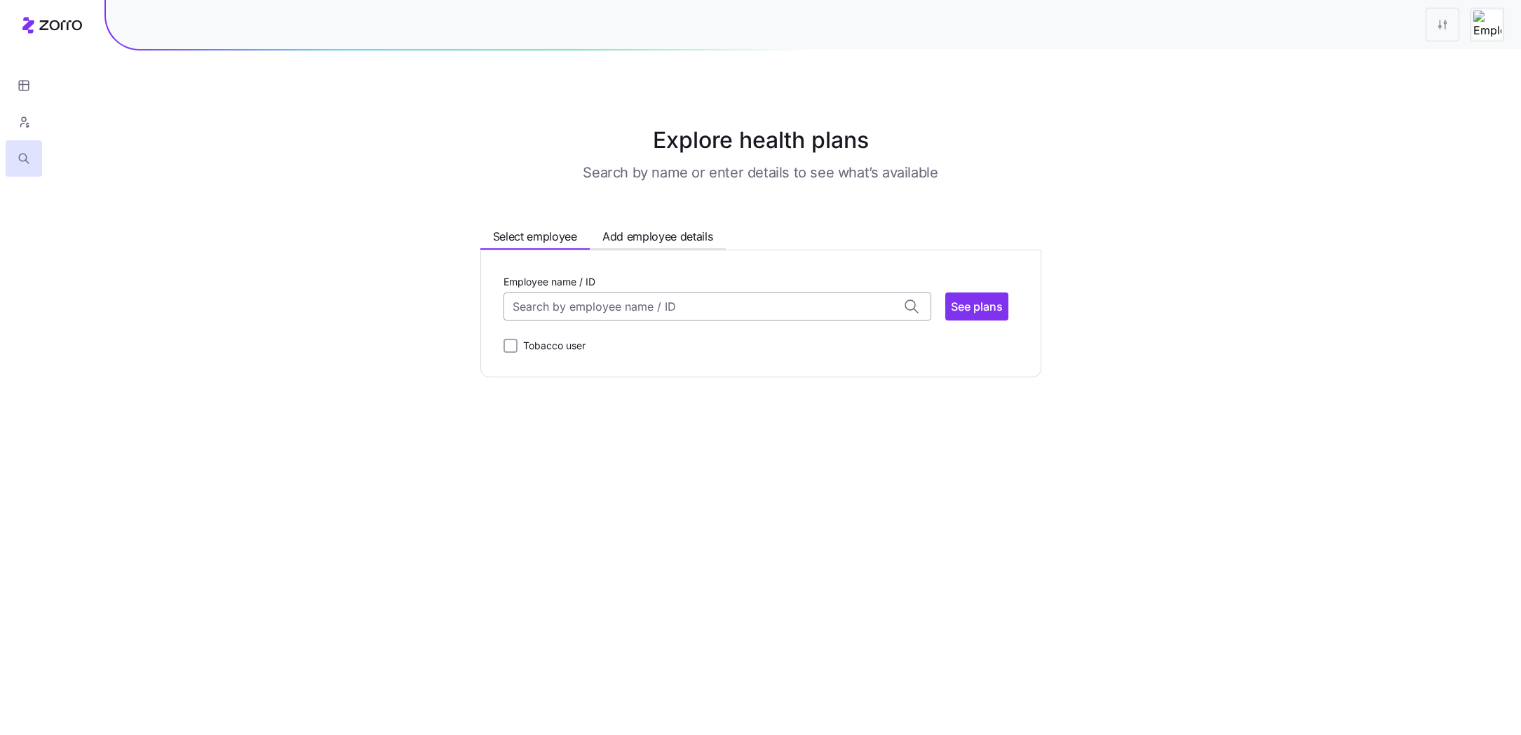
click at [622, 301] on input "Employee name / ID" at bounding box center [717, 306] width 428 height 28
click at [609, 352] on span "ID: 13 | zip code: 55024" at bounding box center [572, 358] width 114 height 12
click at [979, 299] on span "See plans" at bounding box center [977, 306] width 52 height 17
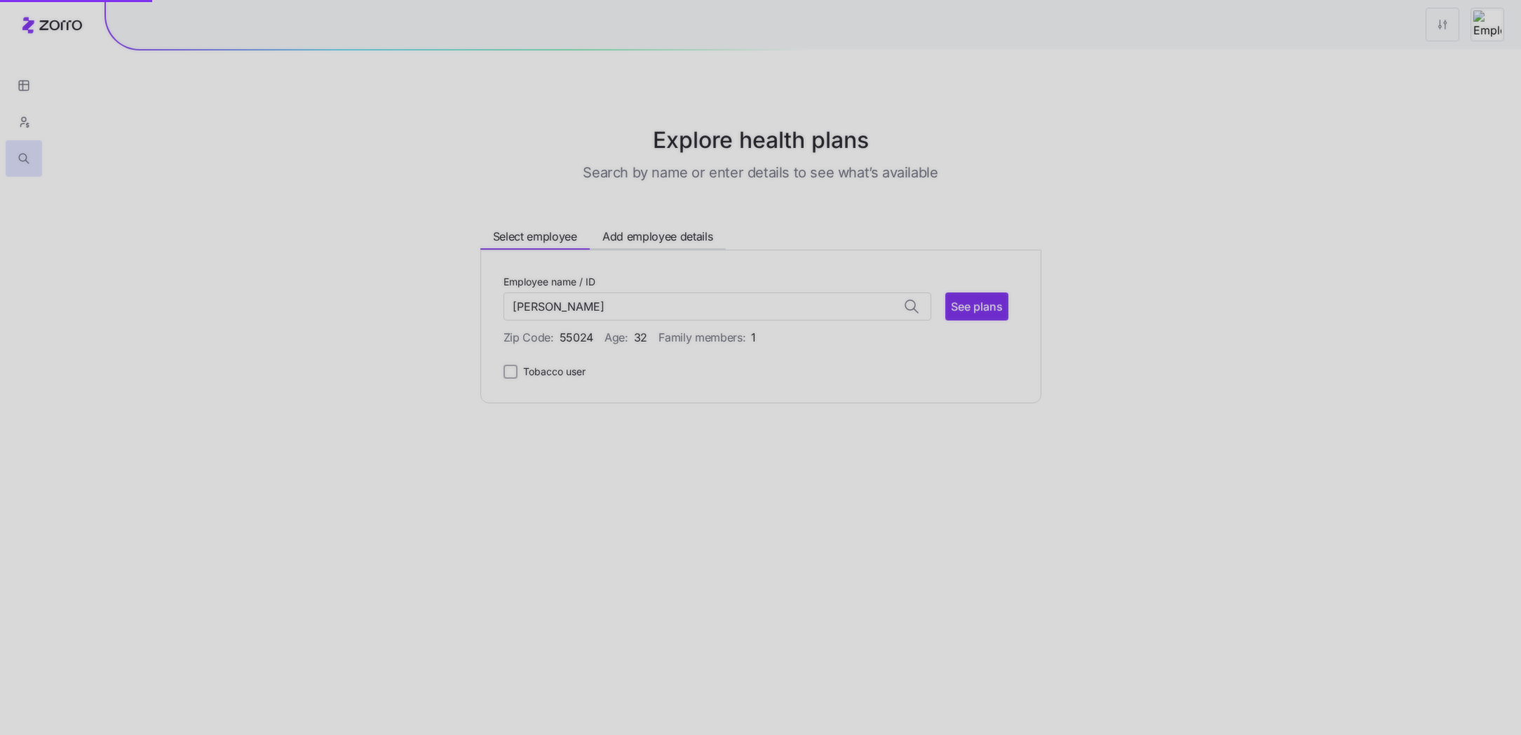
type input "[PERSON_NAME] (ID: 13)"
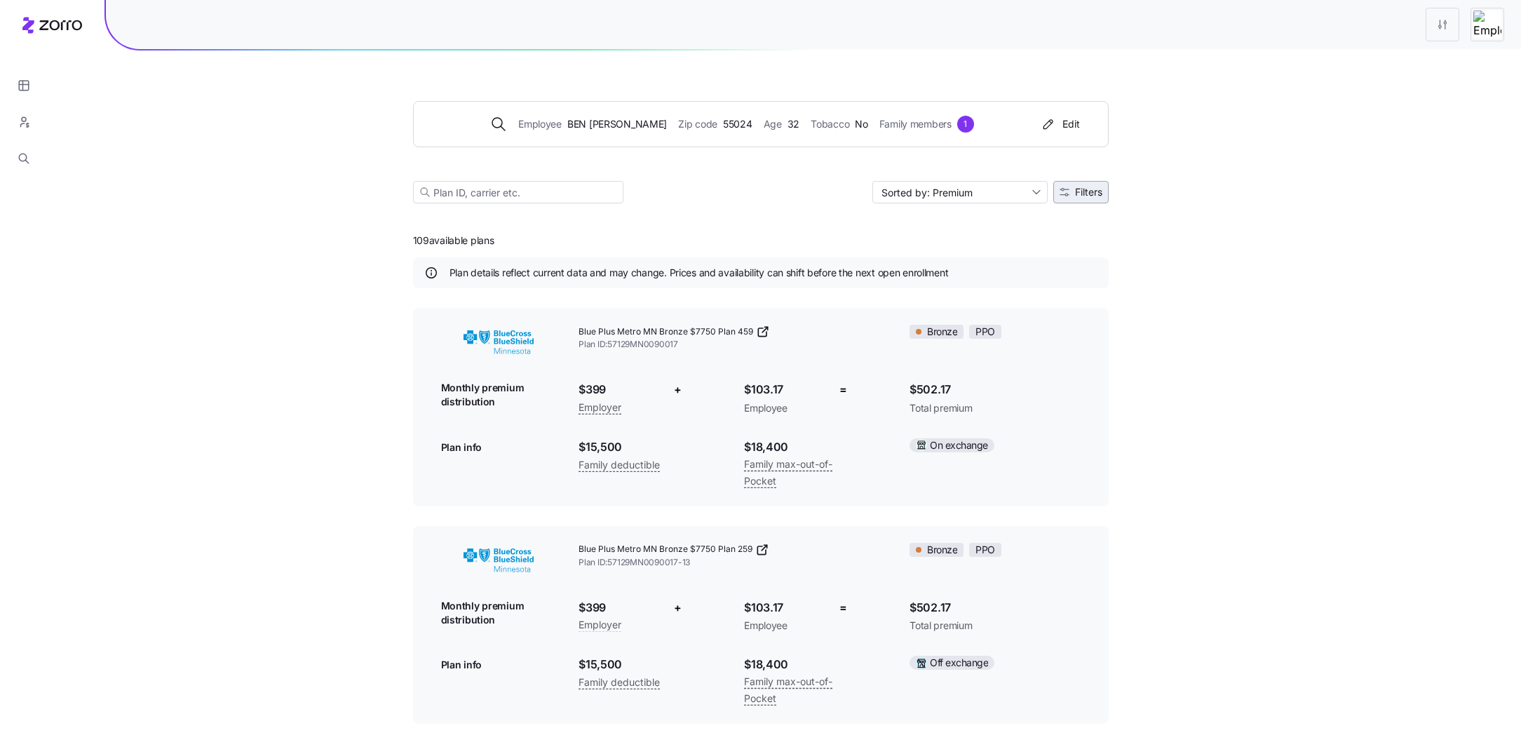
click at [1085, 198] on button "Filters" at bounding box center [1080, 192] width 55 height 22
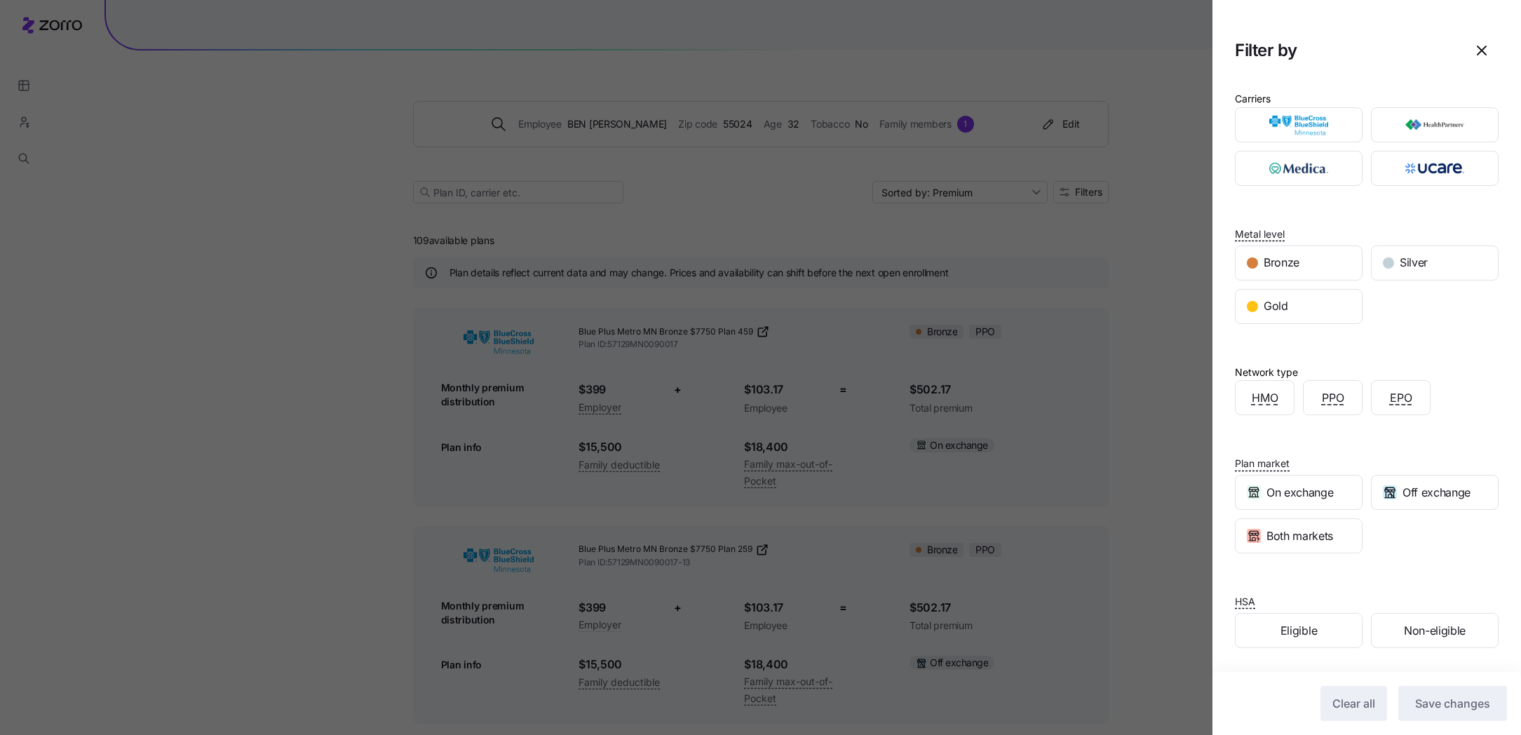
scroll to position [32, 0]
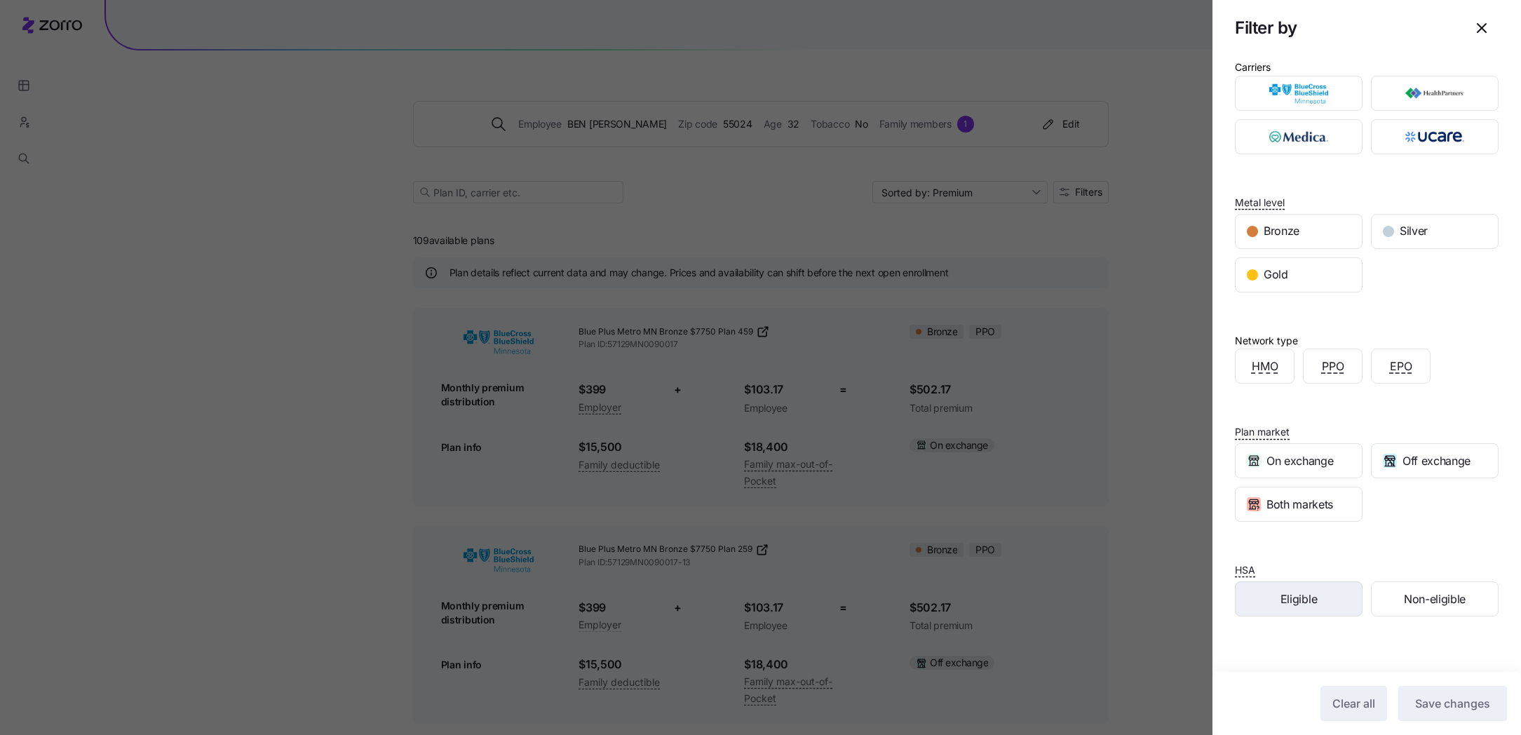
click at [1342, 602] on div "Eligible" at bounding box center [1298, 599] width 126 height 34
click at [1449, 712] on span "Save changes" at bounding box center [1452, 703] width 75 height 17
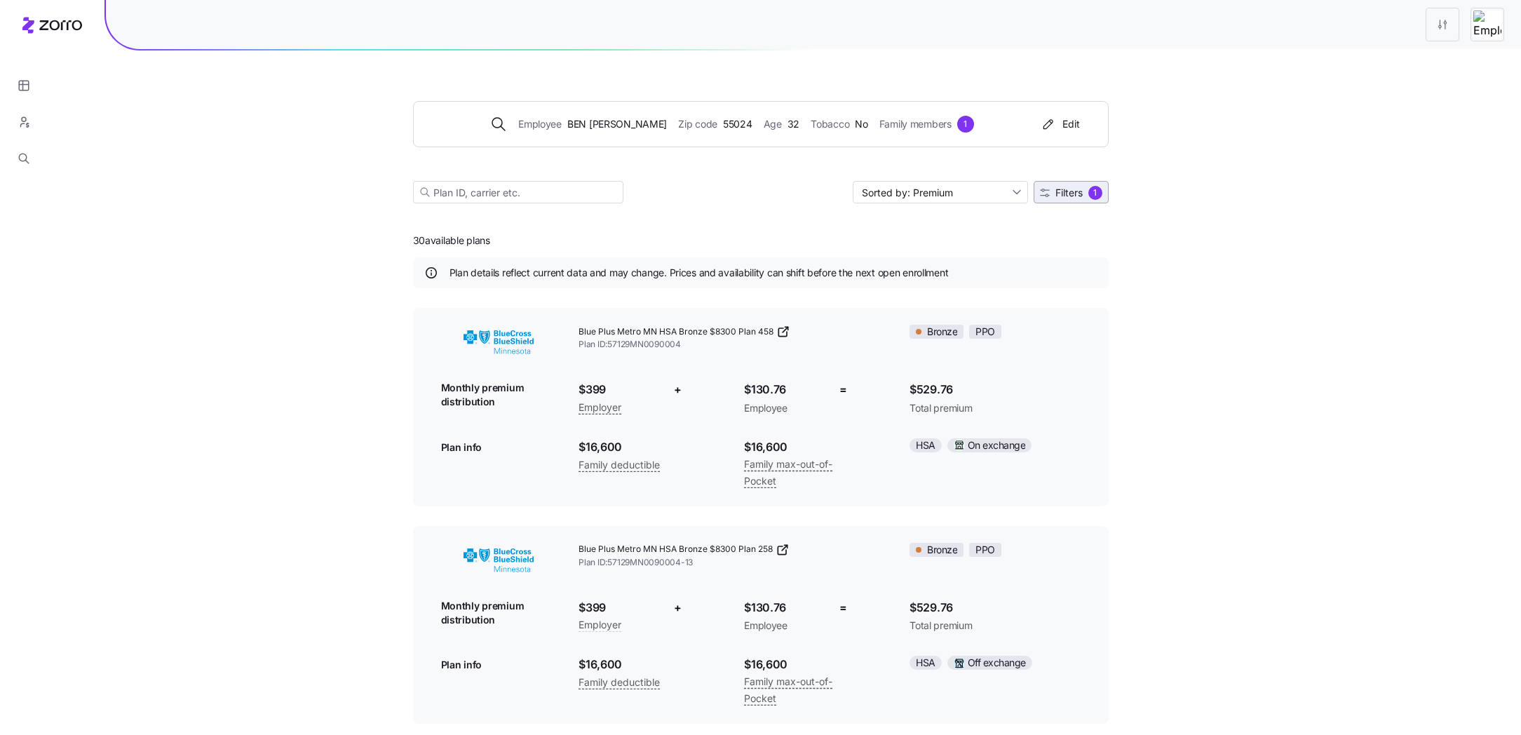
click at [1073, 196] on span "Filters" at bounding box center [1068, 193] width 27 height 10
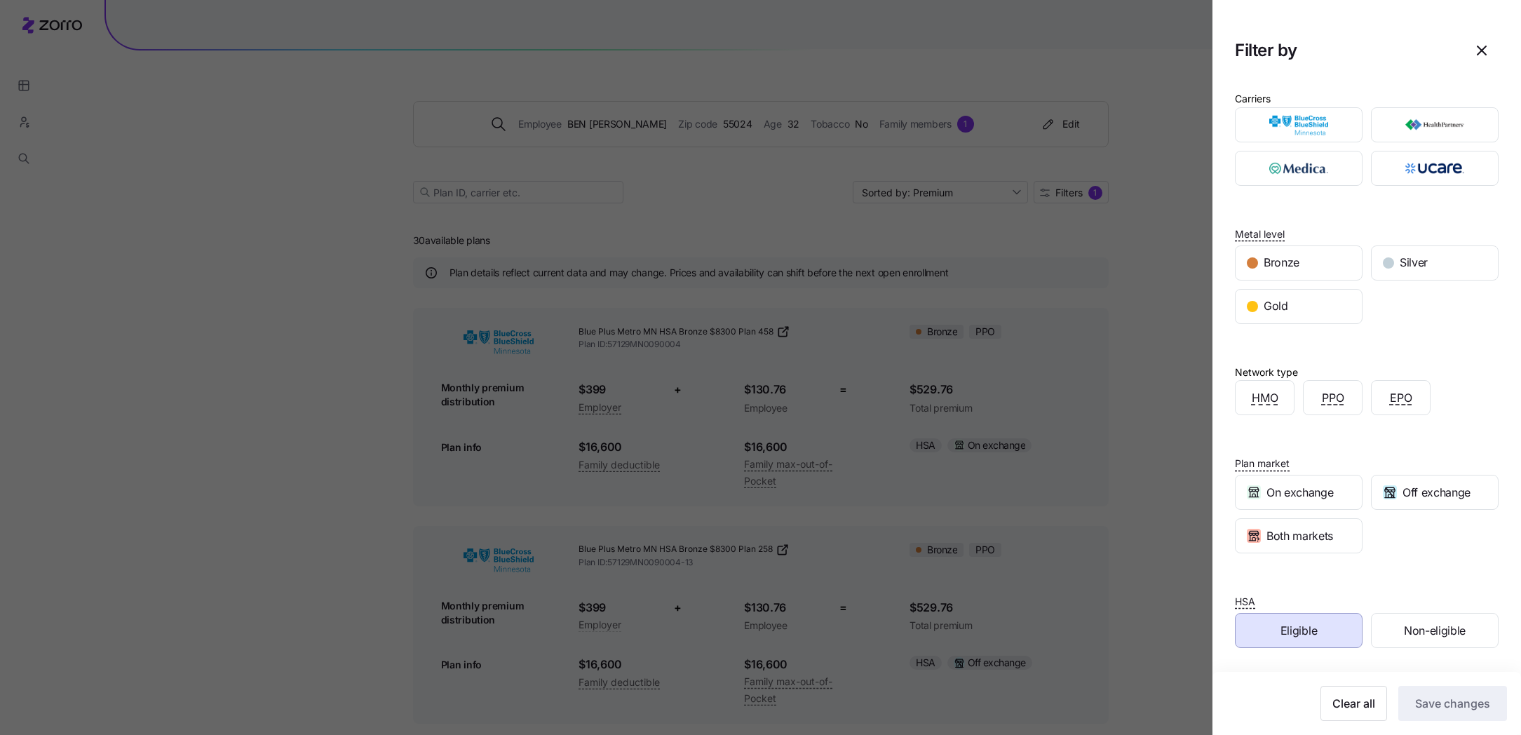
click at [1324, 632] on div "Eligible" at bounding box center [1298, 631] width 126 height 34
click at [1441, 708] on span "Save changes" at bounding box center [1452, 703] width 75 height 17
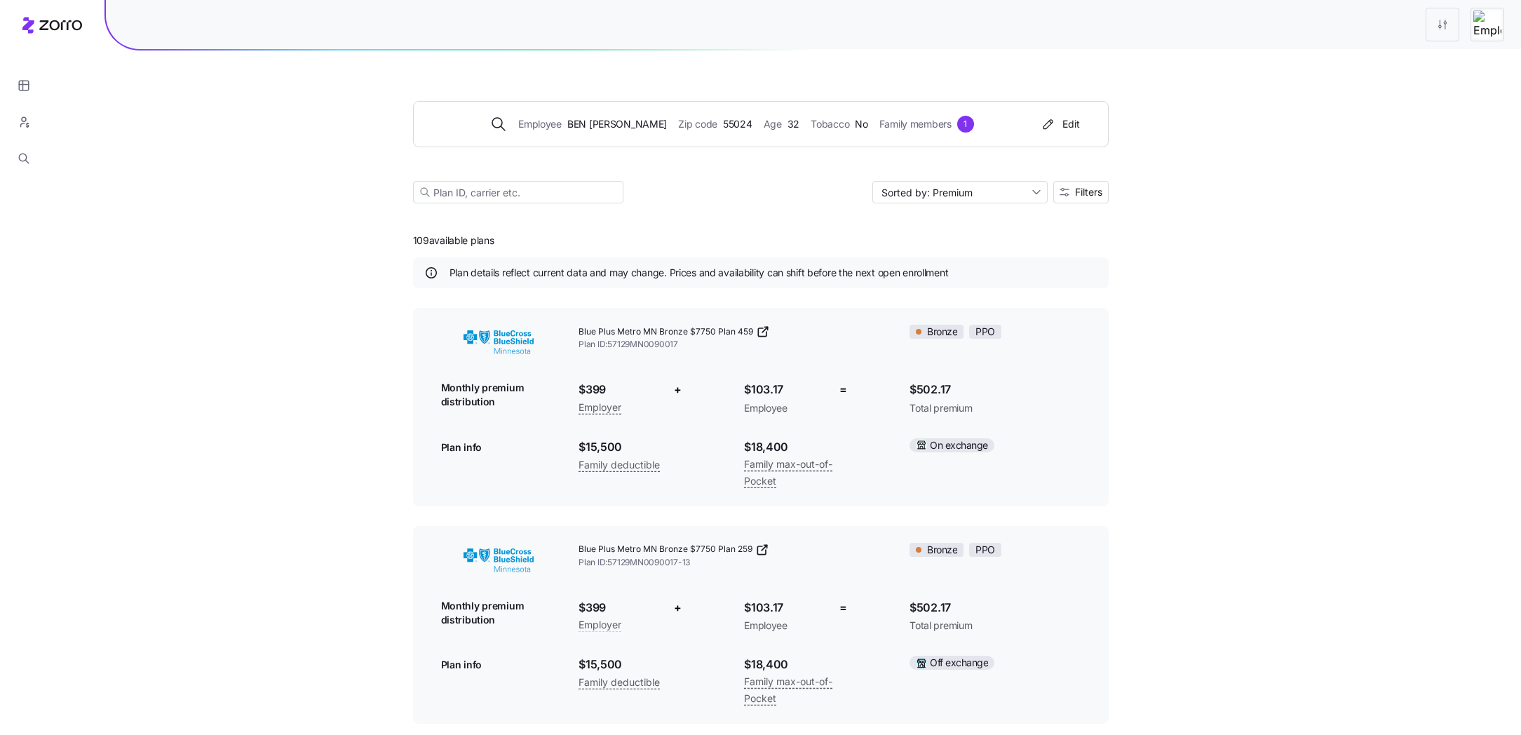
click at [1057, 204] on div "Employee [PERSON_NAME] Zip code 55024 Age [DEMOGRAPHIC_DATA] Tobacco No Family …" at bounding box center [761, 135] width 696 height 170
click at [1067, 203] on div "Employee [PERSON_NAME] Zip code 55024 Age [DEMOGRAPHIC_DATA] Tobacco No Family …" at bounding box center [761, 135] width 696 height 170
click at [1079, 194] on span "Filters" at bounding box center [1088, 192] width 27 height 10
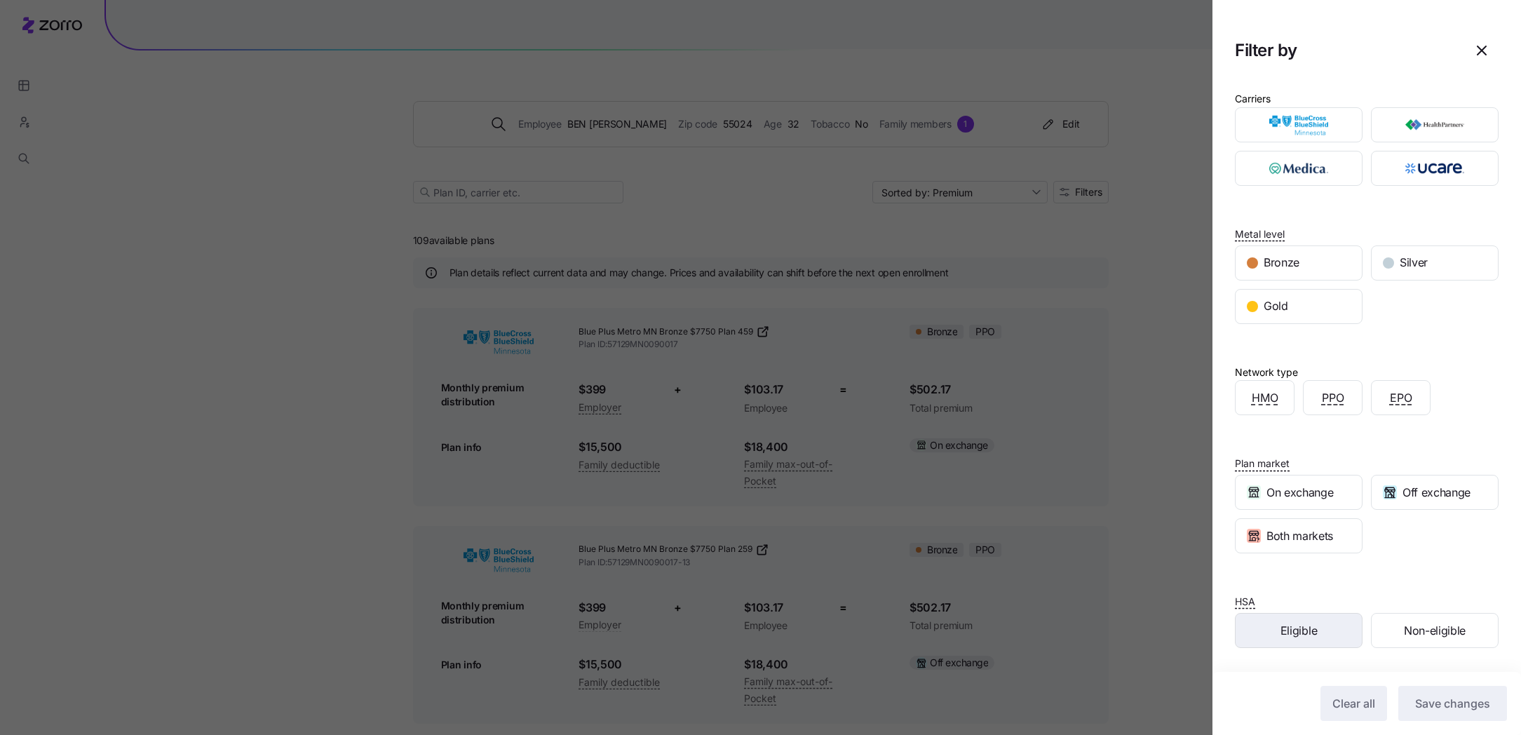
click at [1279, 618] on div "Eligible" at bounding box center [1298, 631] width 126 height 34
click at [1447, 707] on span "Save changes" at bounding box center [1452, 703] width 75 height 17
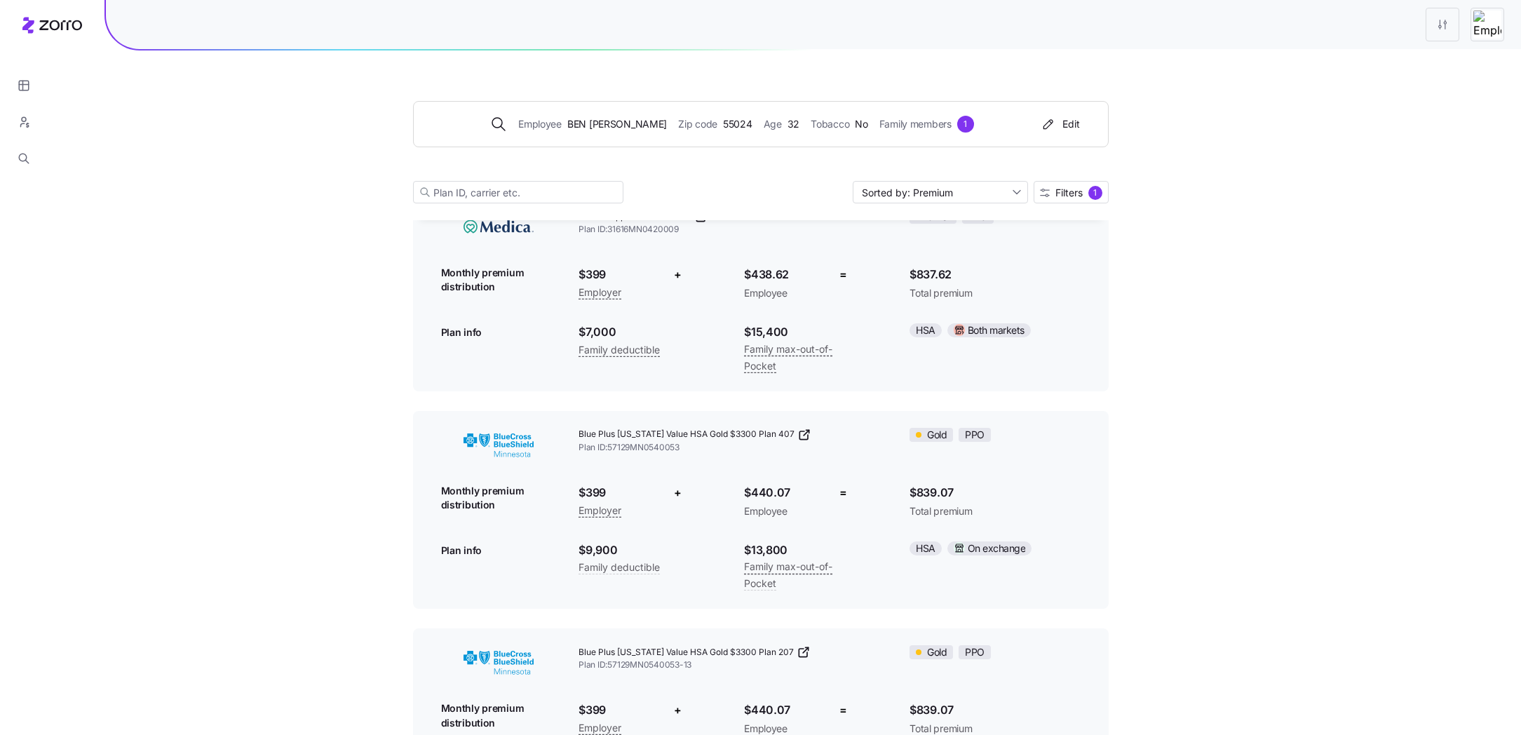
scroll to position [6115, 0]
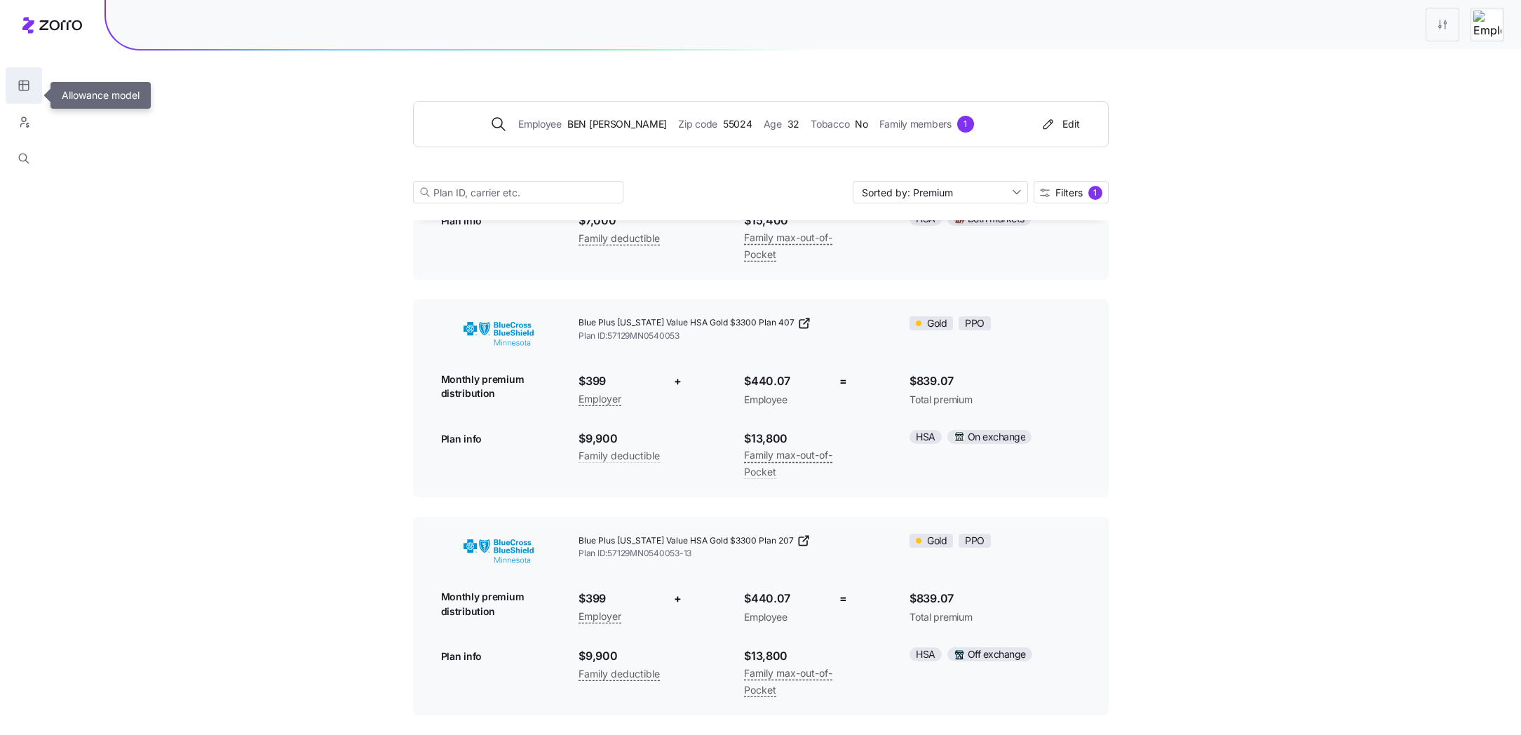
click at [30, 86] on icon "button" at bounding box center [24, 86] width 13 height 14
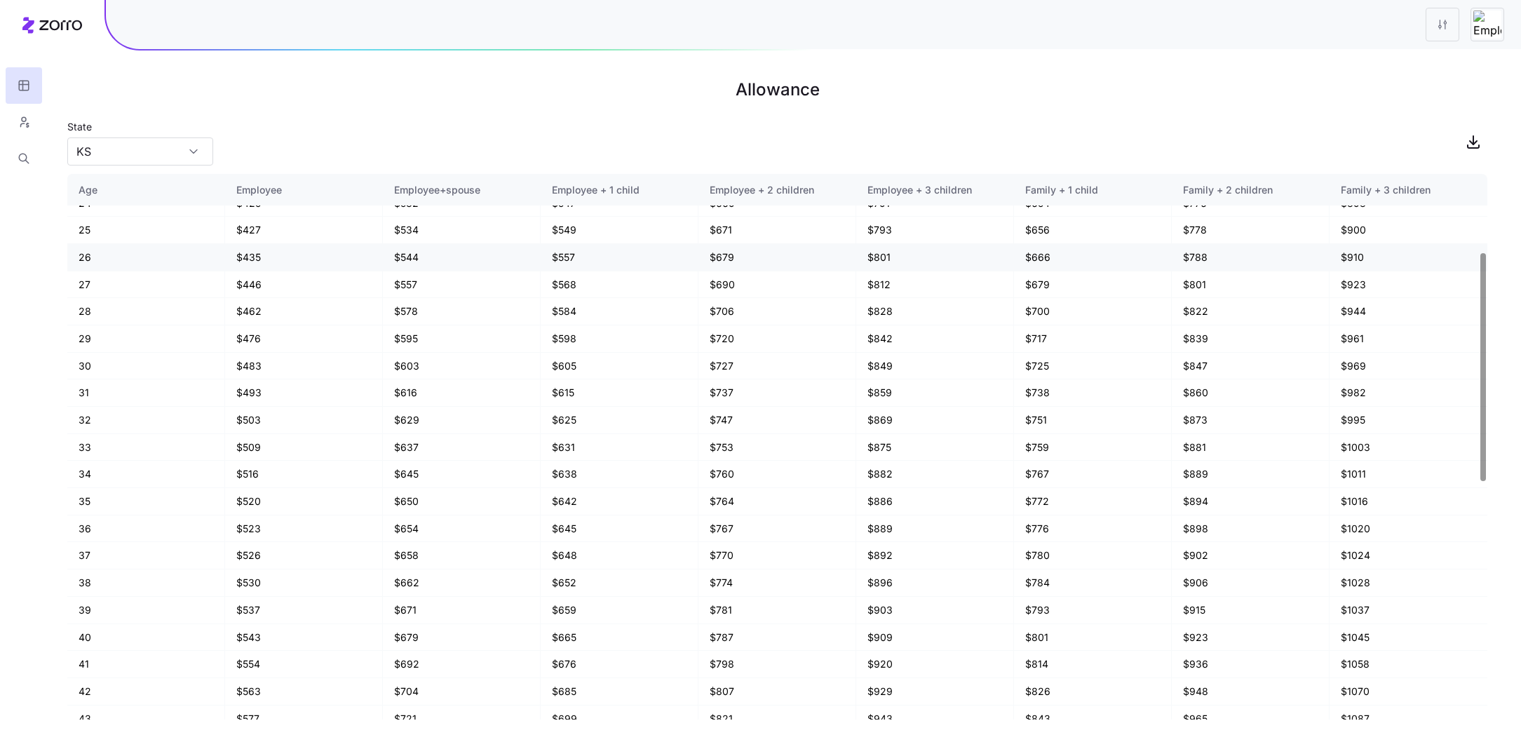
scroll to position [224, 0]
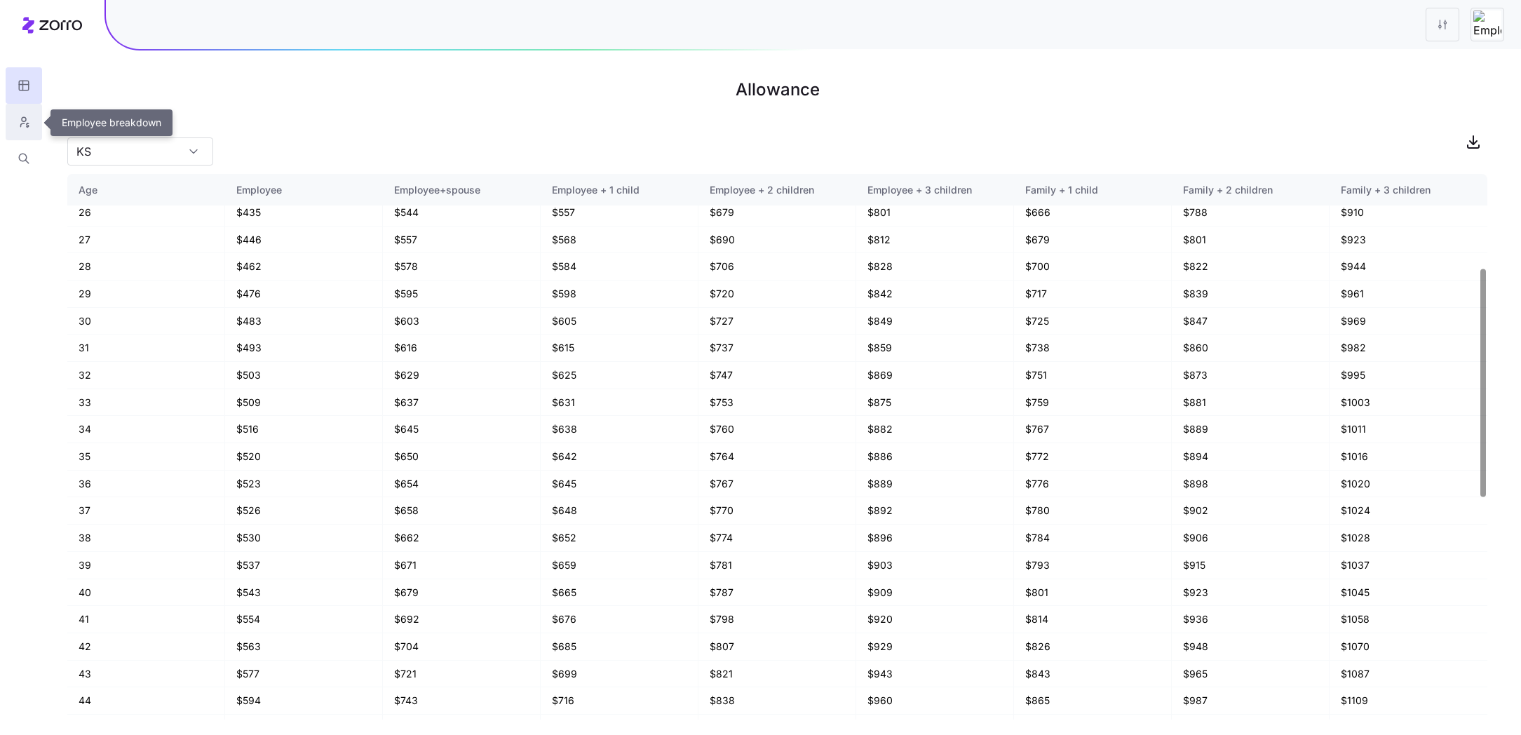
click at [22, 124] on icon "button" at bounding box center [24, 122] width 13 height 14
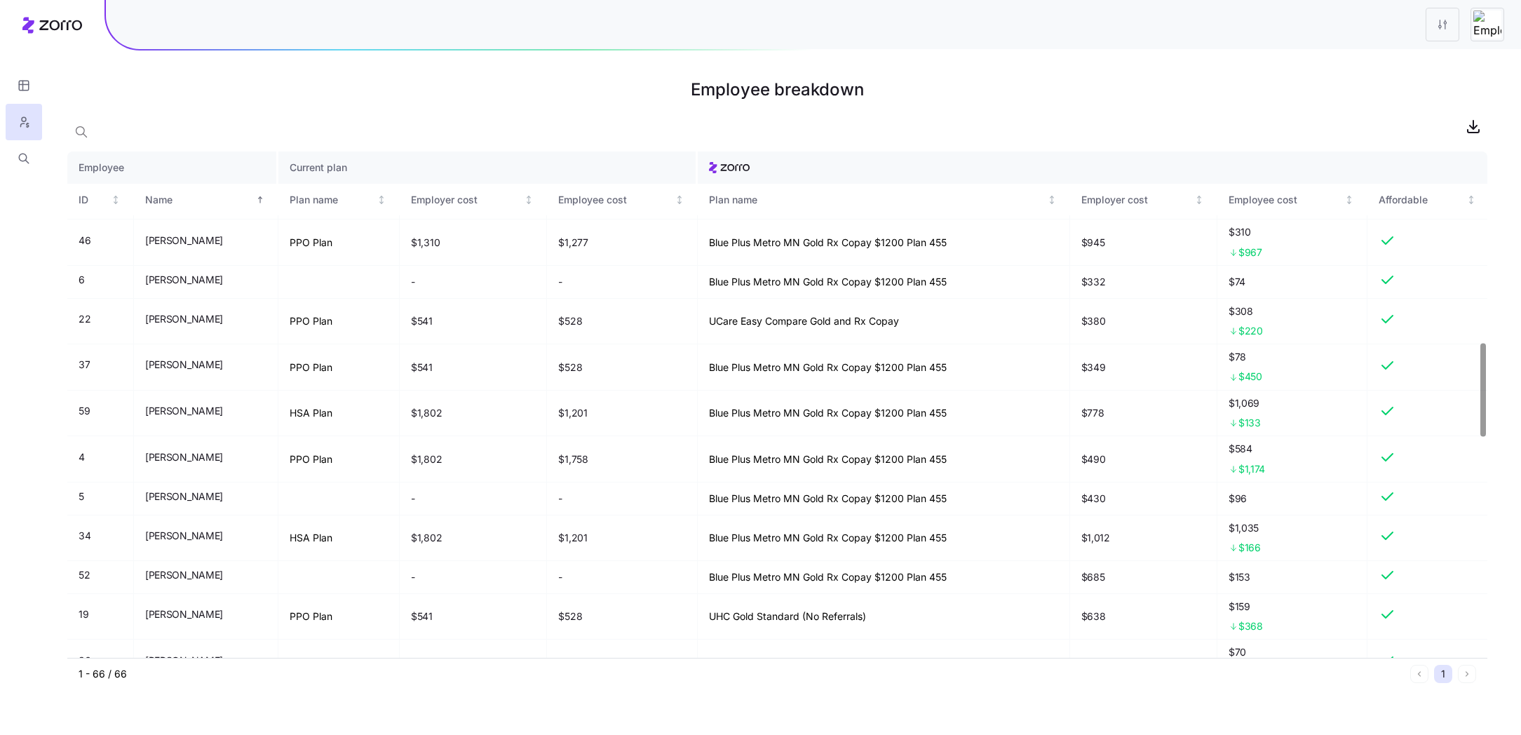
scroll to position [1052, 0]
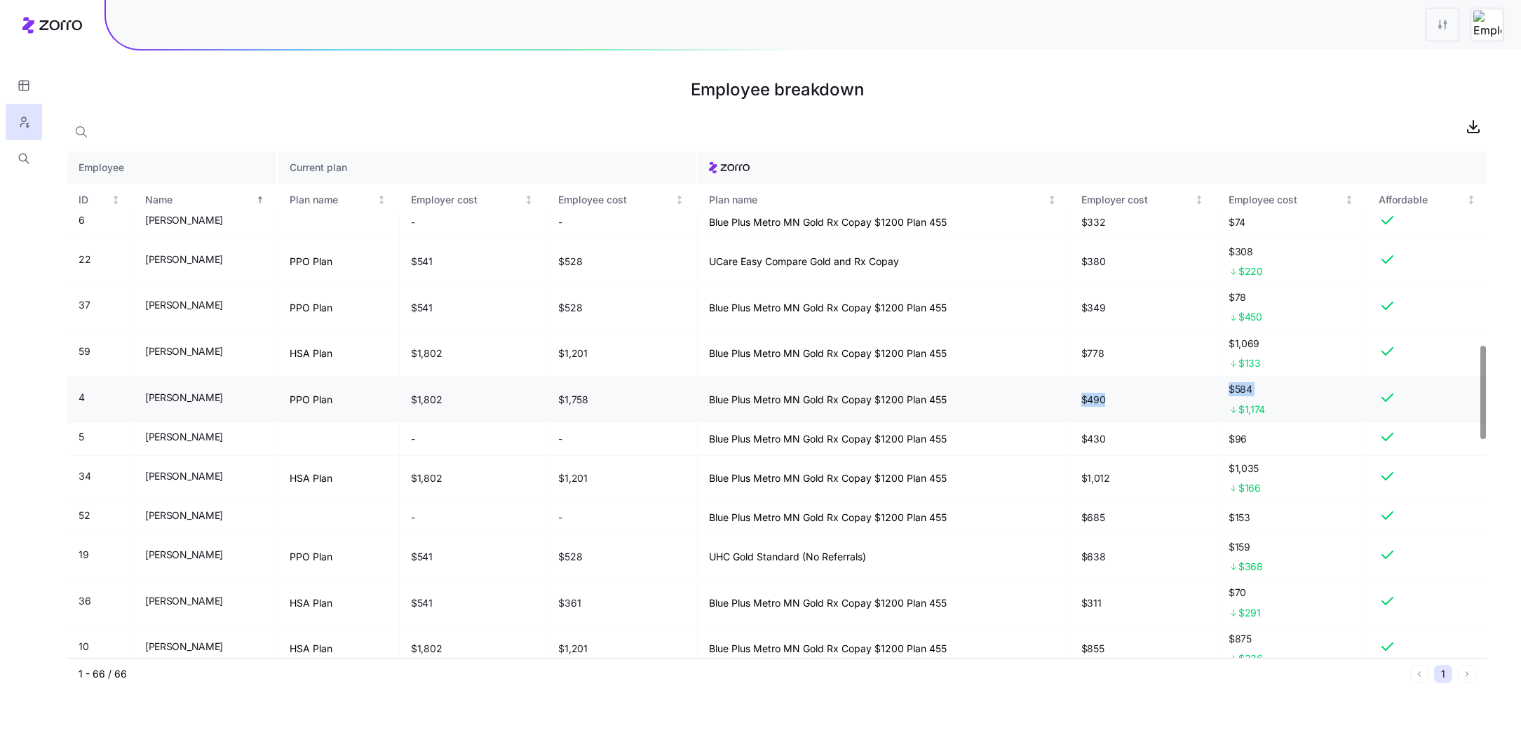
drag, startPoint x: 1303, startPoint y: 407, endPoint x: 1194, endPoint y: 386, distance: 110.8
click at [1194, 386] on tr "4 [PERSON_NAME] PPO Plan $1,802 $1,758 Blue Plus Metro MN Gold Rx Copay $1200 P…" at bounding box center [777, 400] width 1420 height 46
drag, startPoint x: 1301, startPoint y: 414, endPoint x: 1080, endPoint y: 407, distance: 221.0
click at [1080, 407] on tr "4 [PERSON_NAME] PPO Plan $1,802 $1,758 Blue Plus Metro MN Gold Rx Copay $1200 P…" at bounding box center [777, 400] width 1420 height 46
click at [1205, 405] on td "$490" at bounding box center [1143, 400] width 147 height 46
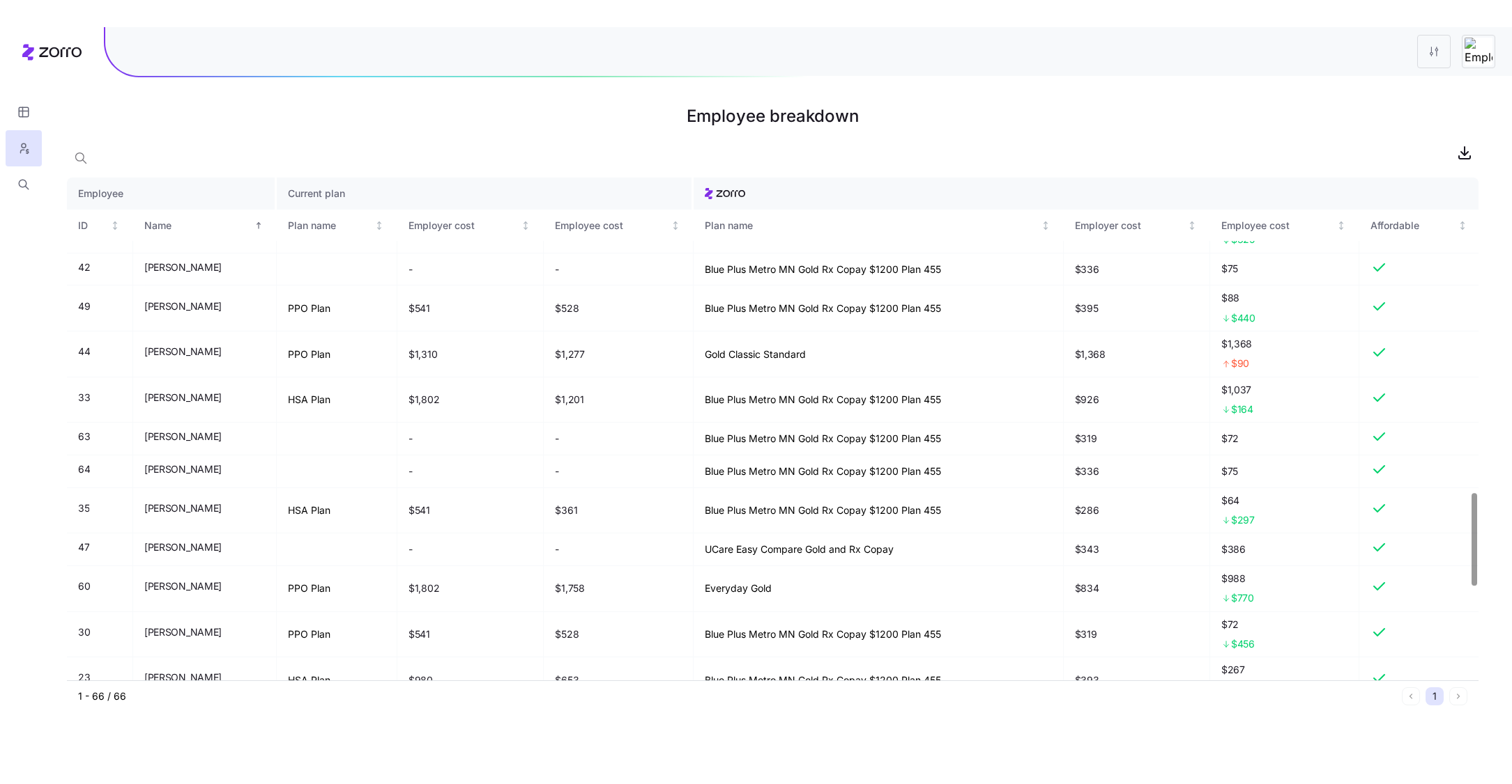
scroll to position [1757, 0]
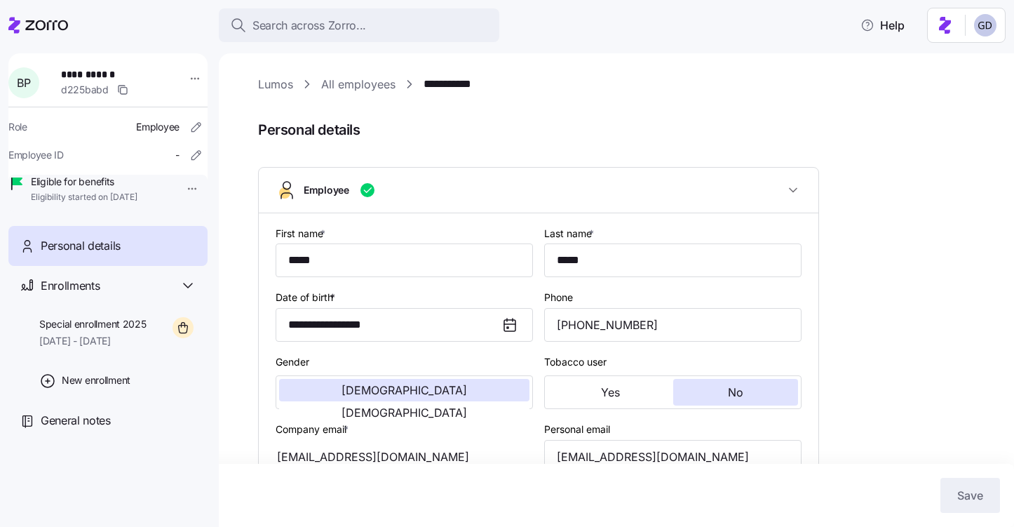
click at [357, 79] on link "All employees" at bounding box center [358, 85] width 74 height 18
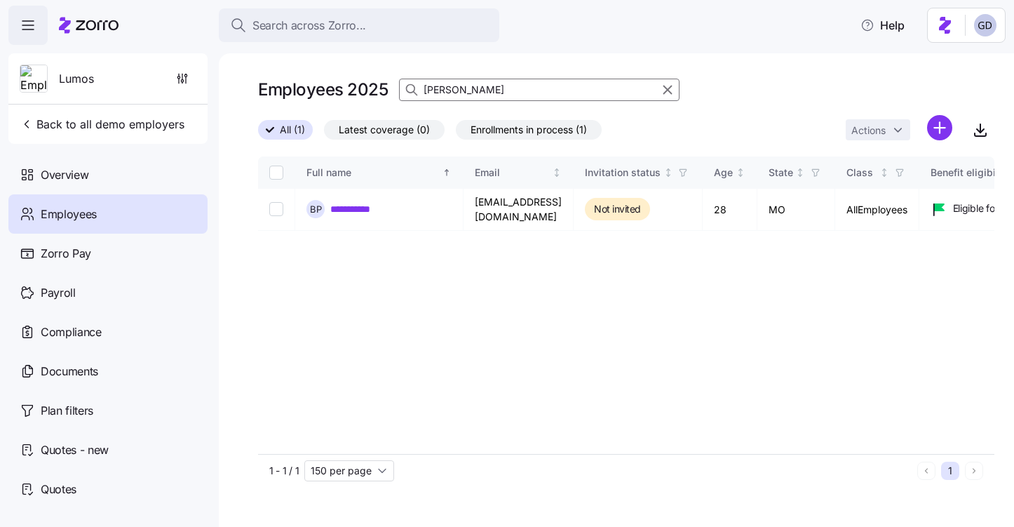
click at [494, 89] on input "brock" at bounding box center [539, 90] width 280 height 22
click at [369, 207] on link "**********" at bounding box center [358, 209] width 57 height 14
